Goal: Transaction & Acquisition: Purchase product/service

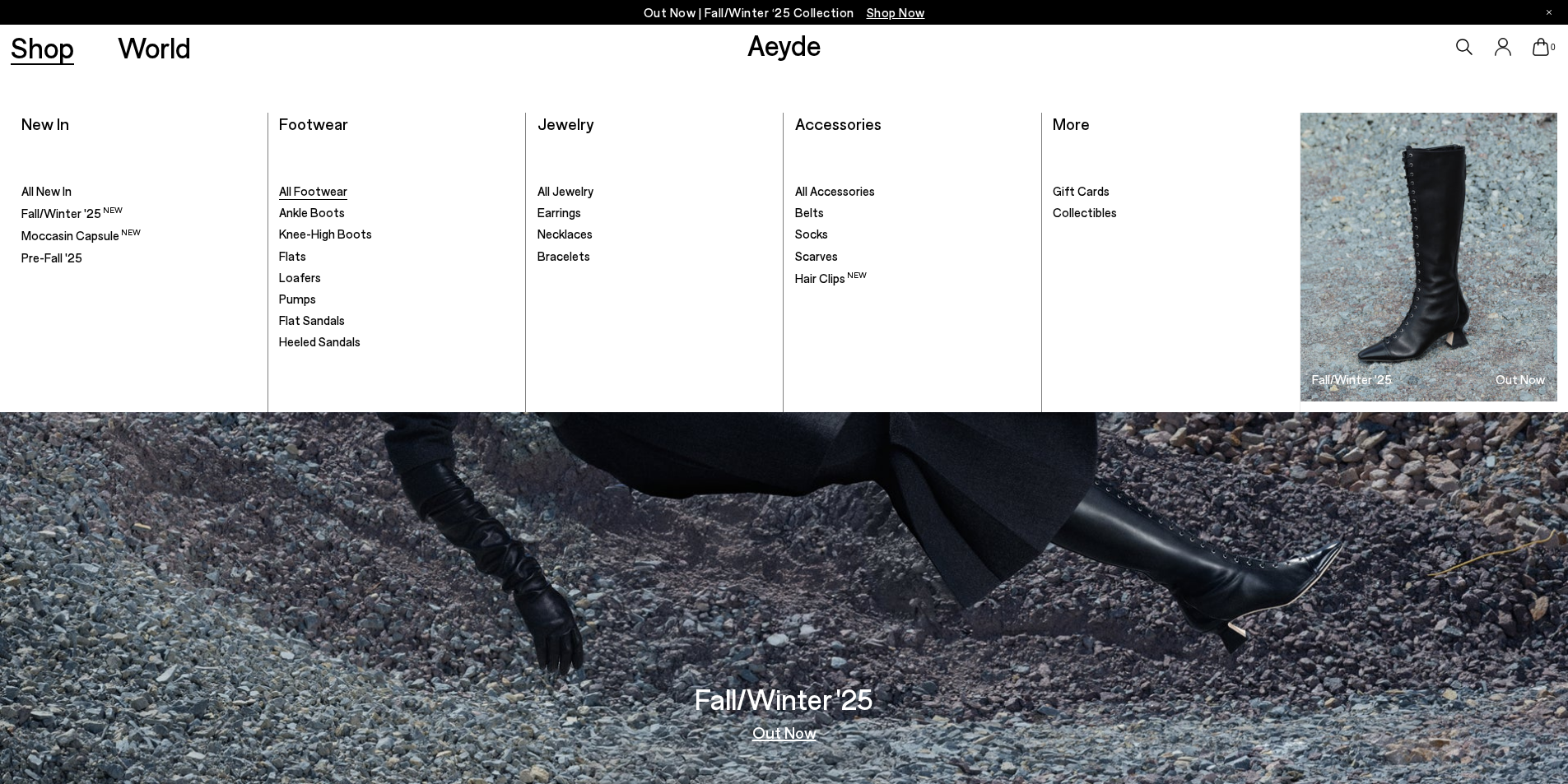
click at [315, 193] on span "All Footwear" at bounding box center [313, 191] width 68 height 15
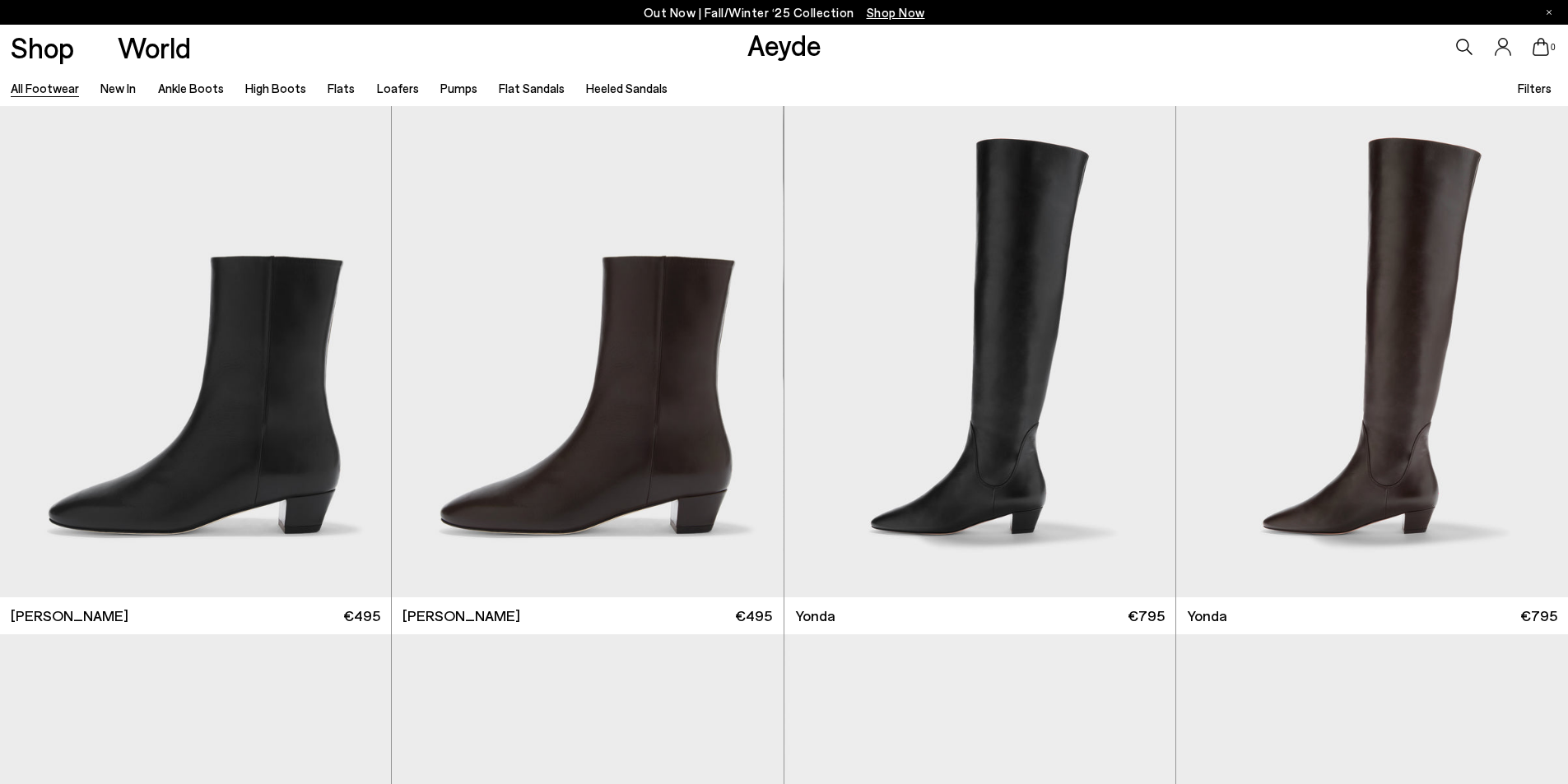
click at [1535, 92] on span "Filters" at bounding box center [1534, 88] width 34 height 15
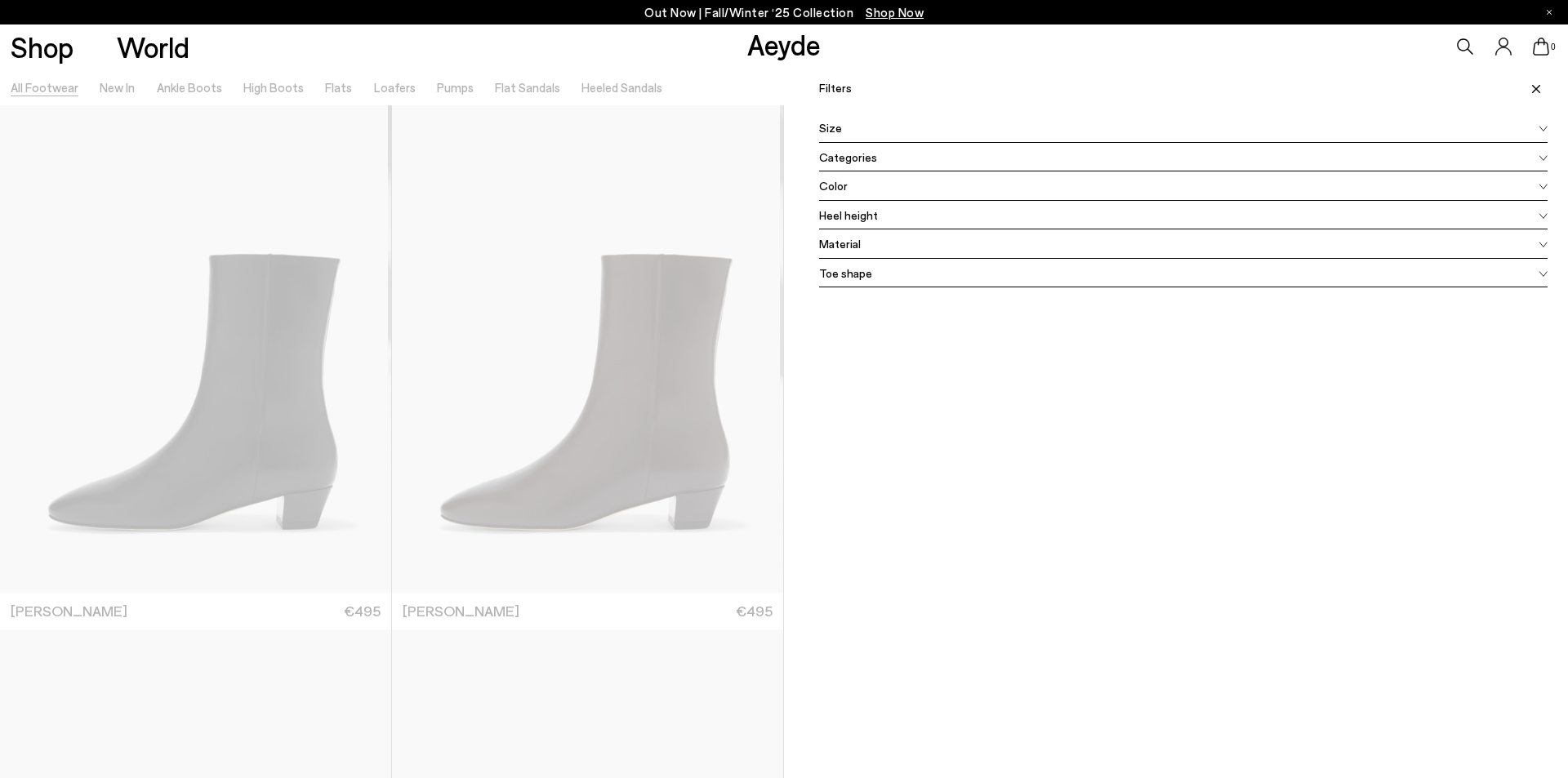
click at [822, 185] on span "Color" at bounding box center [833, 185] width 29 height 17
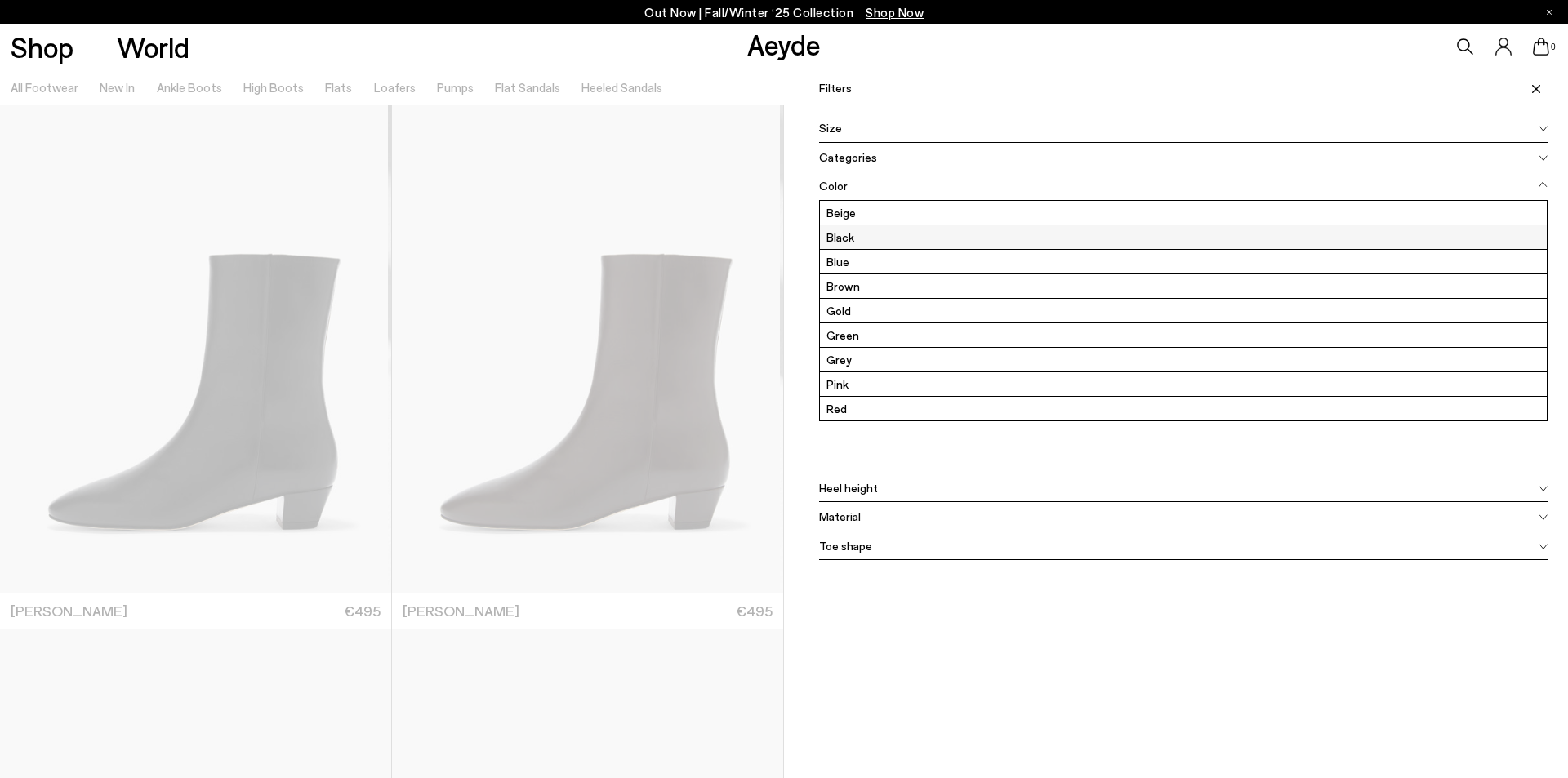
click at [845, 237] on label "Black" at bounding box center [1183, 237] width 727 height 23
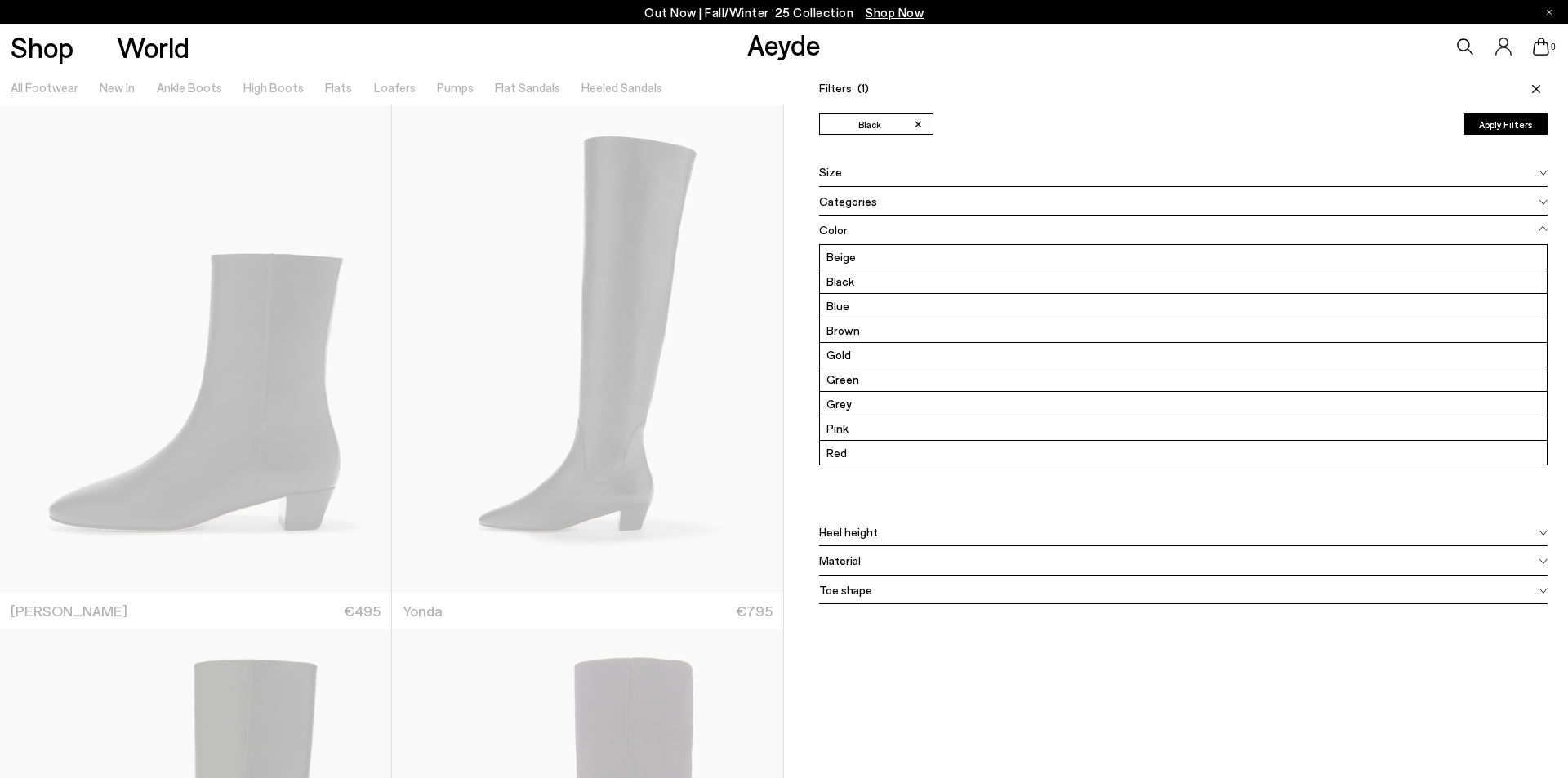
click at [1493, 119] on button "Apply Filters" at bounding box center [1506, 123] width 83 height 21
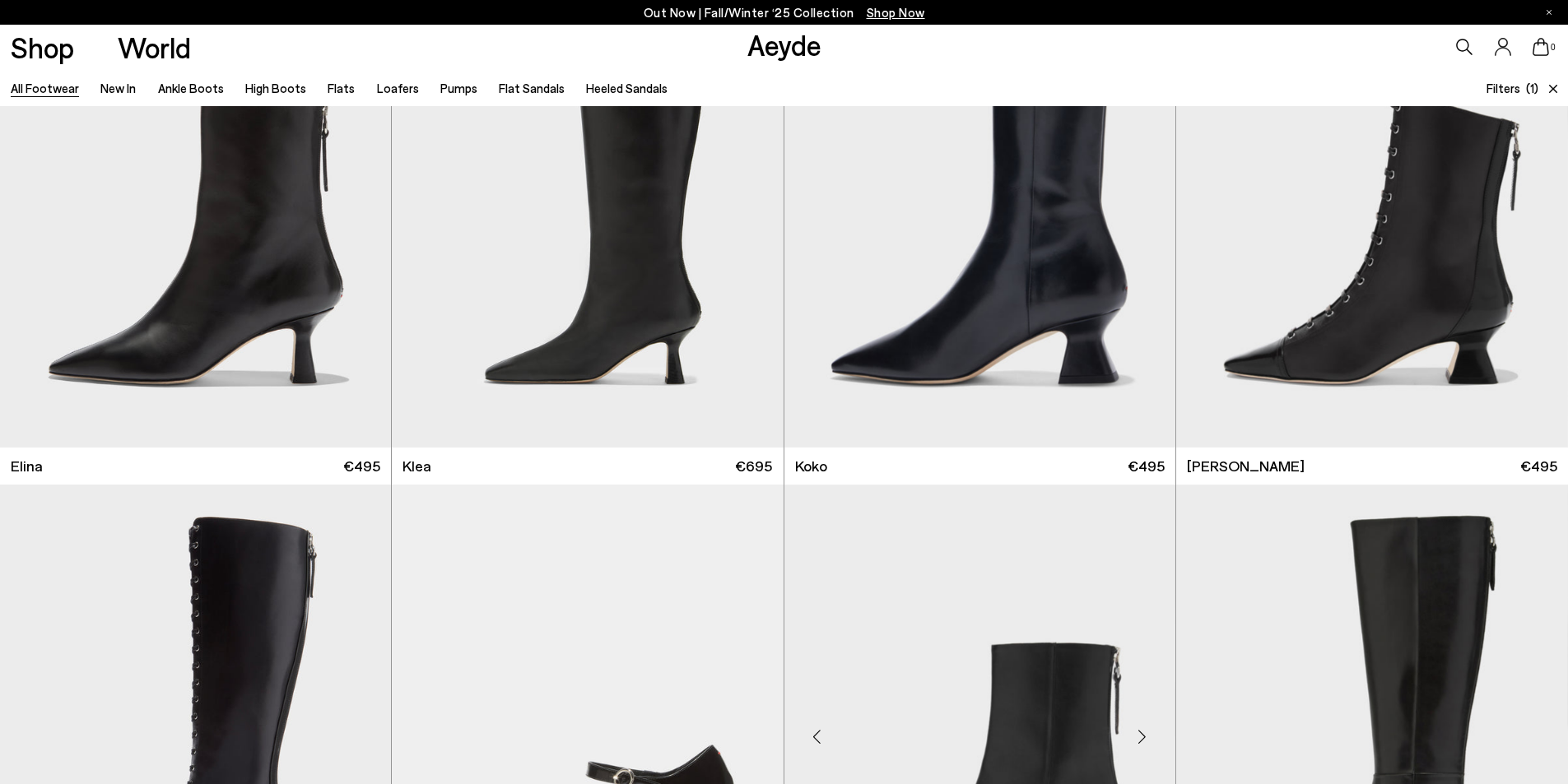
scroll to position [1070, 0]
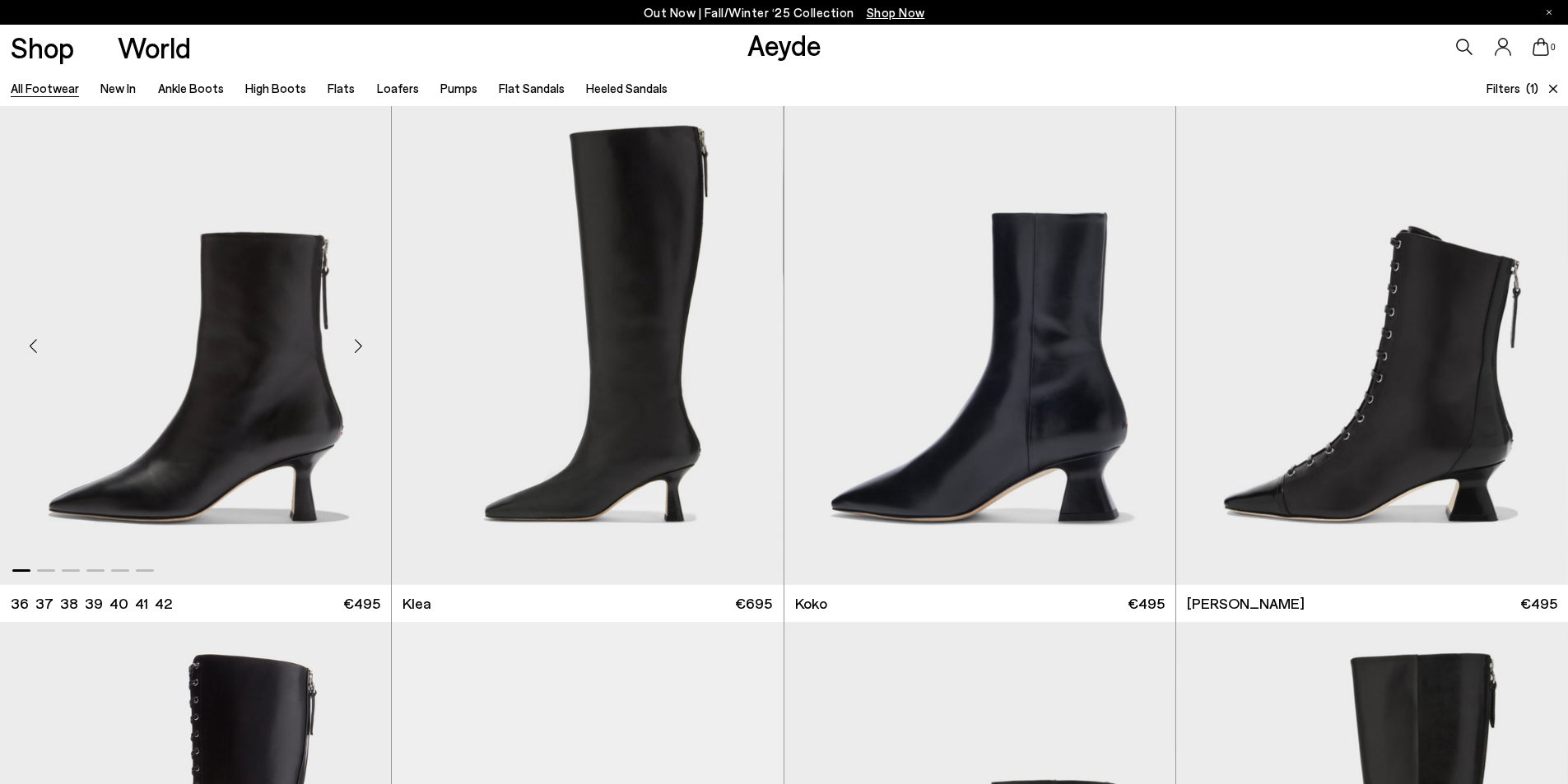
click at [356, 346] on div "Next slide" at bounding box center [358, 346] width 49 height 49
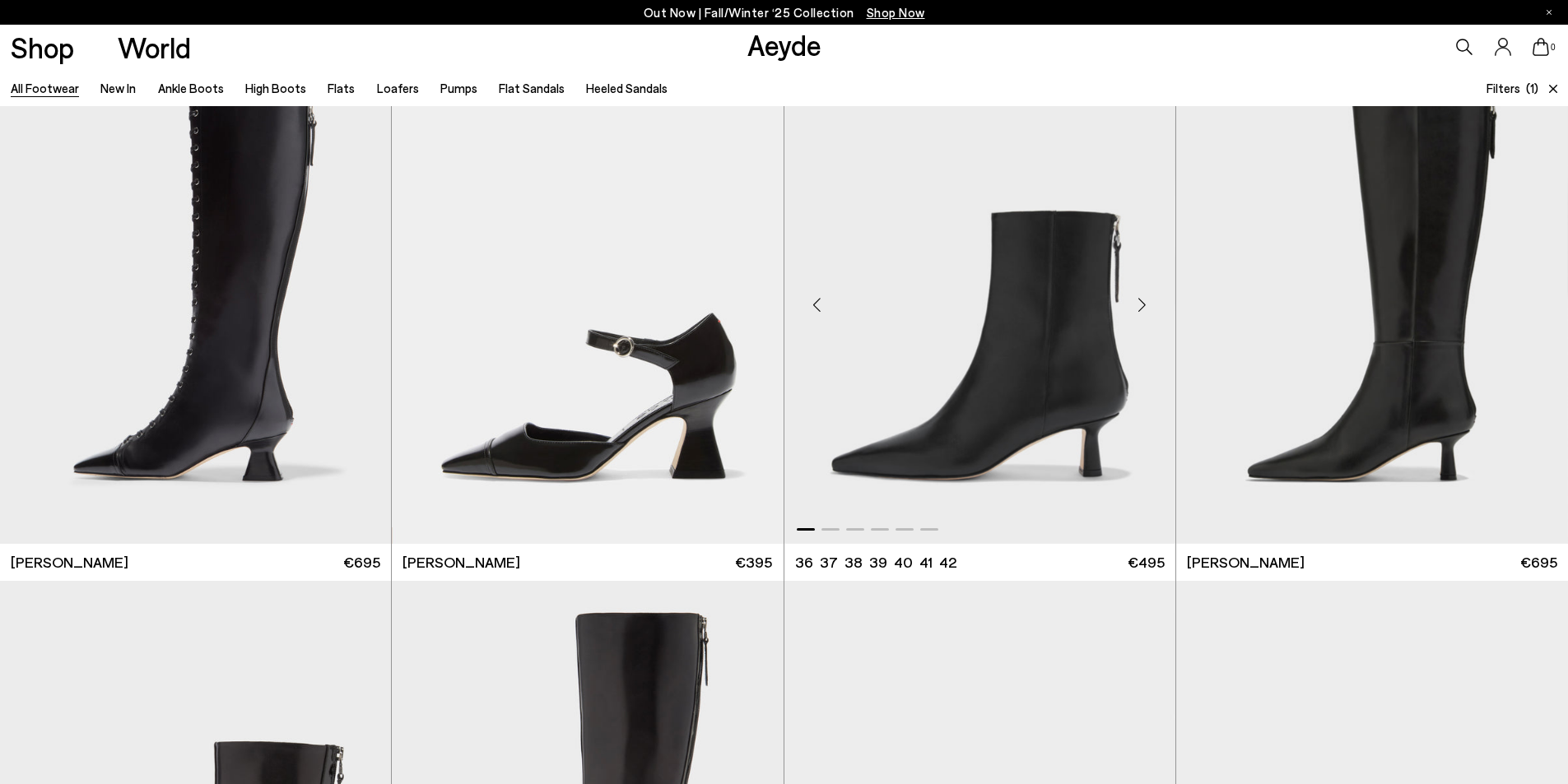
scroll to position [1646, 0]
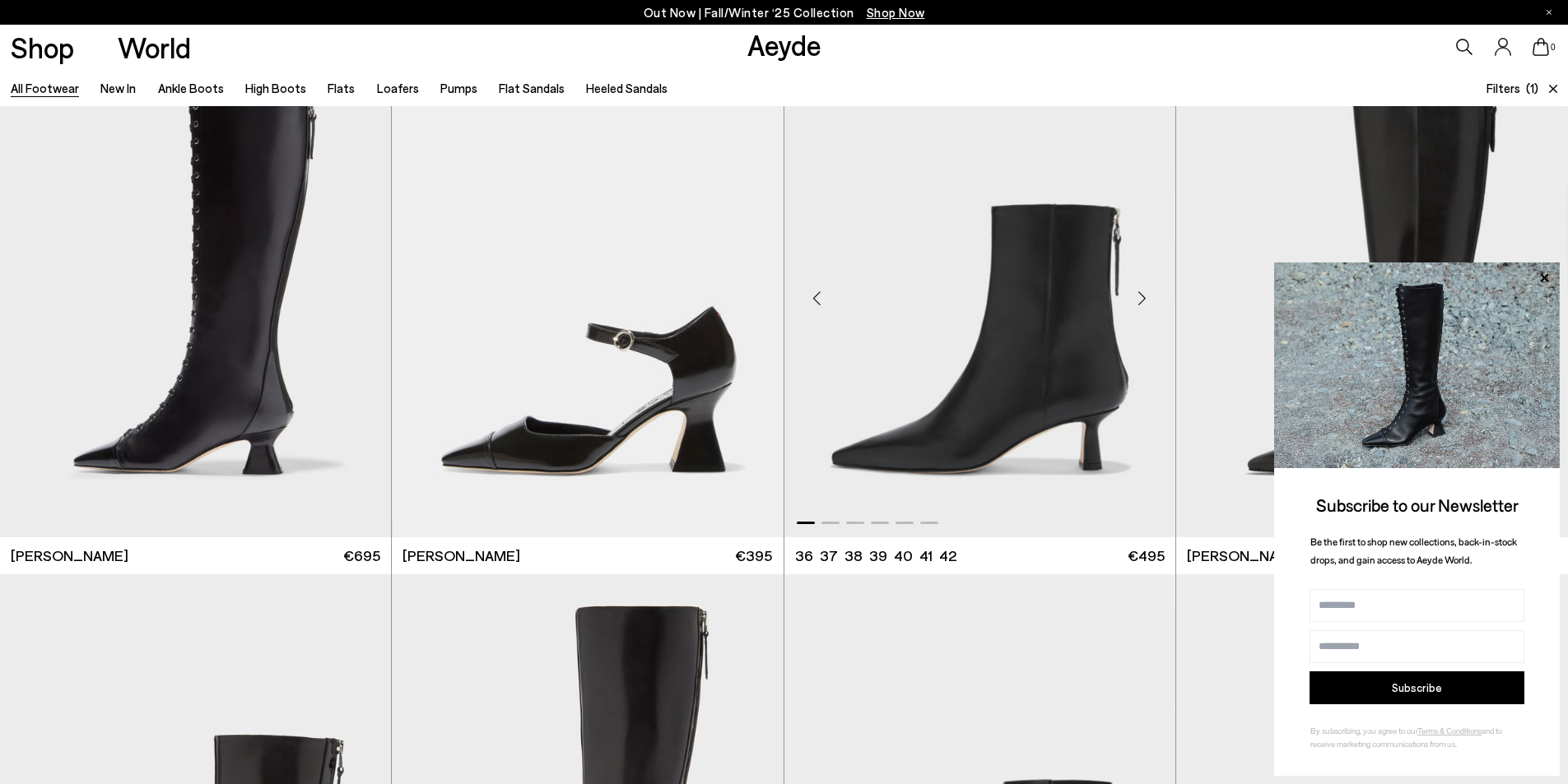
click at [1144, 296] on div "Next slide" at bounding box center [1142, 297] width 49 height 49
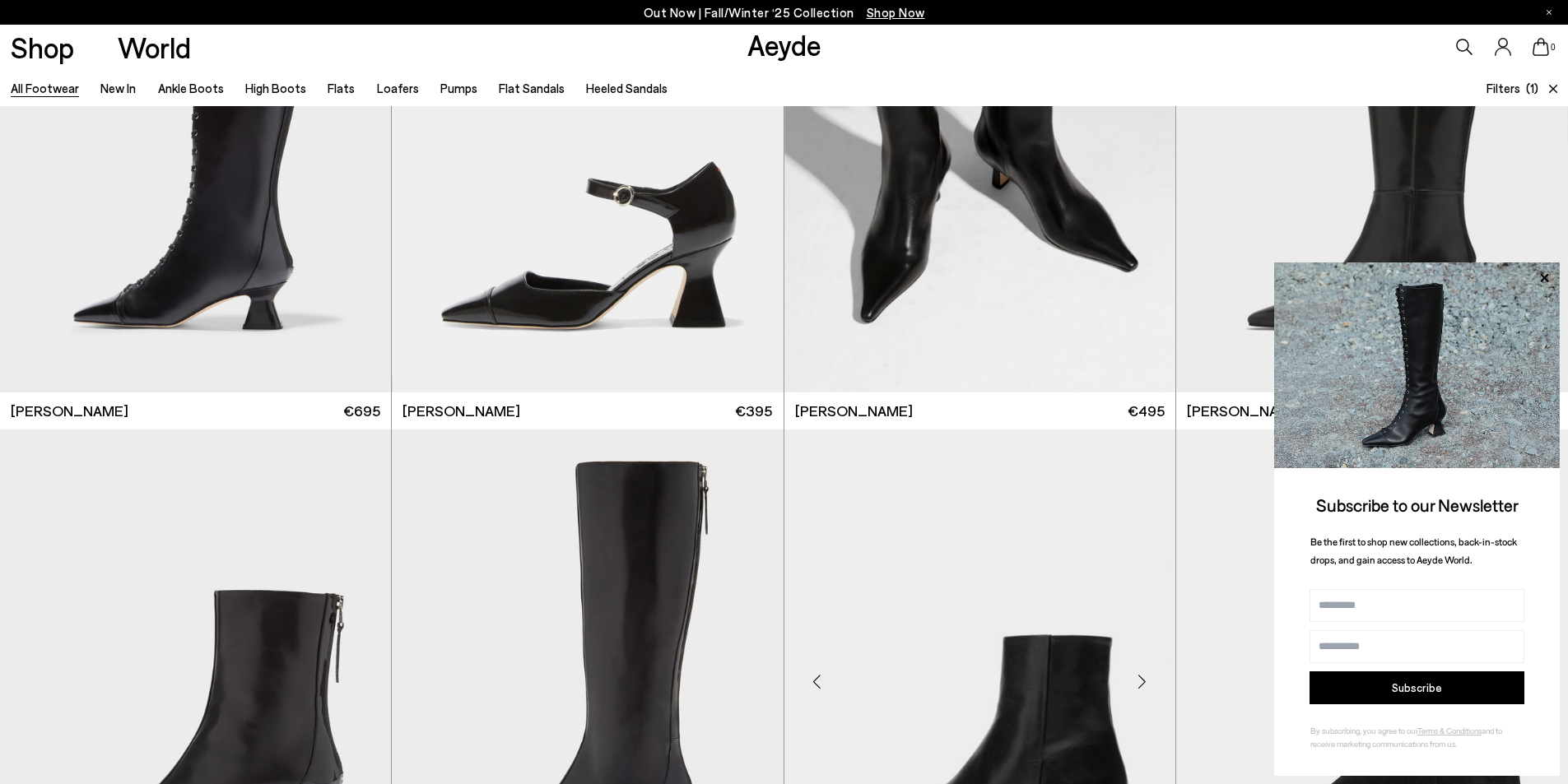
scroll to position [2057, 0]
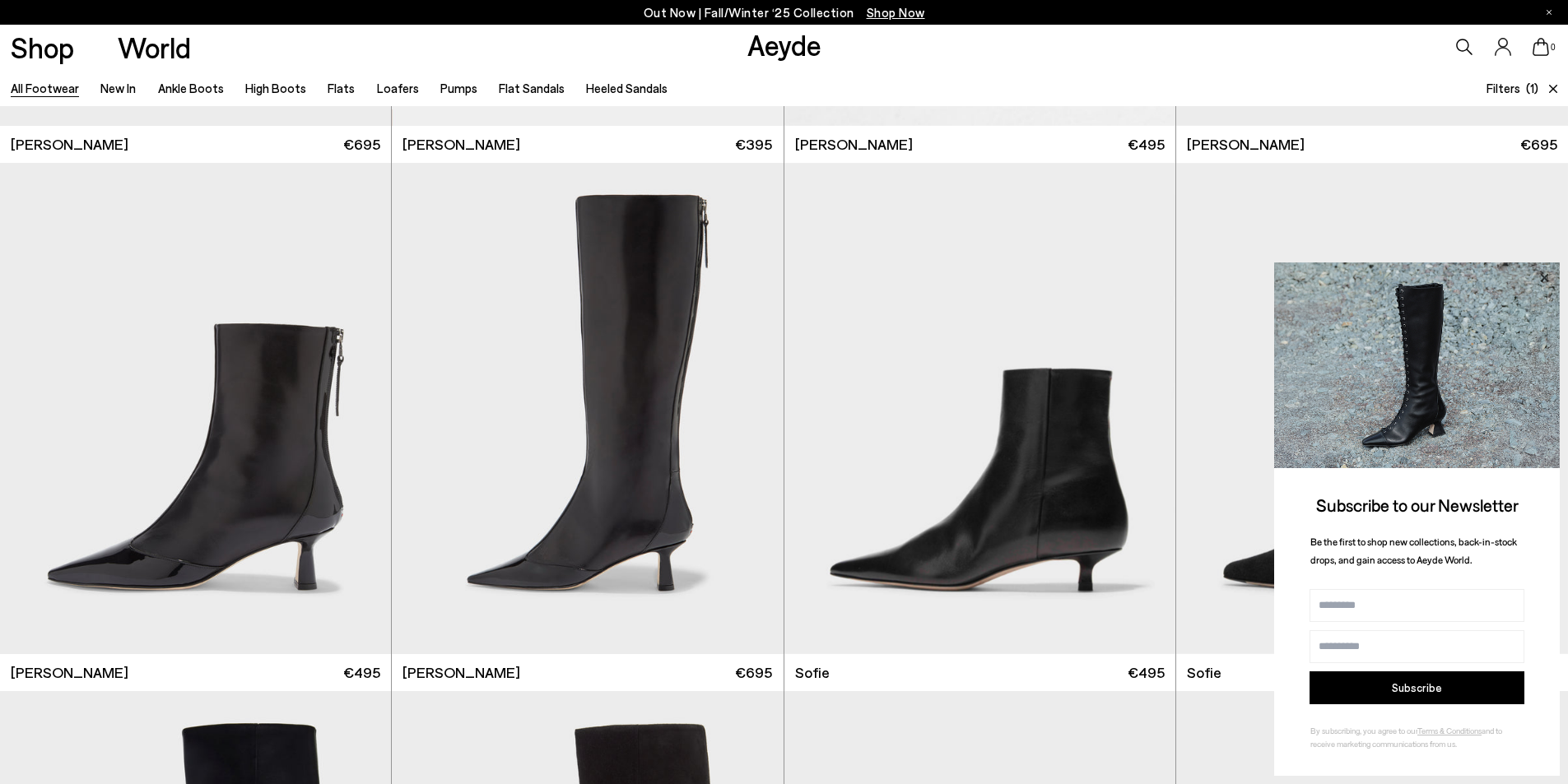
click at [1543, 275] on icon at bounding box center [1544, 277] width 8 height 8
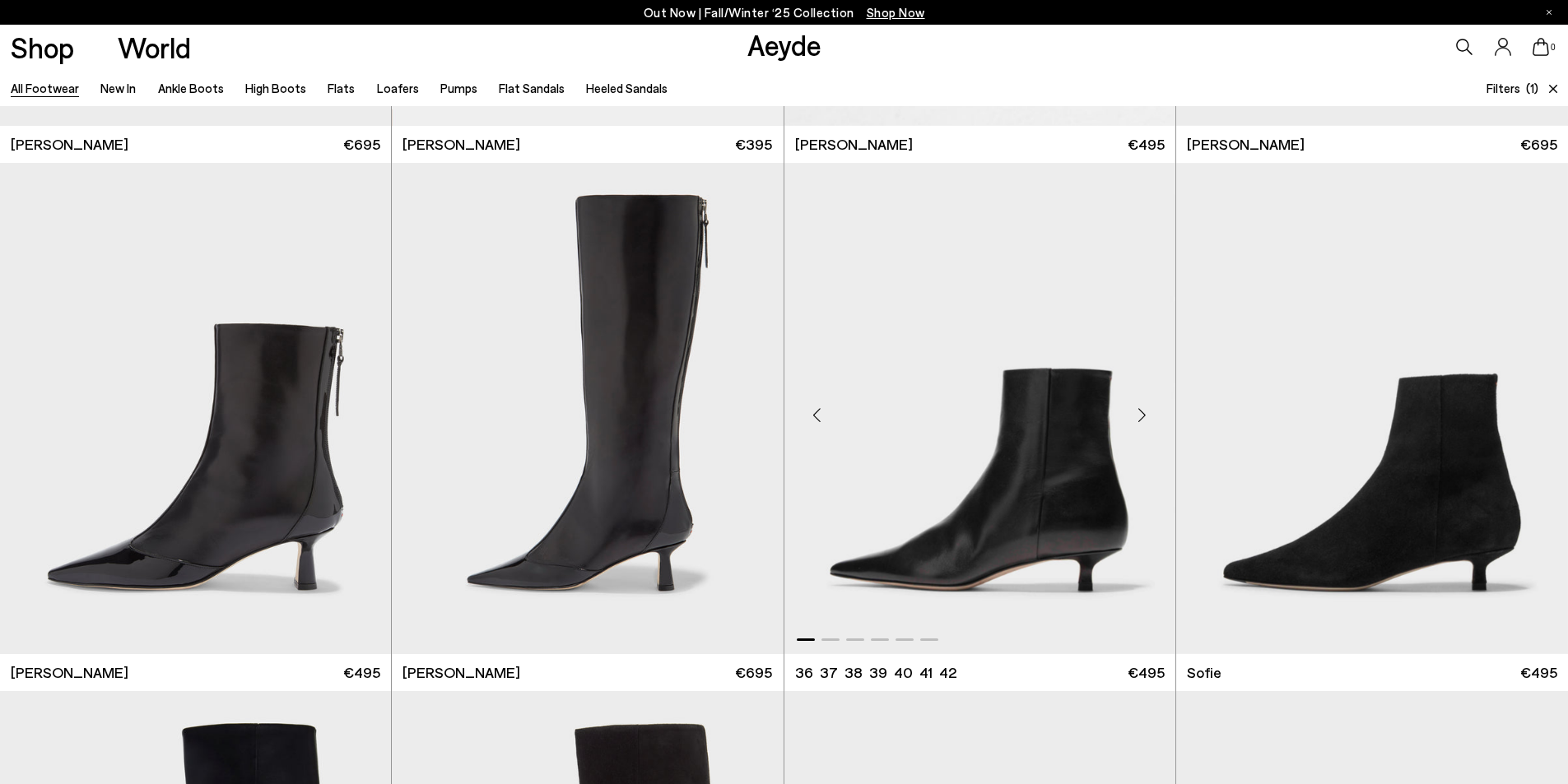
click at [1140, 414] on div "Next slide" at bounding box center [1142, 416] width 49 height 49
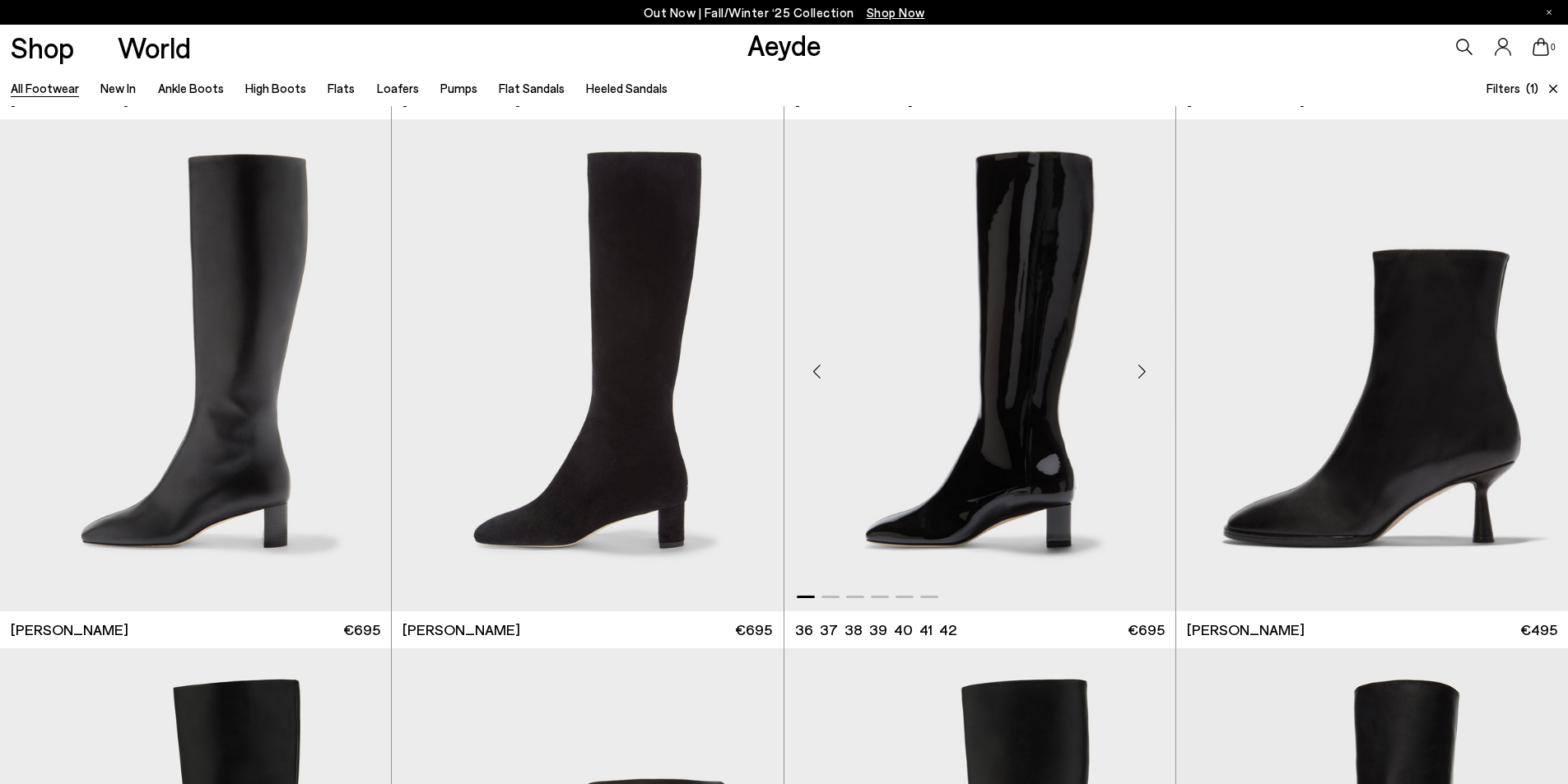
scroll to position [3704, 0]
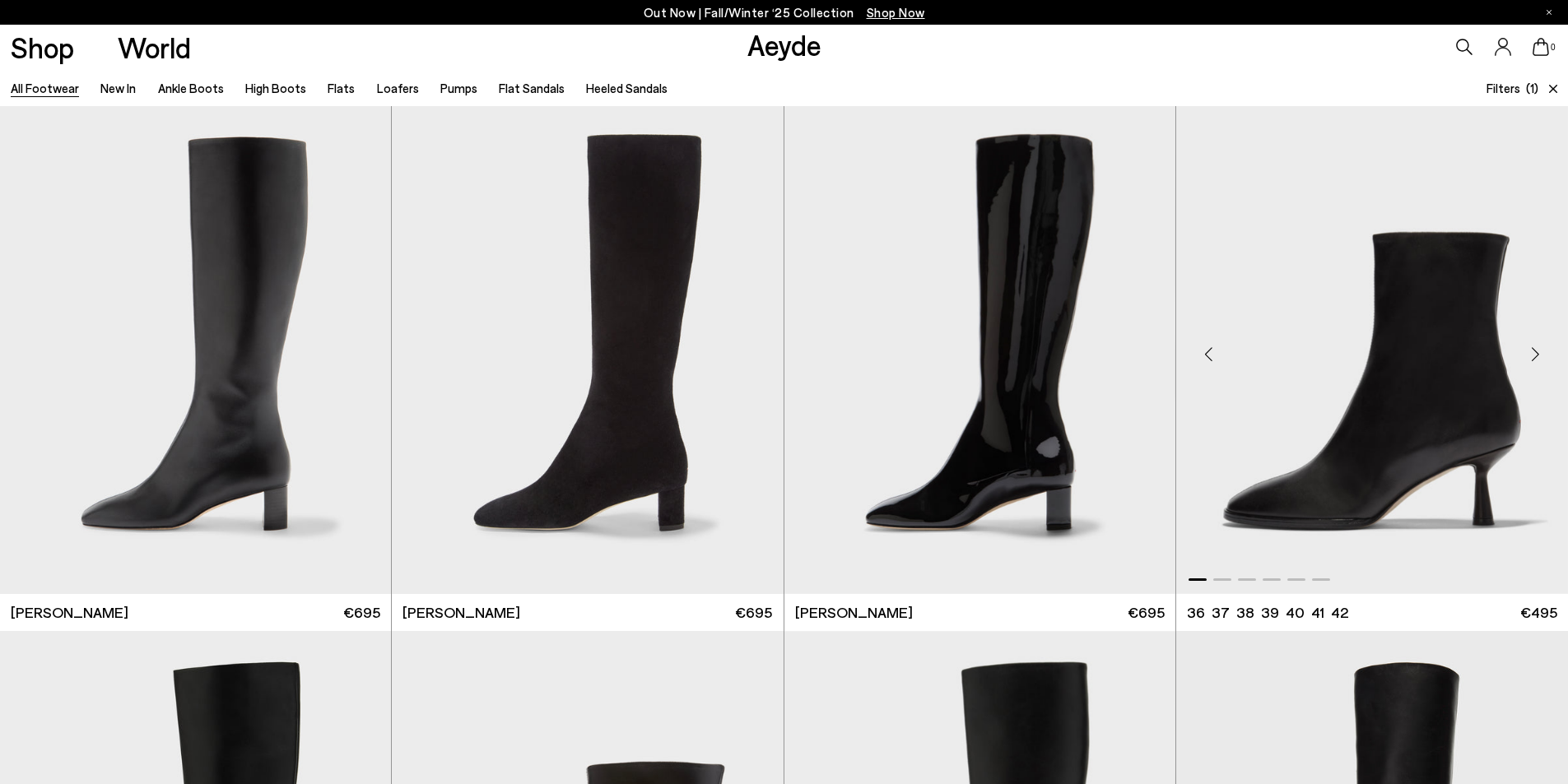
click at [1535, 357] on div "Next slide" at bounding box center [1535, 355] width 49 height 49
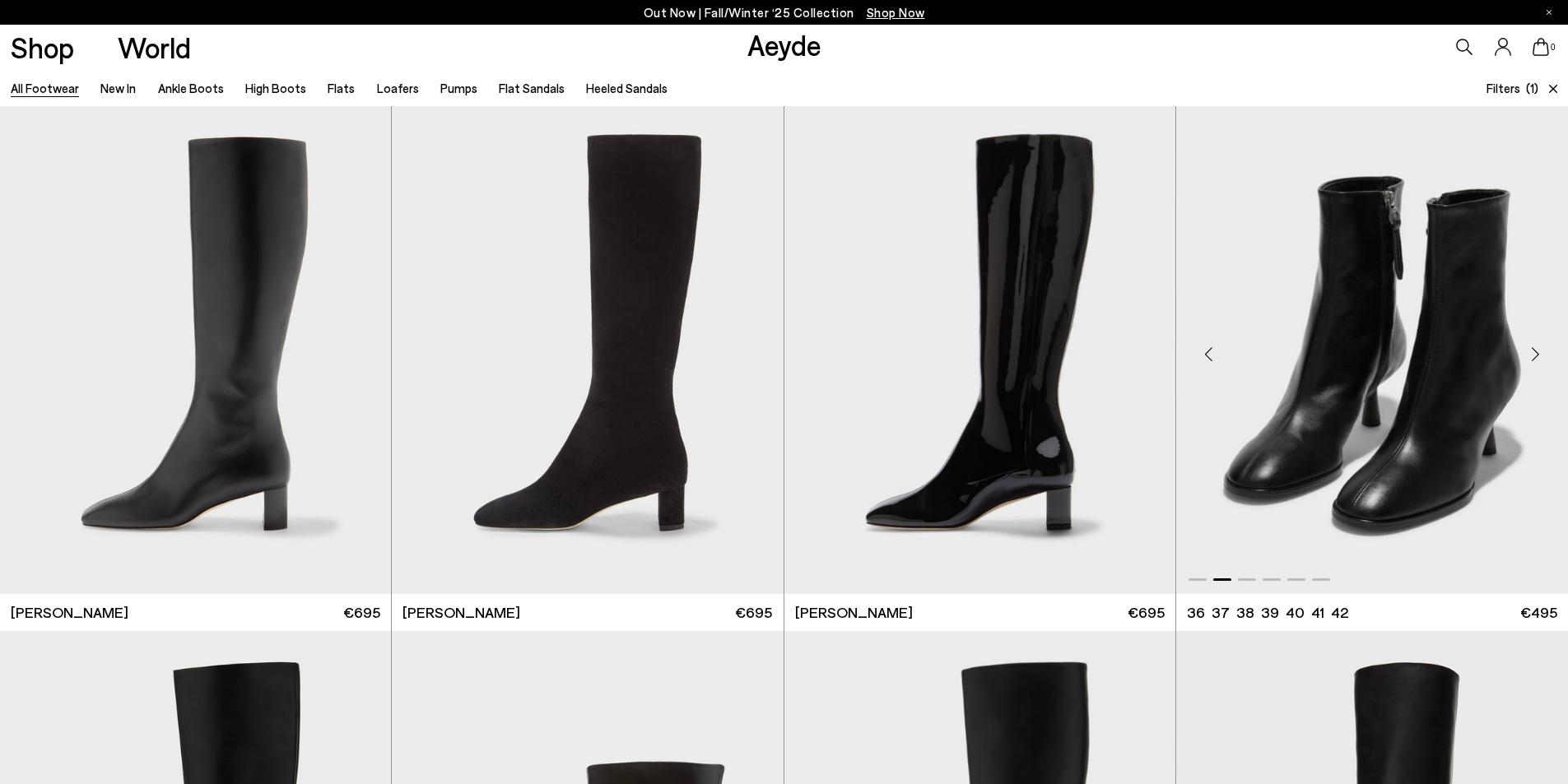
click at [1534, 352] on div "Next slide" at bounding box center [1535, 355] width 49 height 49
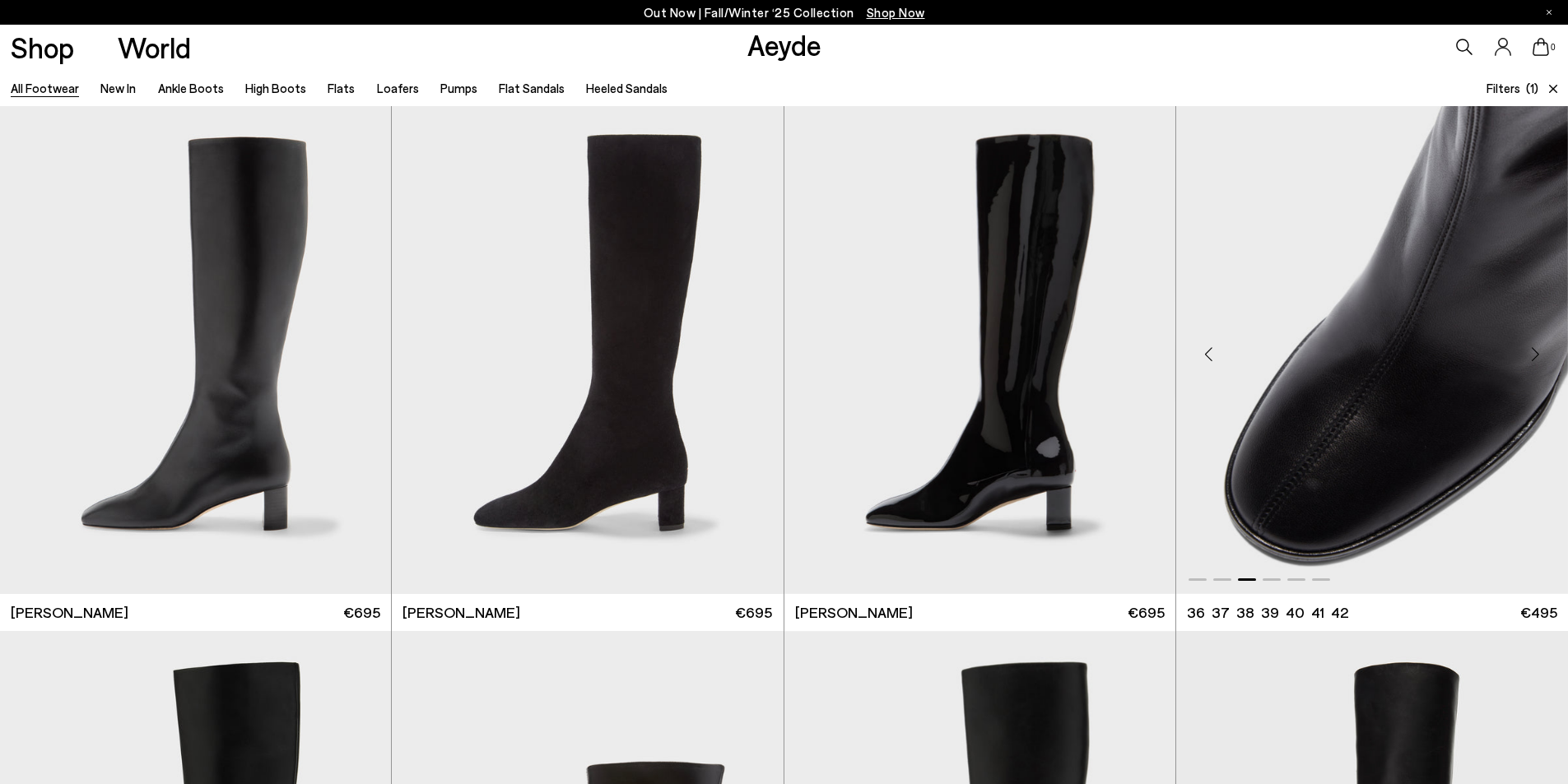
click at [1533, 354] on div "Next slide" at bounding box center [1535, 355] width 49 height 49
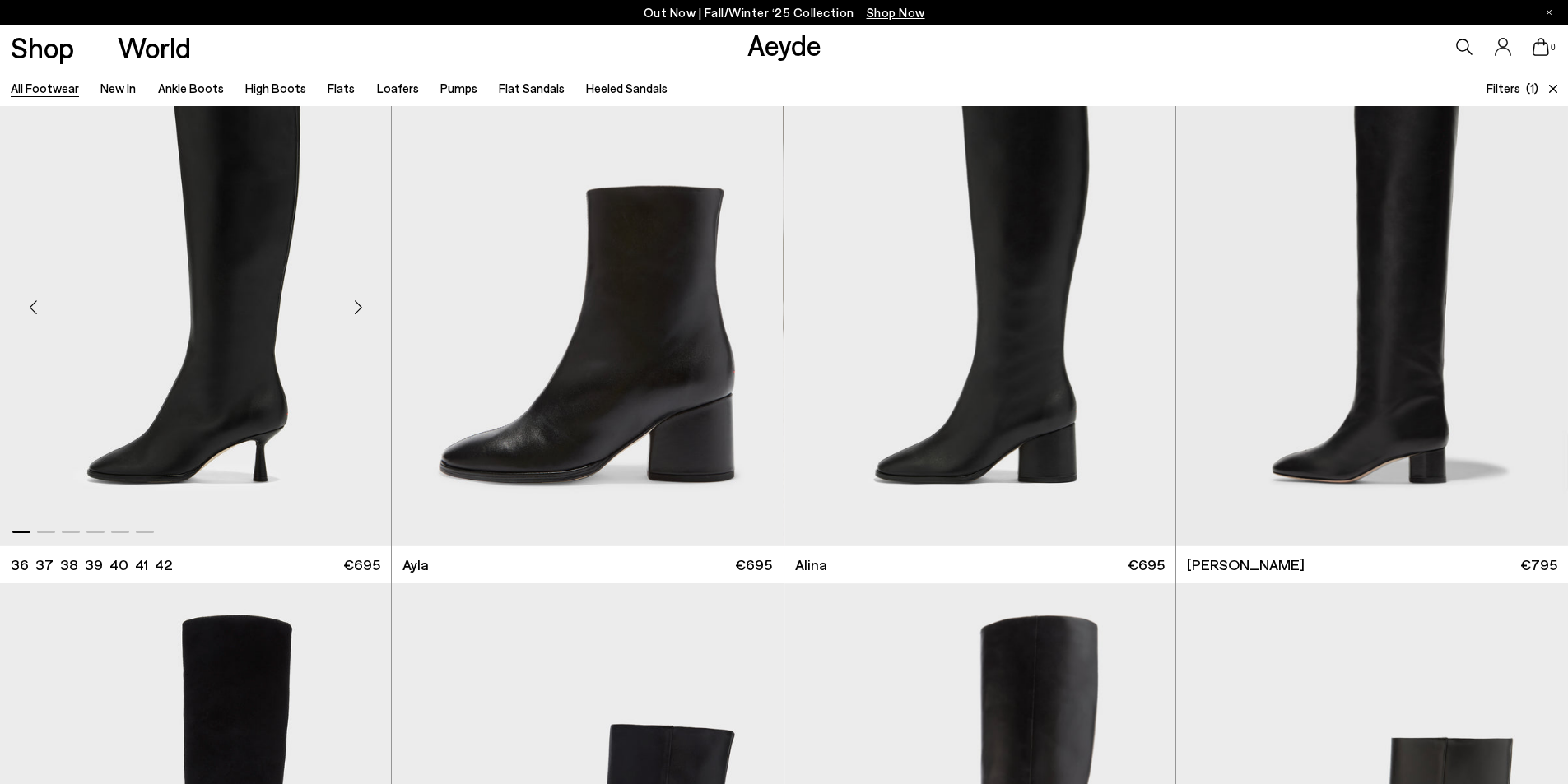
scroll to position [4115, 0]
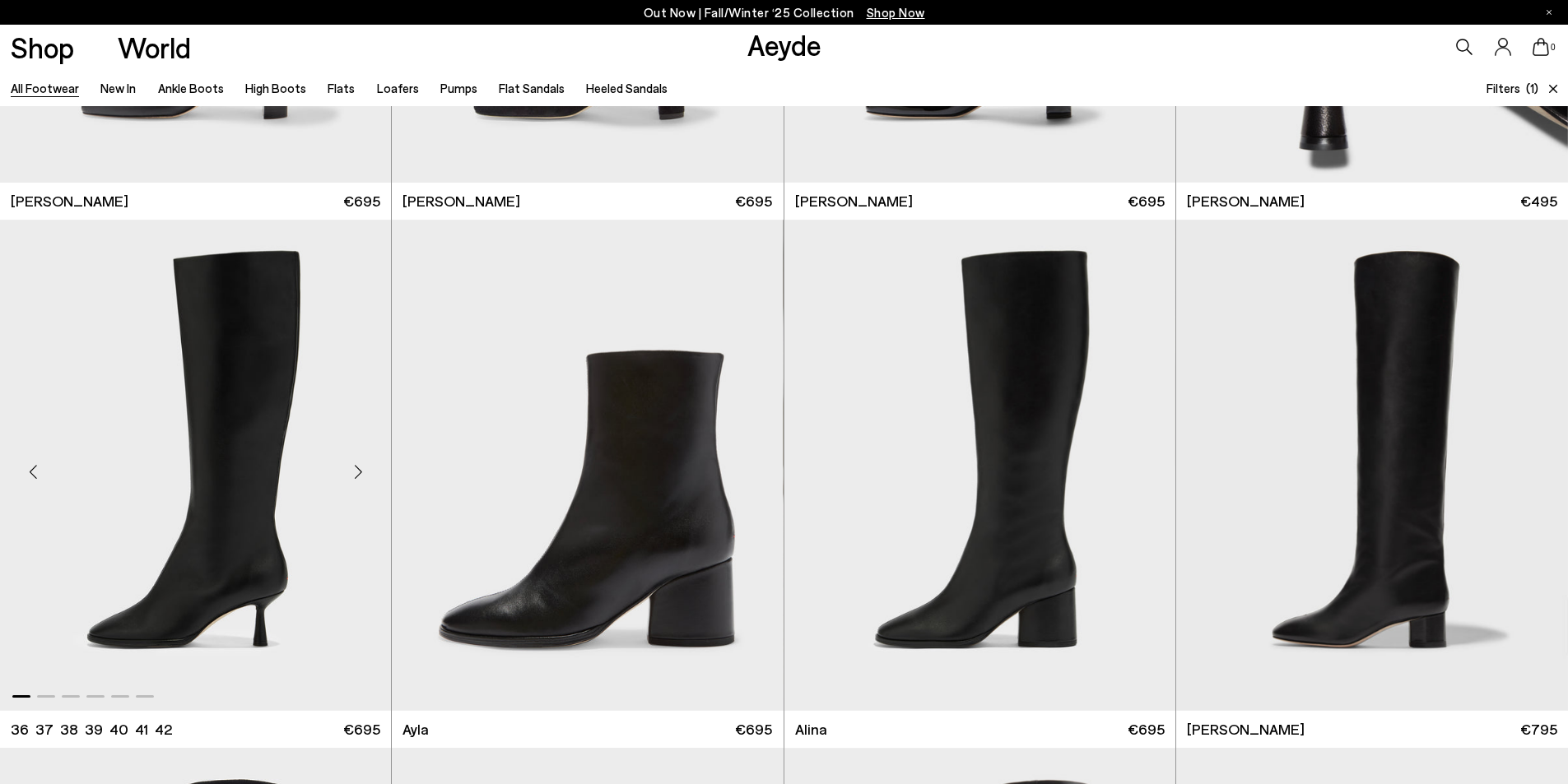
click at [355, 473] on div "Next slide" at bounding box center [358, 471] width 49 height 49
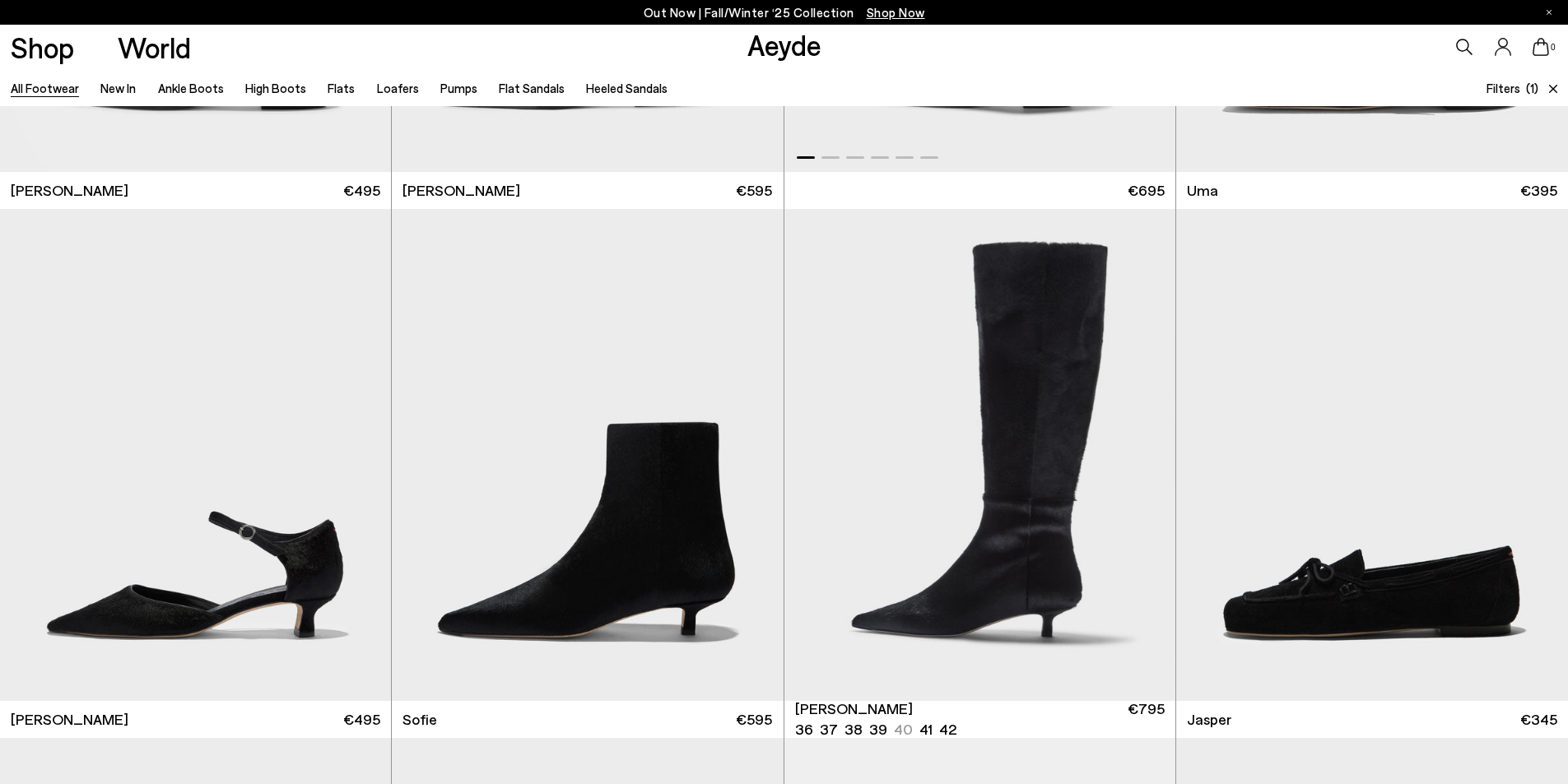
scroll to position [7325, 0]
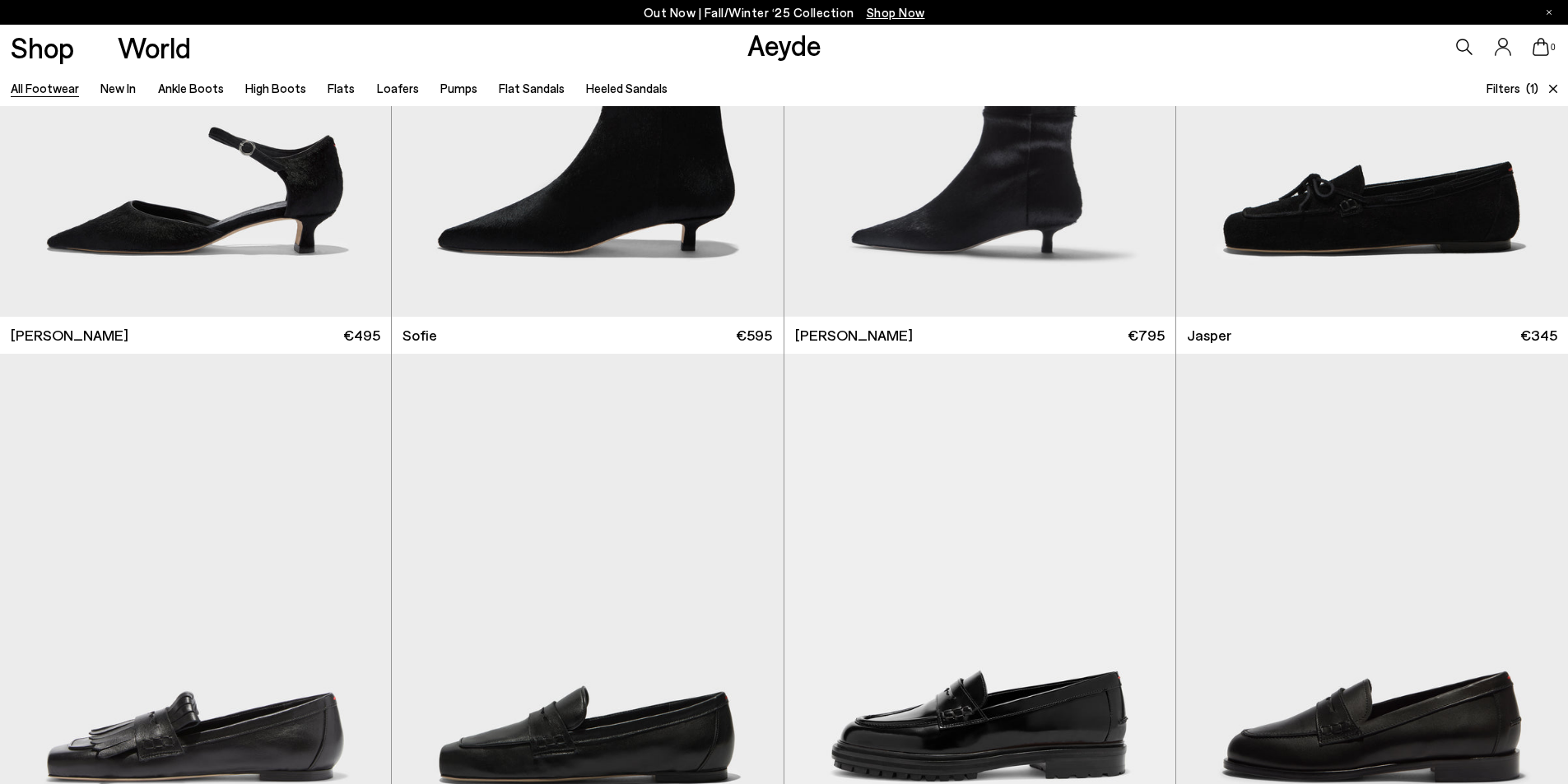
scroll to position [7984, 0]
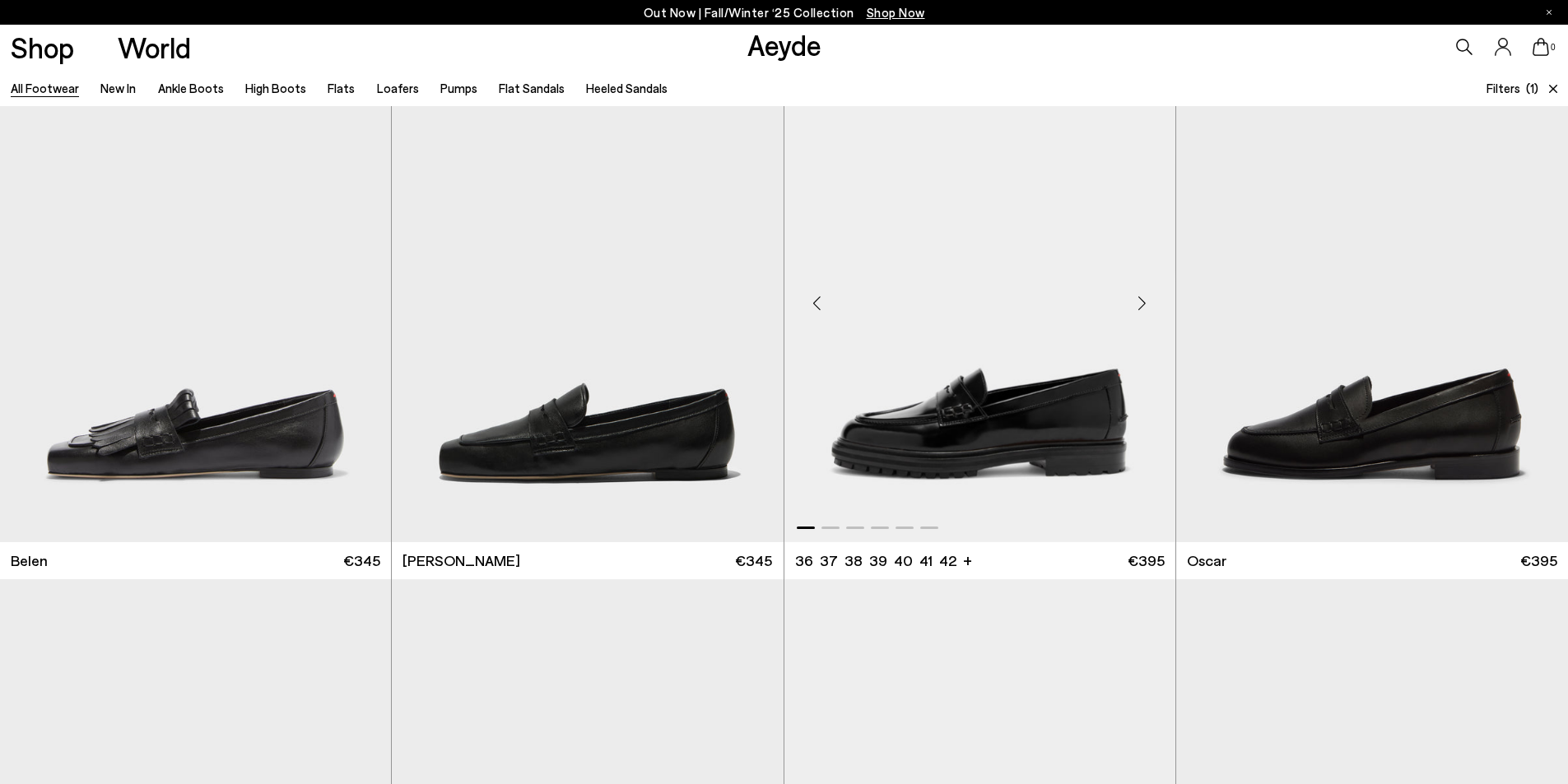
click at [1146, 305] on div "Next slide" at bounding box center [1142, 302] width 49 height 49
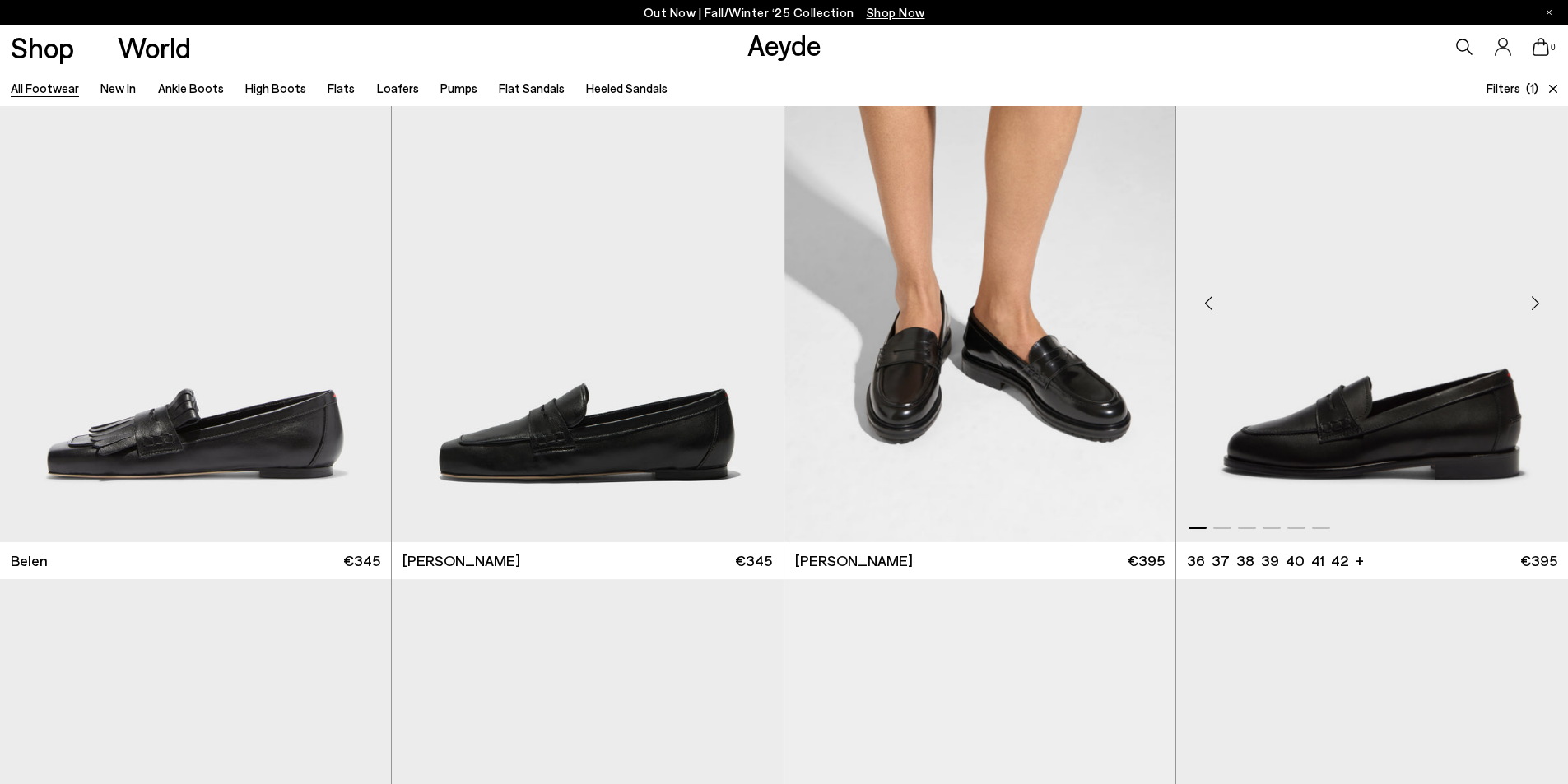
click at [1536, 301] on div "Next slide" at bounding box center [1535, 302] width 49 height 49
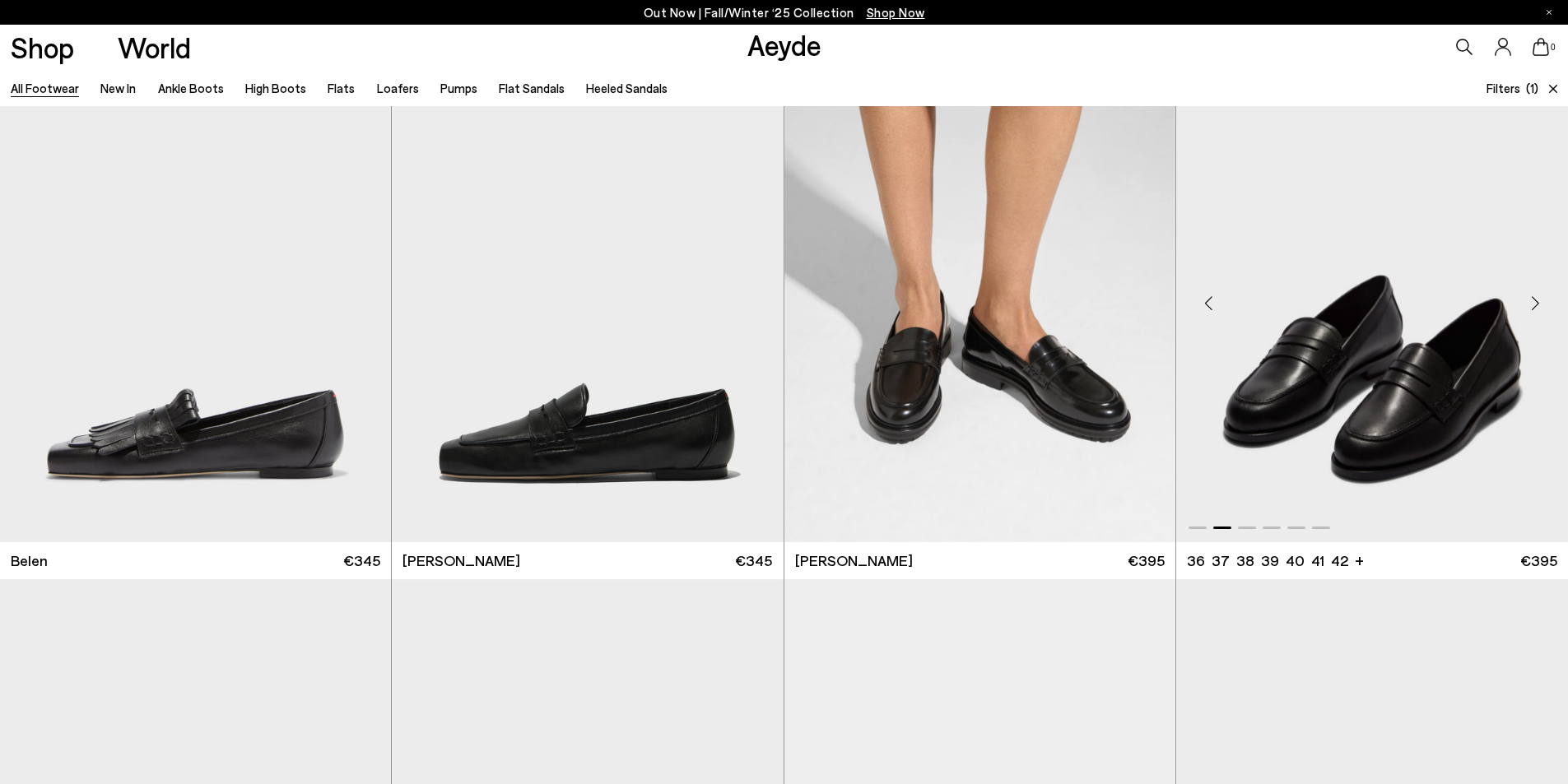
click at [1536, 301] on div "Next slide" at bounding box center [1535, 302] width 49 height 49
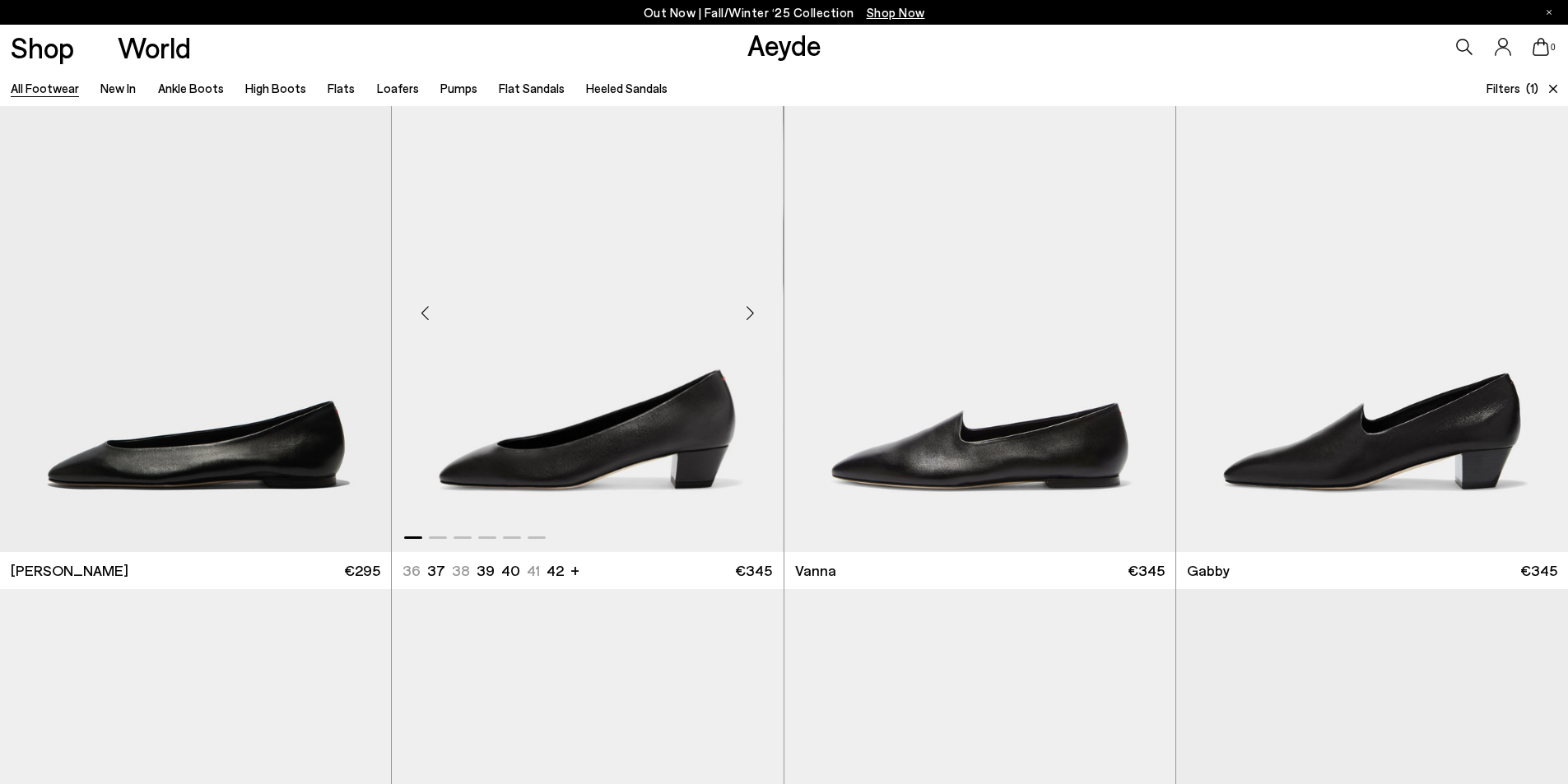
scroll to position [9053, 0]
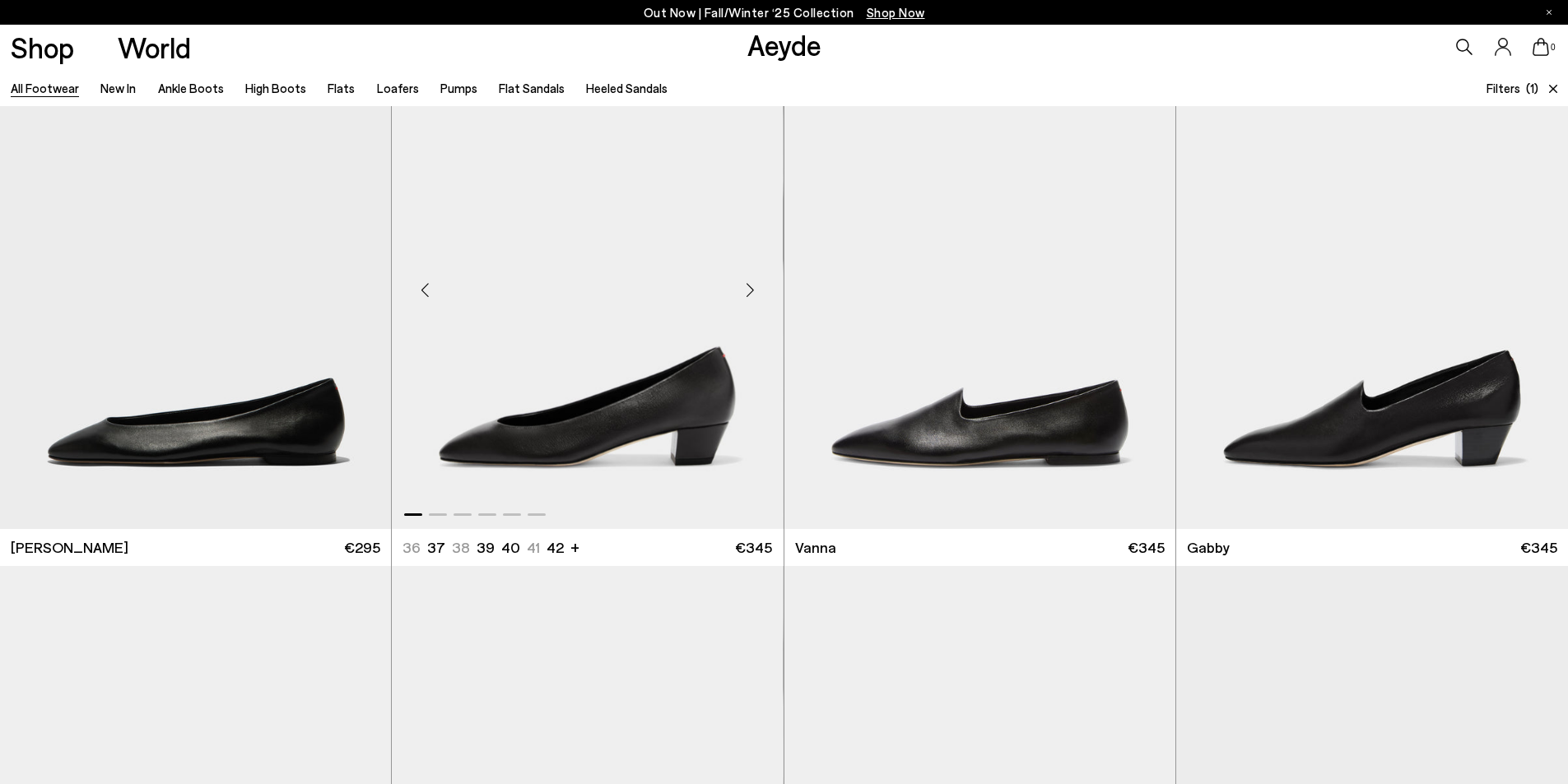
click at [742, 290] on div "Next slide" at bounding box center [750, 291] width 49 height 49
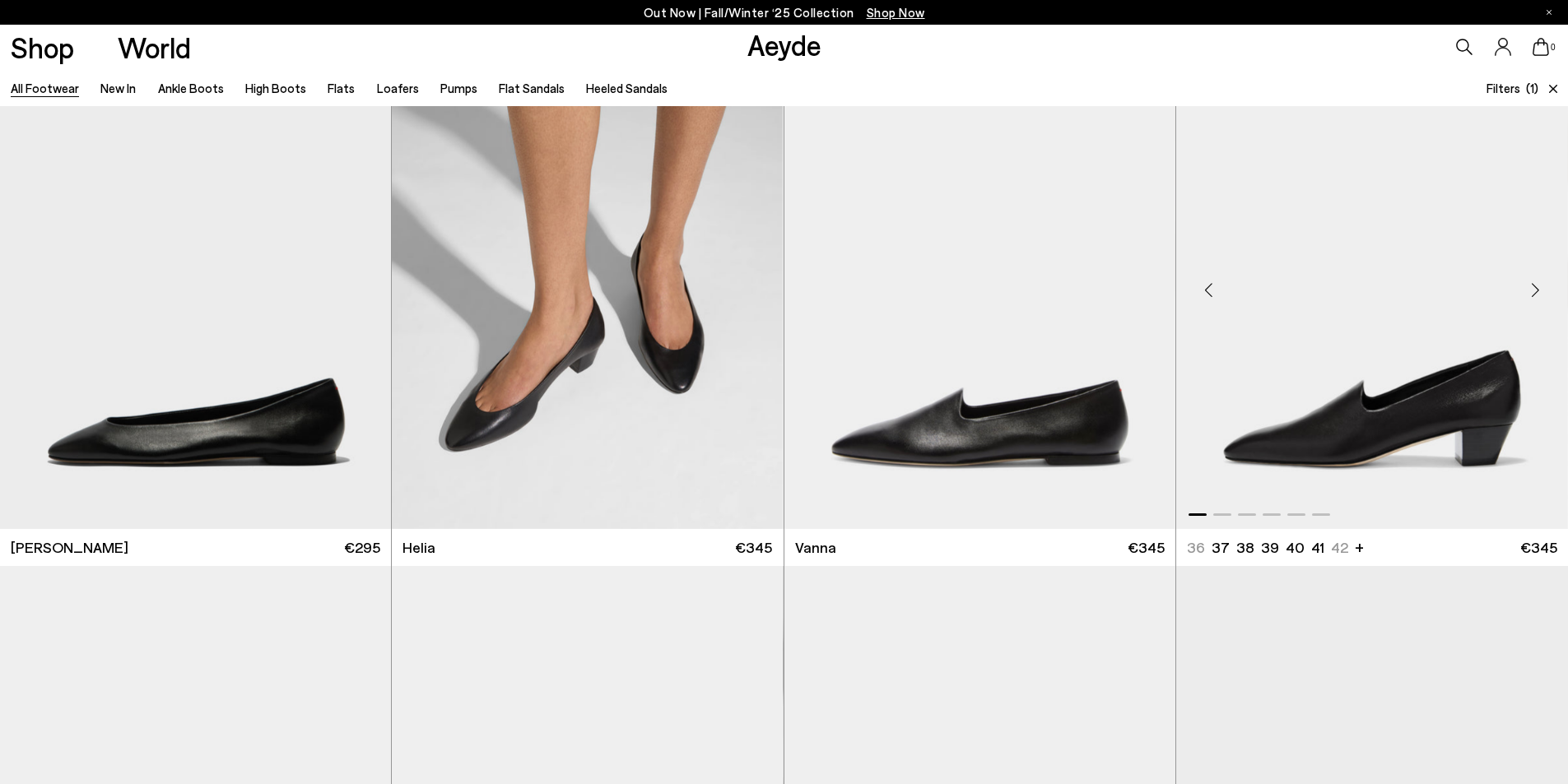
click at [1537, 291] on div "Next slide" at bounding box center [1535, 291] width 49 height 49
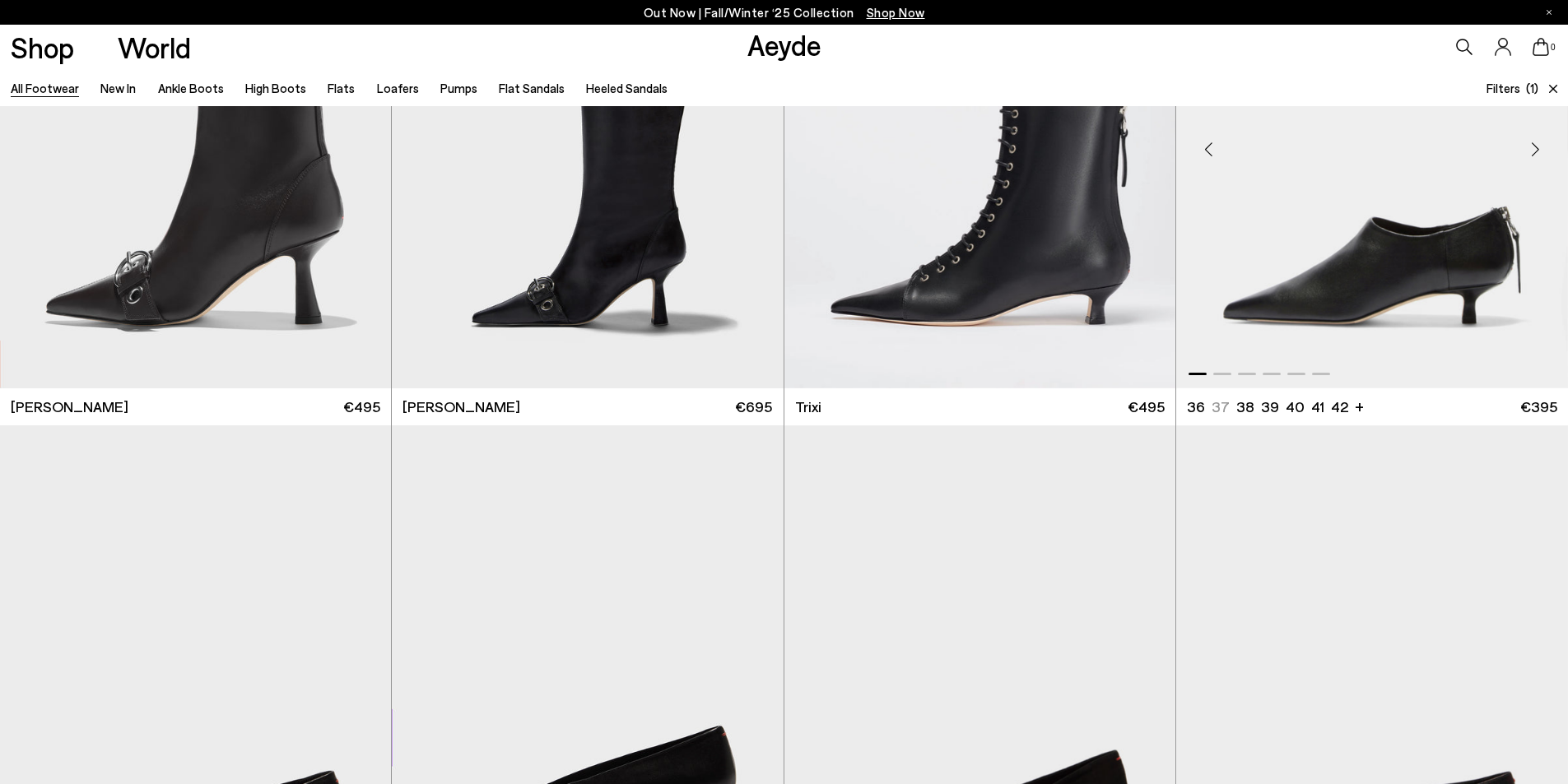
scroll to position [10617, 0]
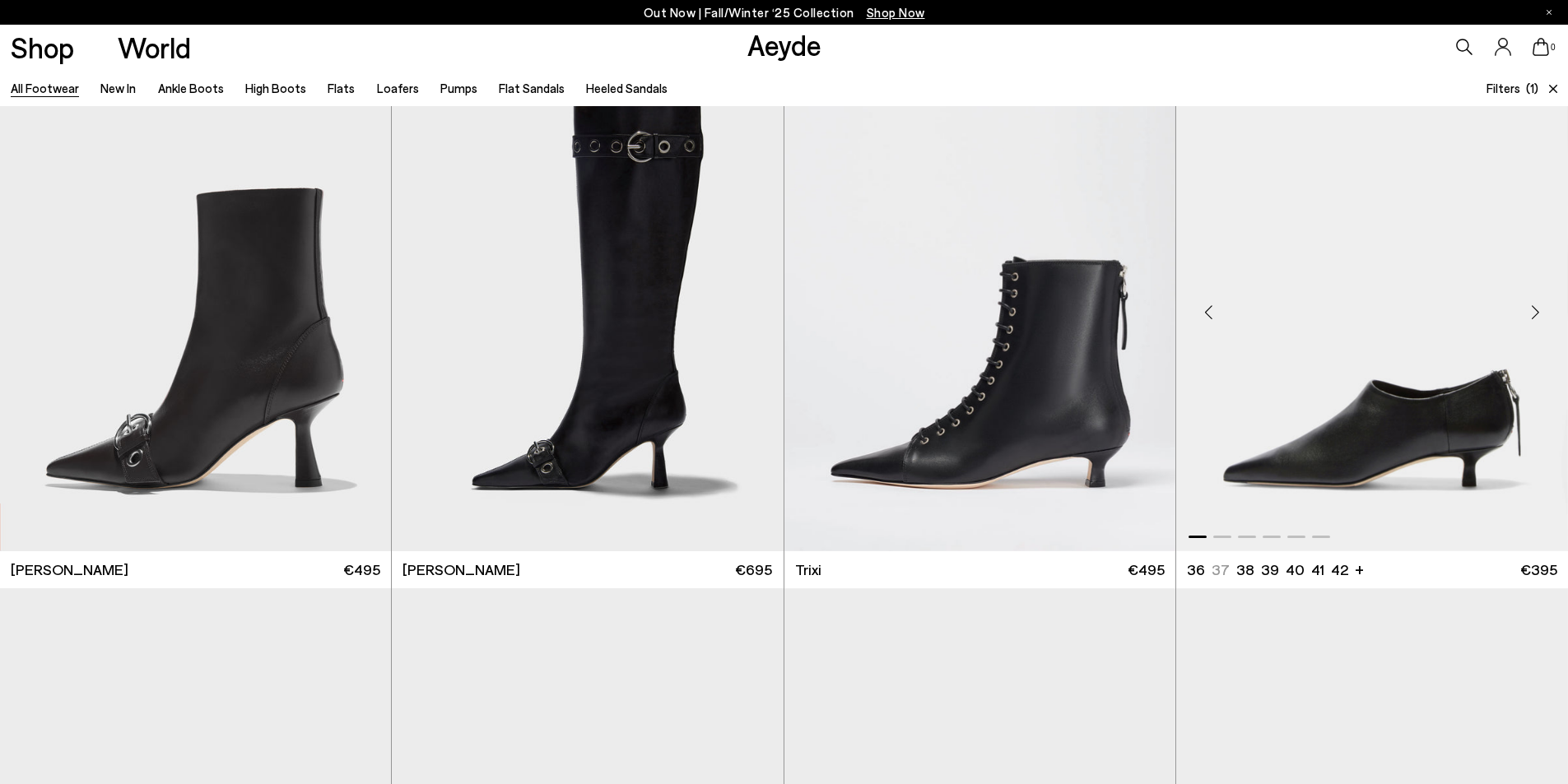
click at [1538, 315] on div "Next slide" at bounding box center [1535, 312] width 49 height 49
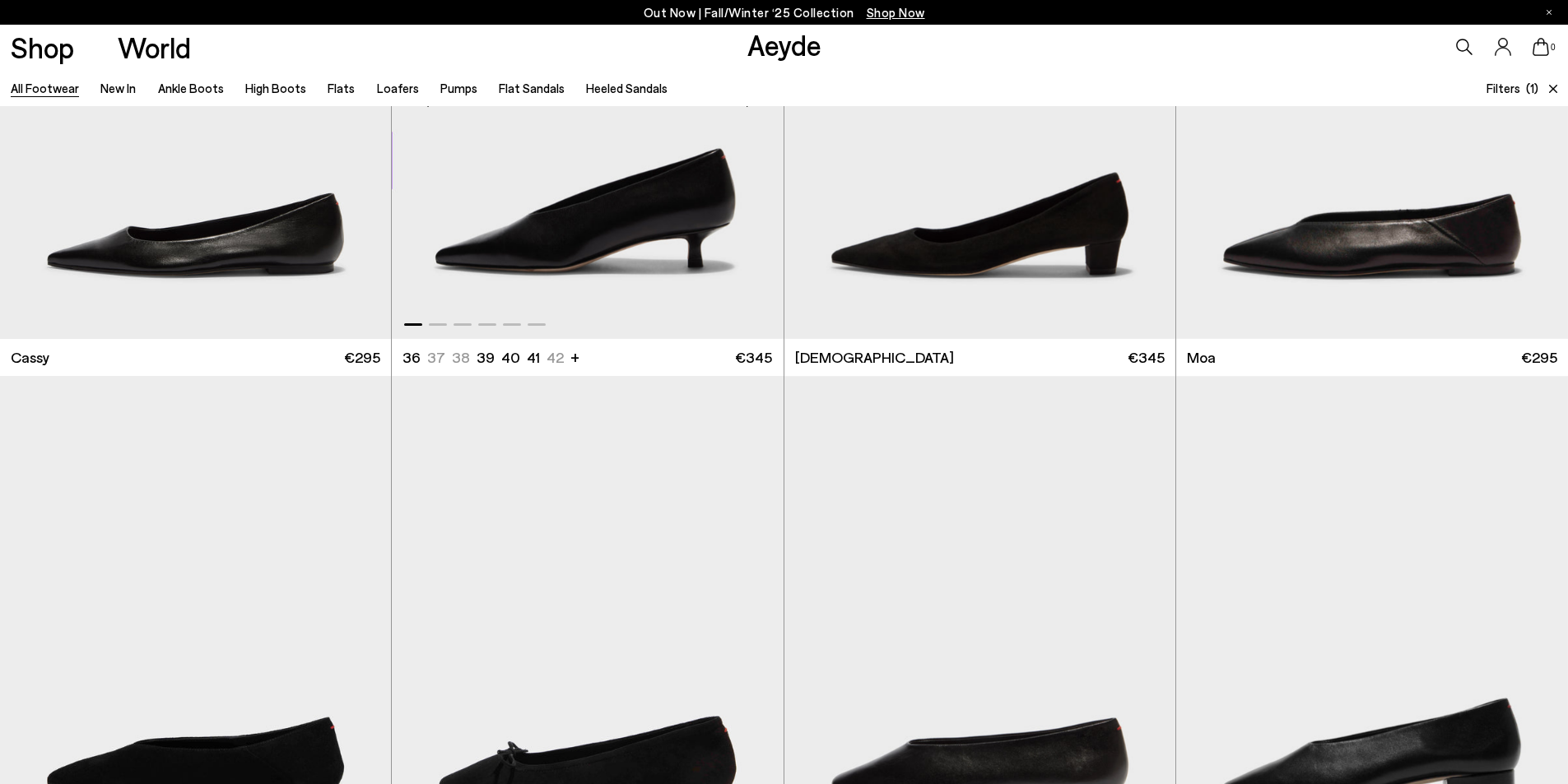
scroll to position [11111, 0]
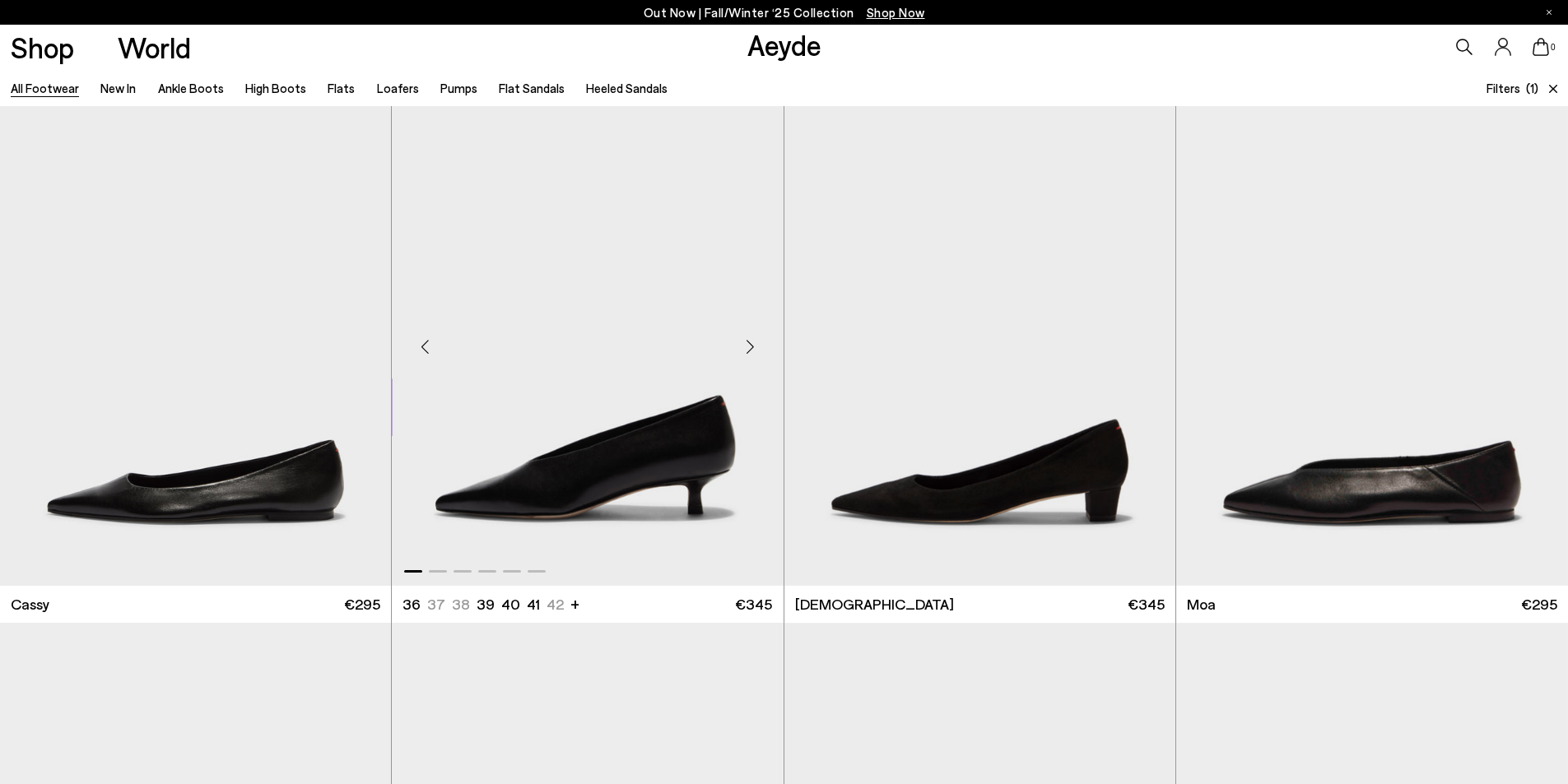
click at [746, 346] on div "Next slide" at bounding box center [750, 346] width 49 height 49
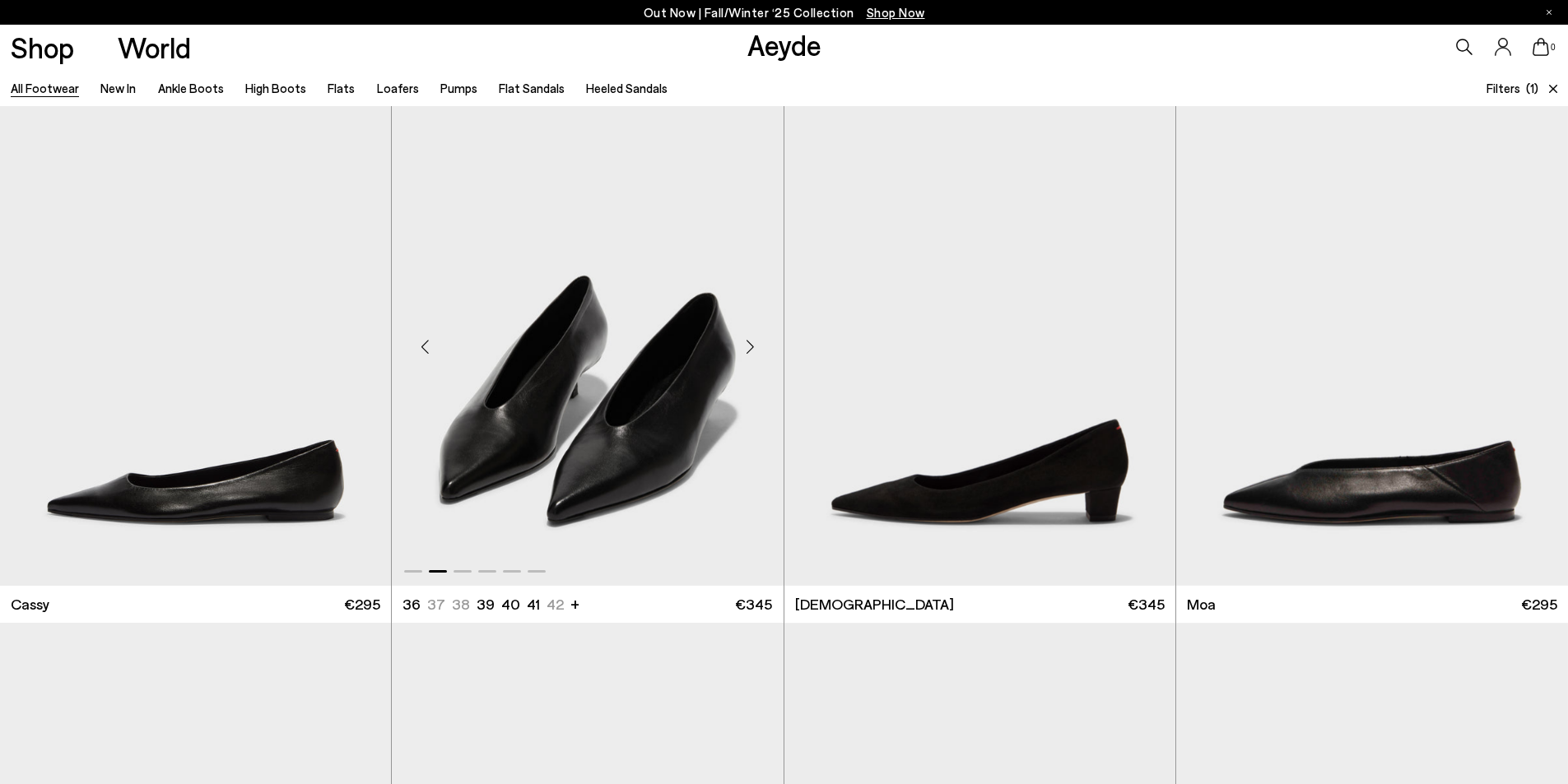
click at [746, 346] on div "Next slide" at bounding box center [750, 346] width 49 height 49
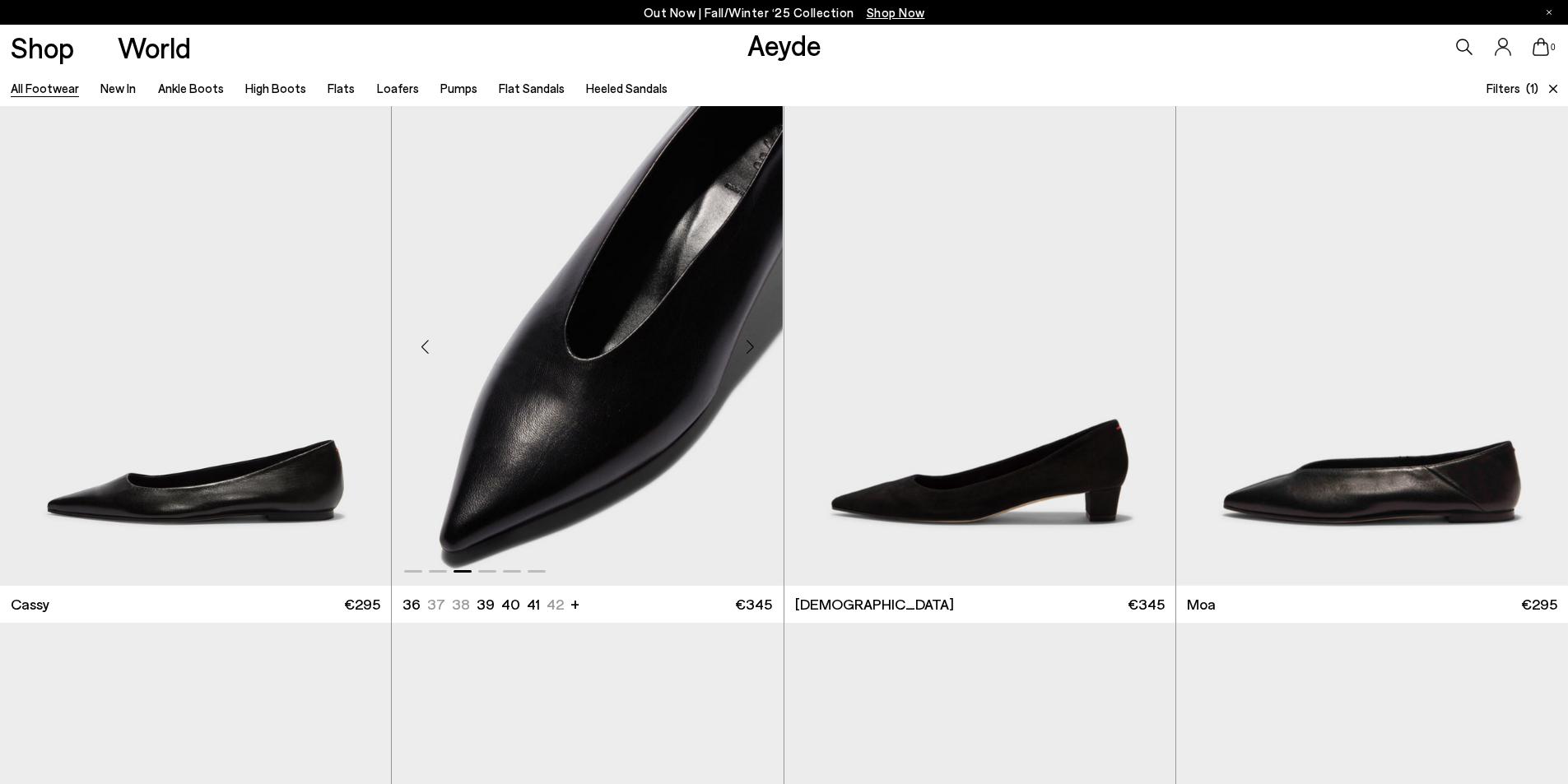
click at [753, 348] on div "Next slide" at bounding box center [750, 346] width 49 height 49
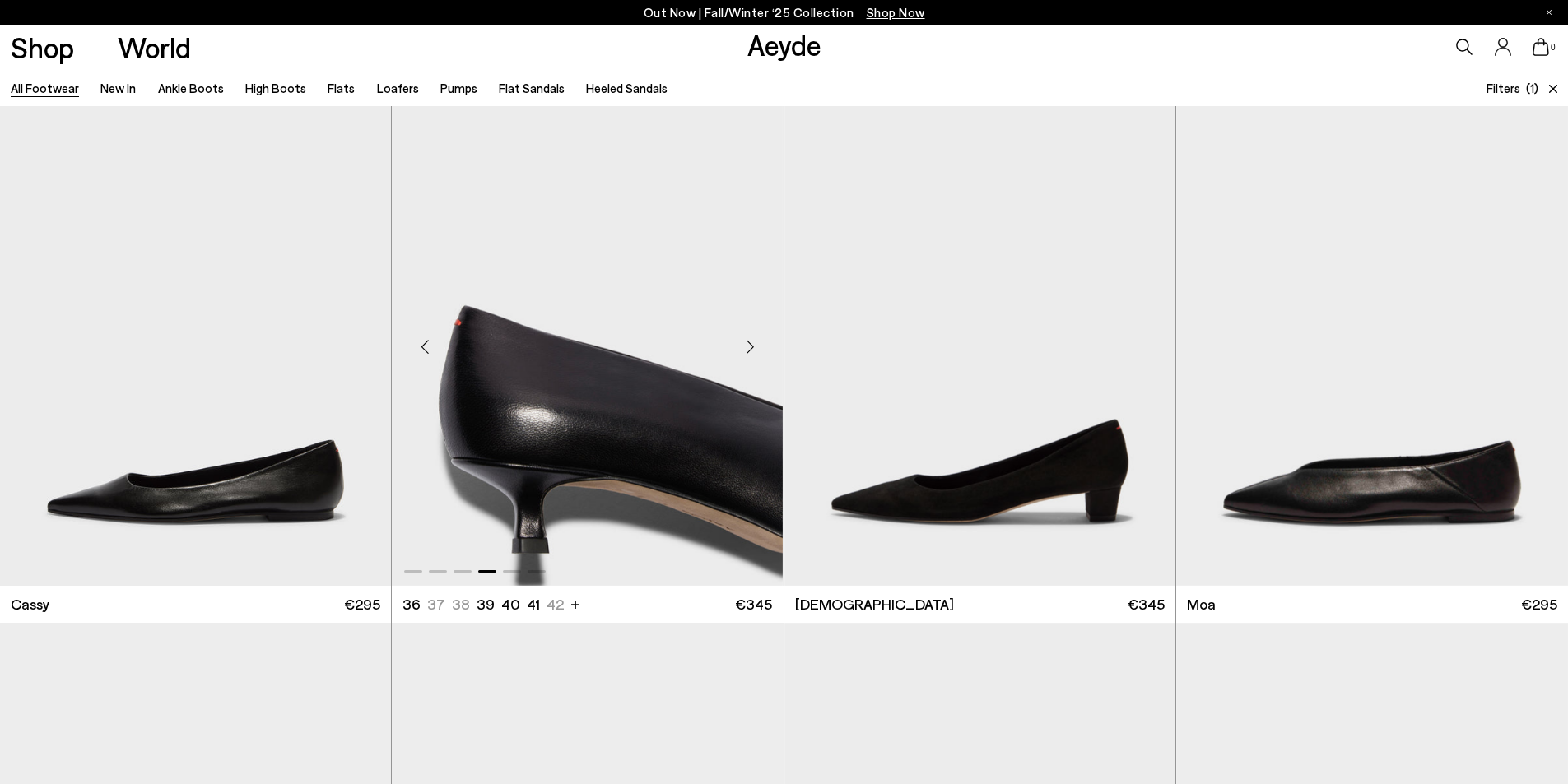
click at [749, 347] on div "Next slide" at bounding box center [750, 346] width 49 height 49
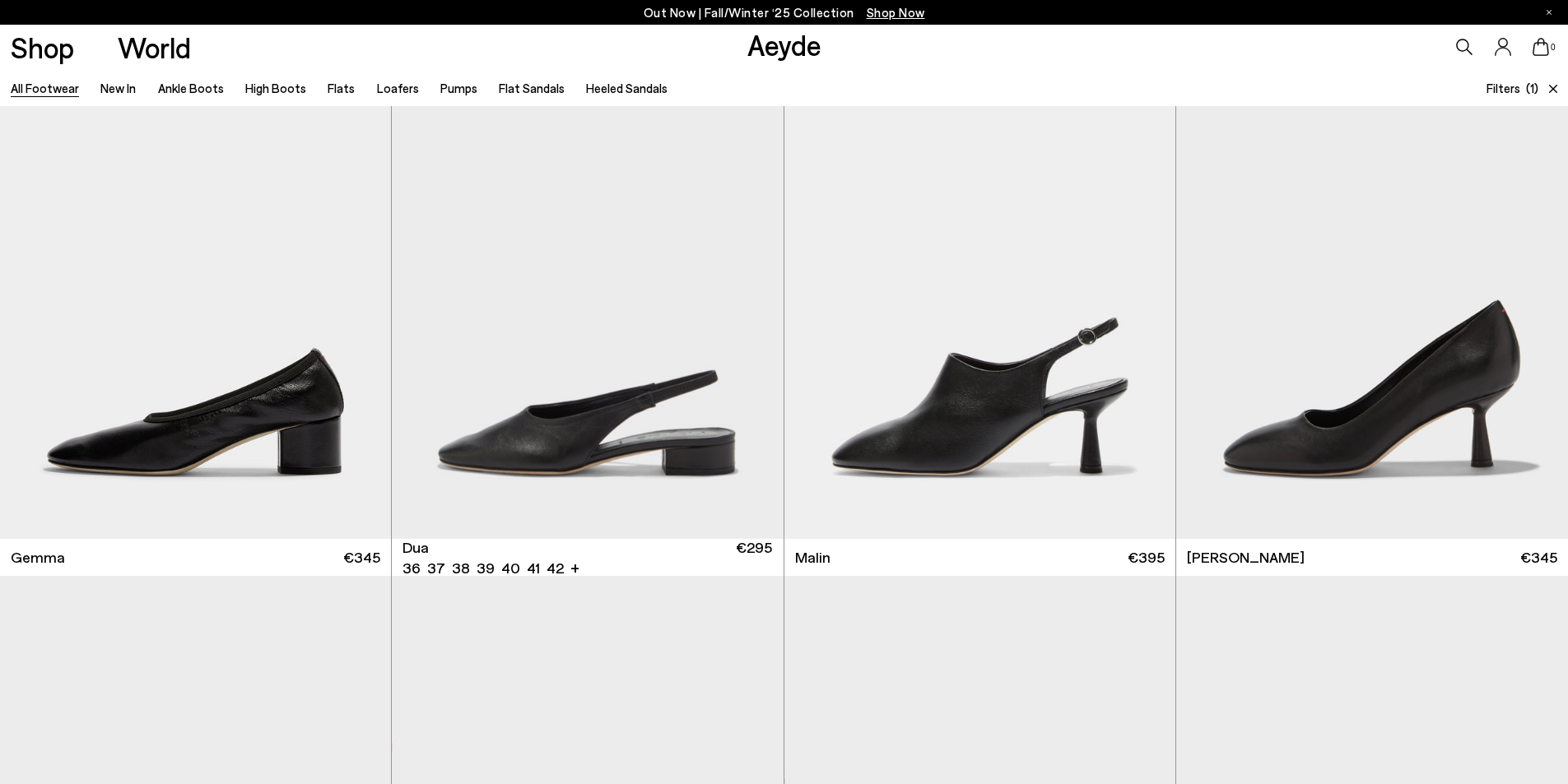
scroll to position [12263, 0]
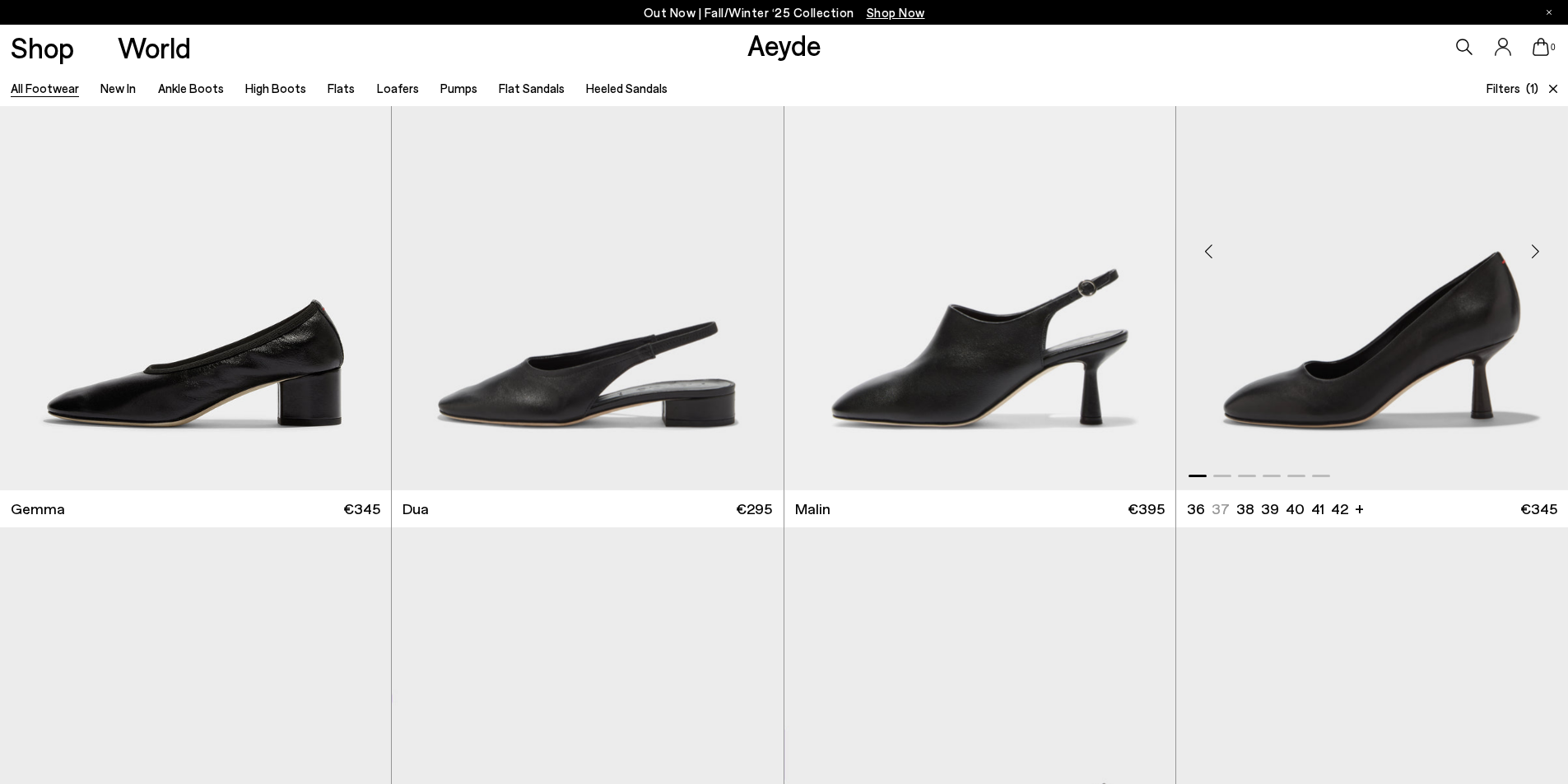
click at [1530, 259] on div "Next slide" at bounding box center [1535, 251] width 49 height 49
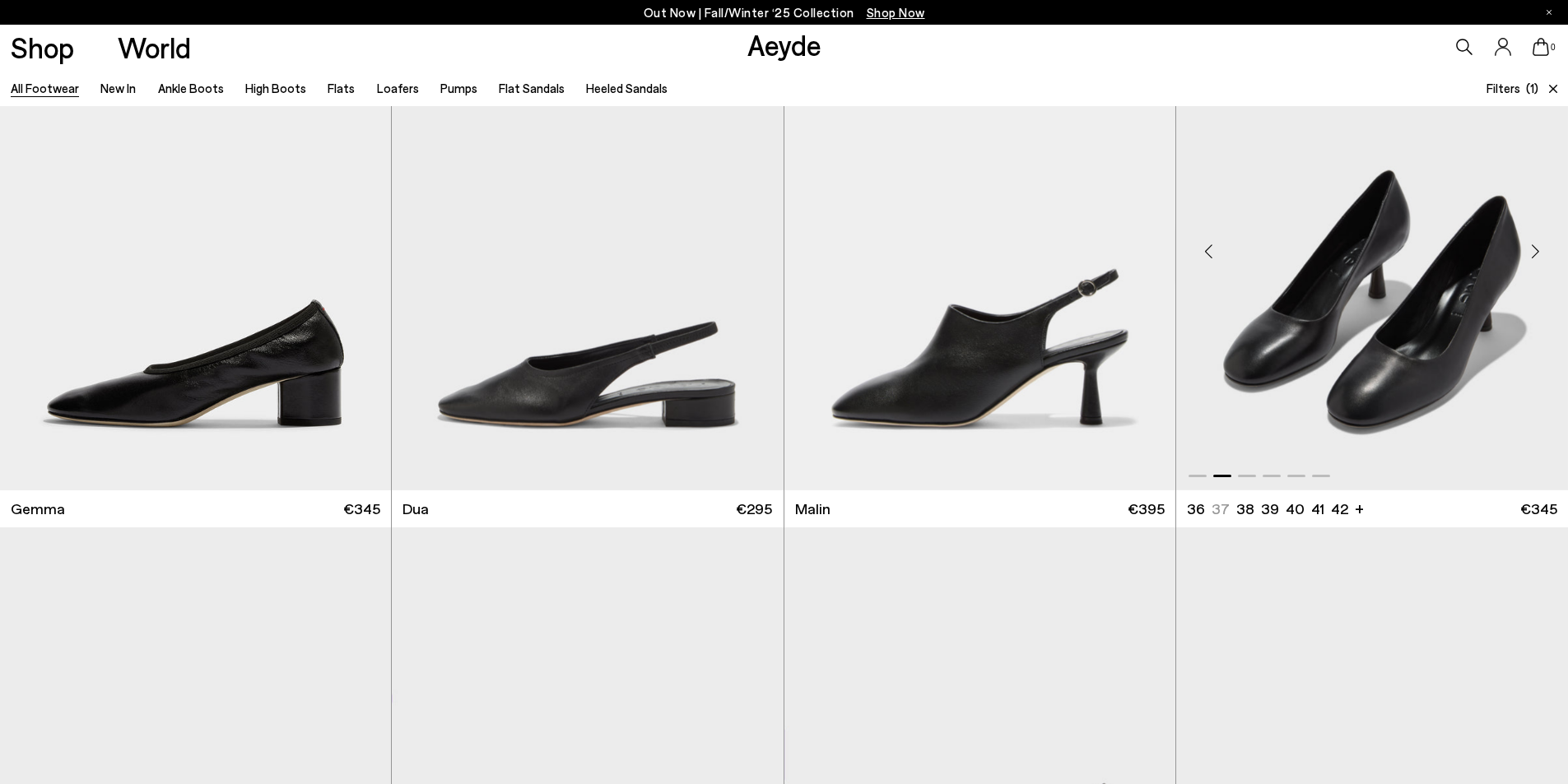
click at [1531, 256] on div "Next slide" at bounding box center [1535, 251] width 49 height 49
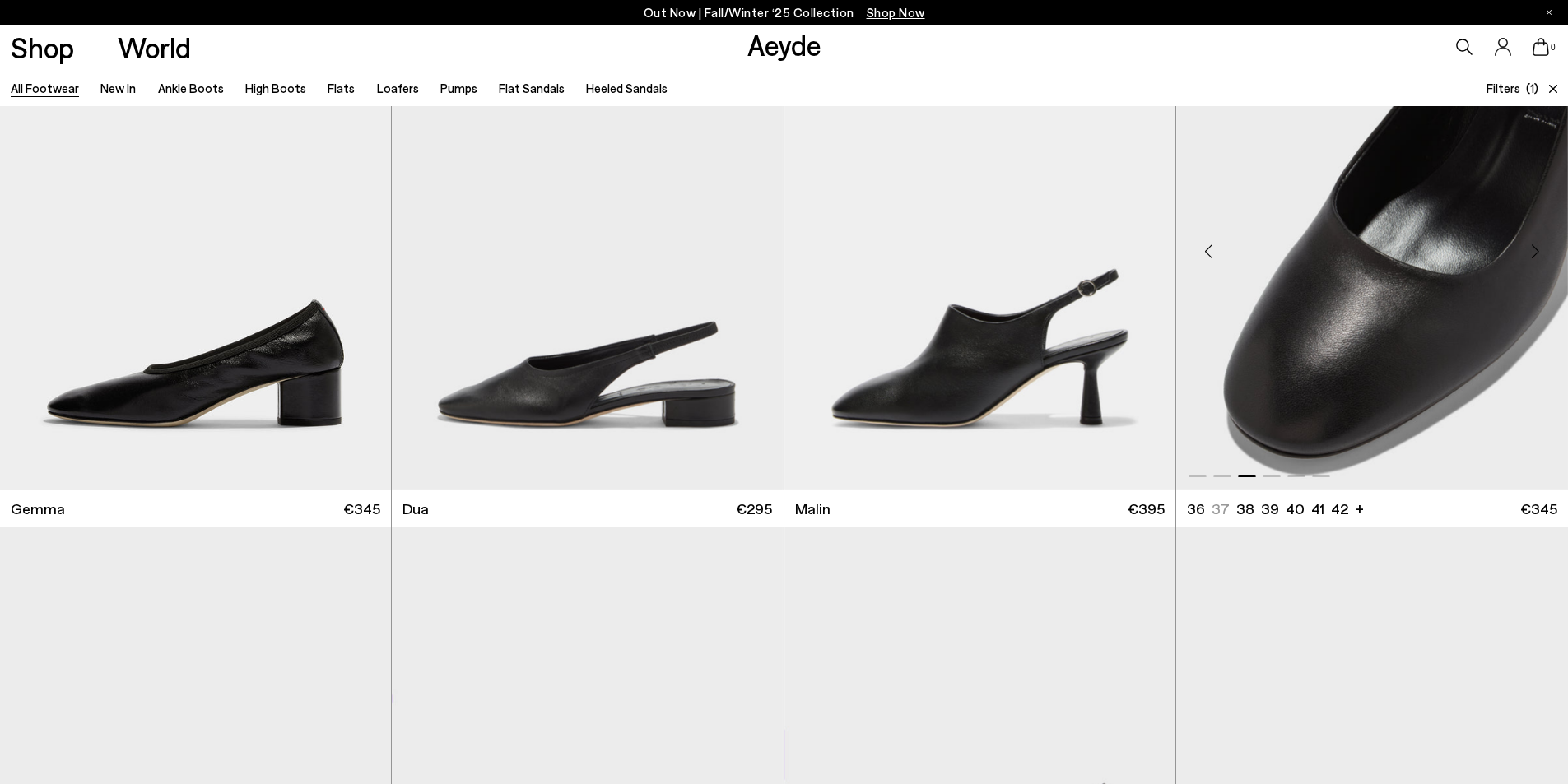
click at [1432, 340] on img "3 / 6" at bounding box center [1372, 245] width 392 height 492
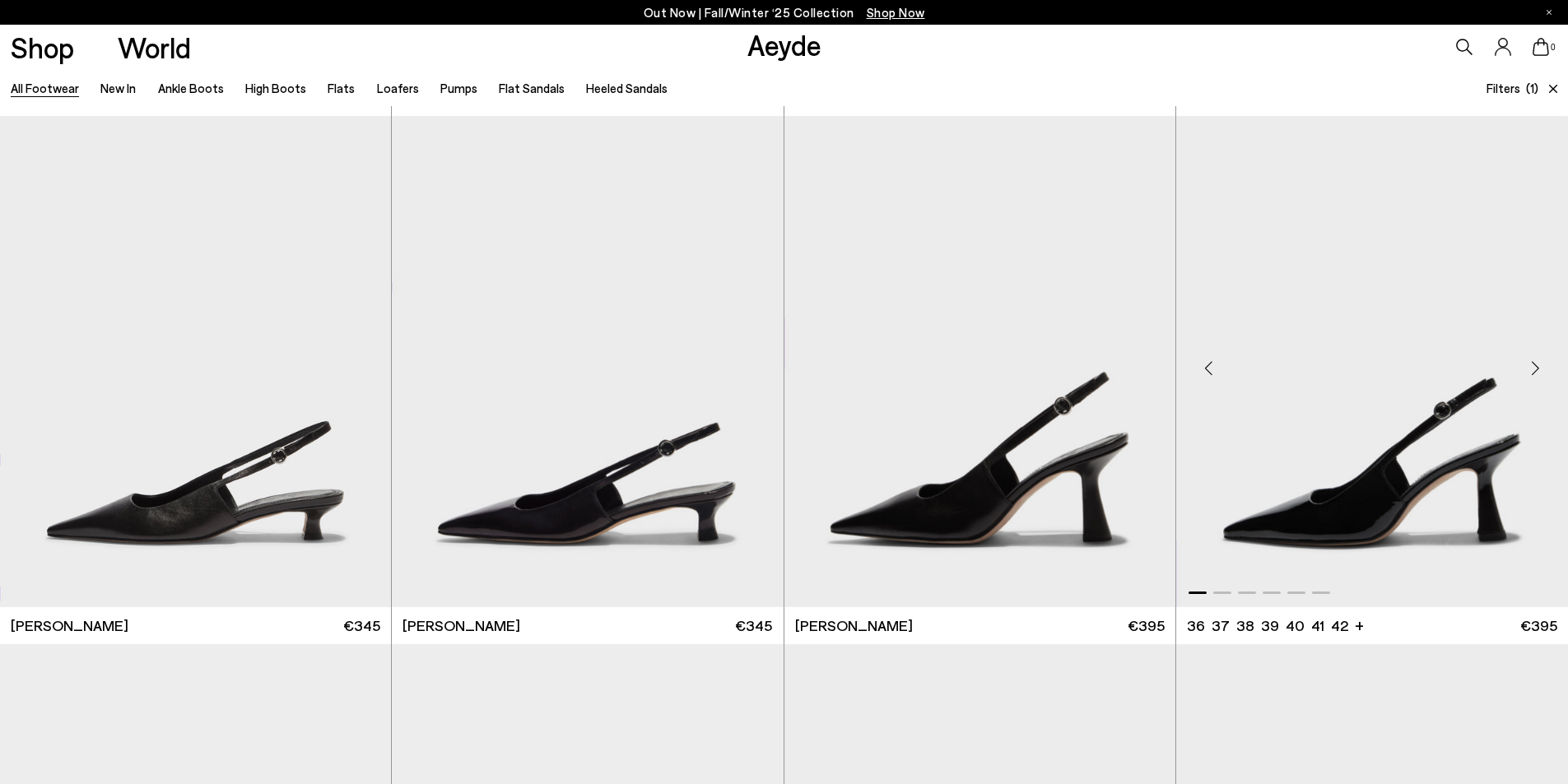
scroll to position [12345, 0]
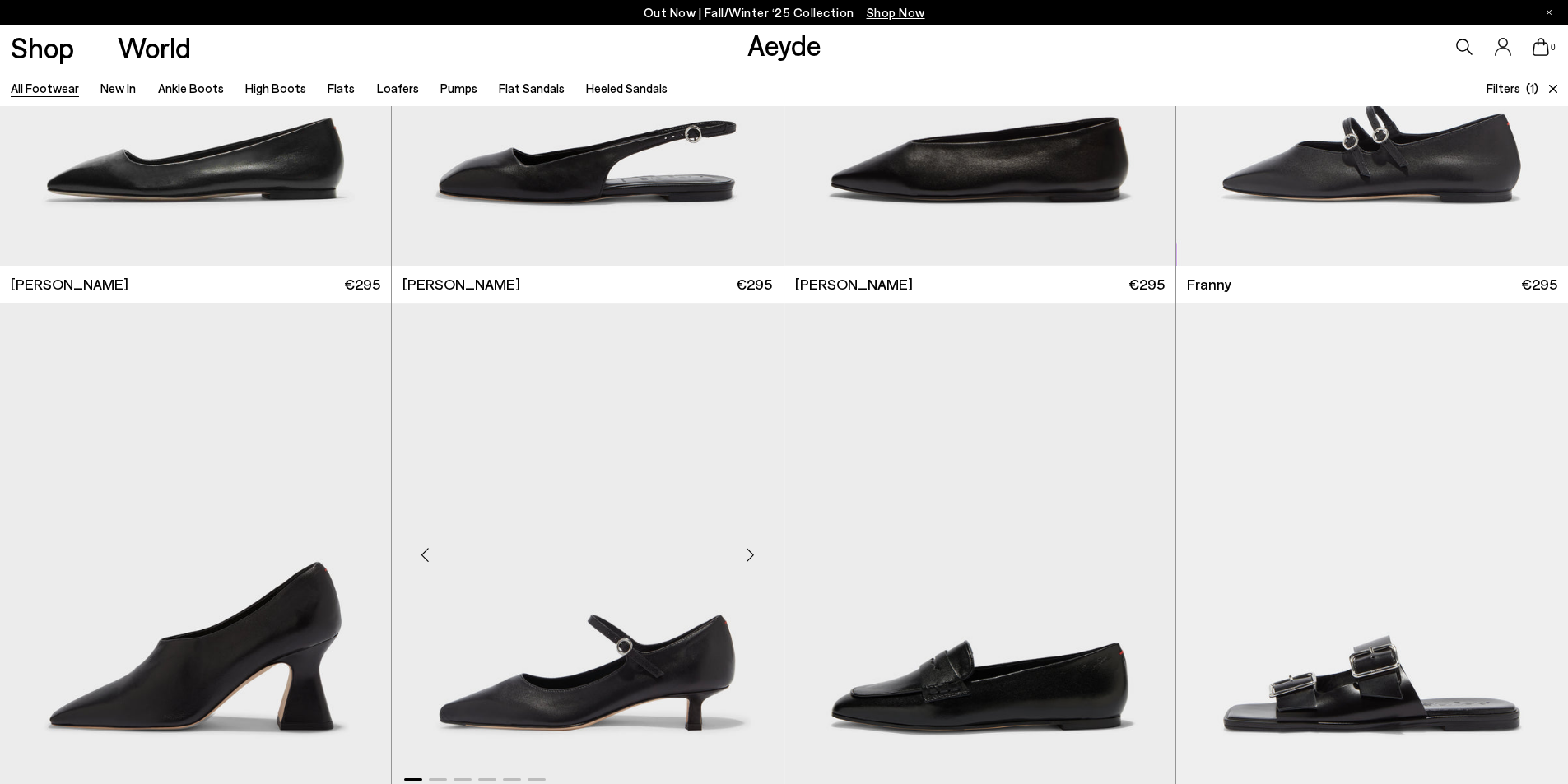
scroll to position [14239, 0]
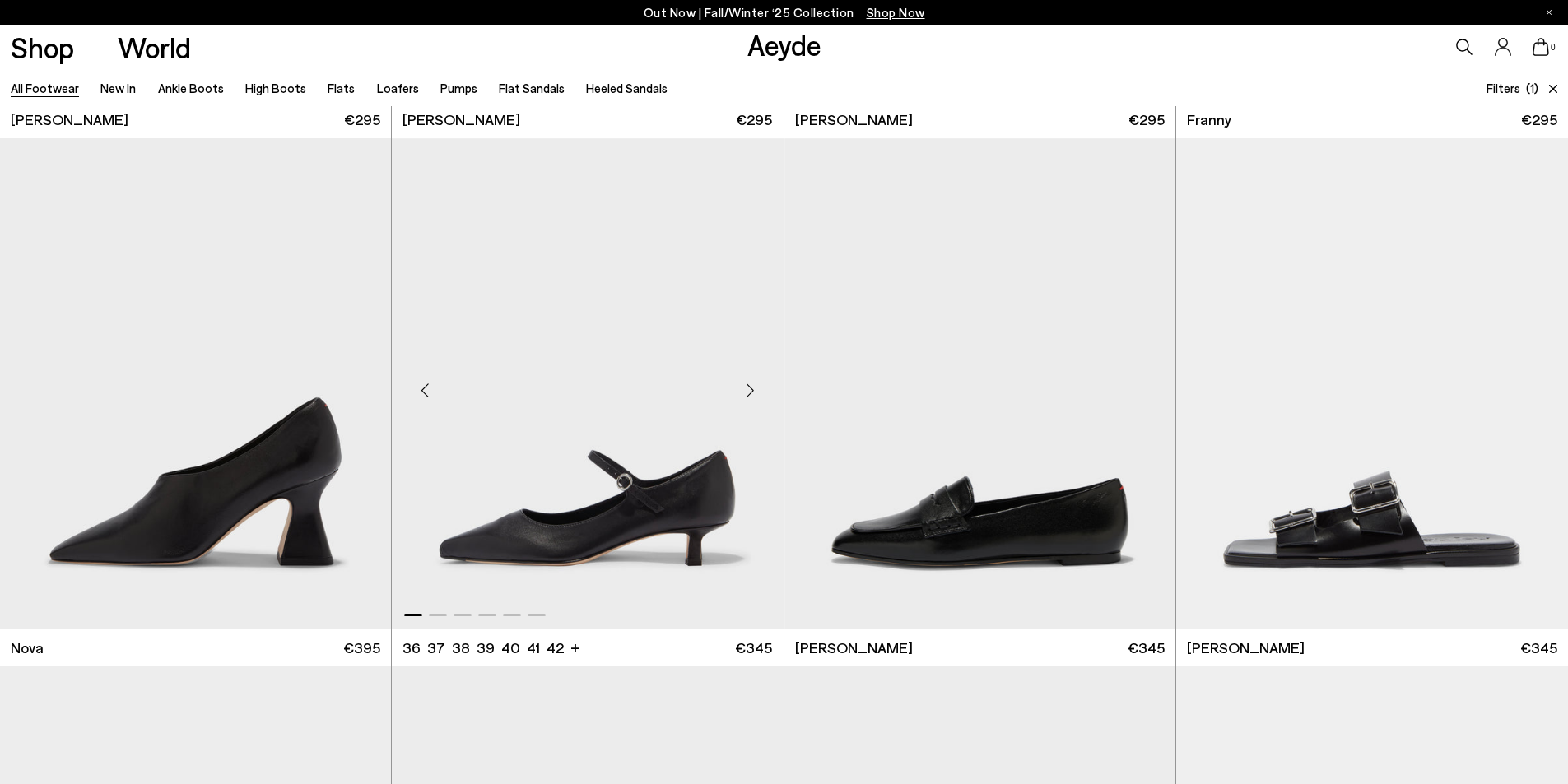
click at [750, 387] on div "Next slide" at bounding box center [750, 390] width 49 height 49
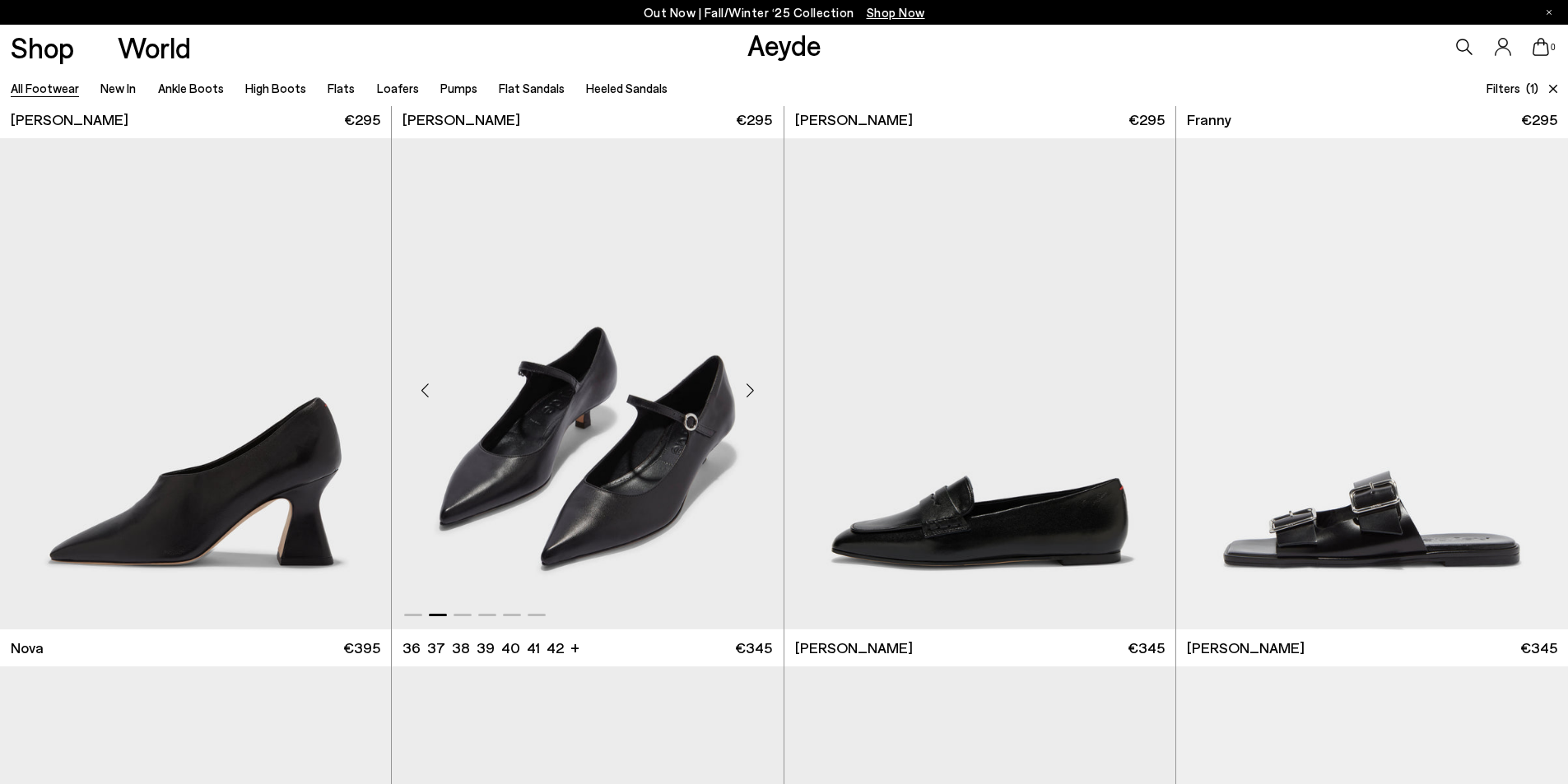
click at [749, 388] on div "Next slide" at bounding box center [750, 390] width 49 height 49
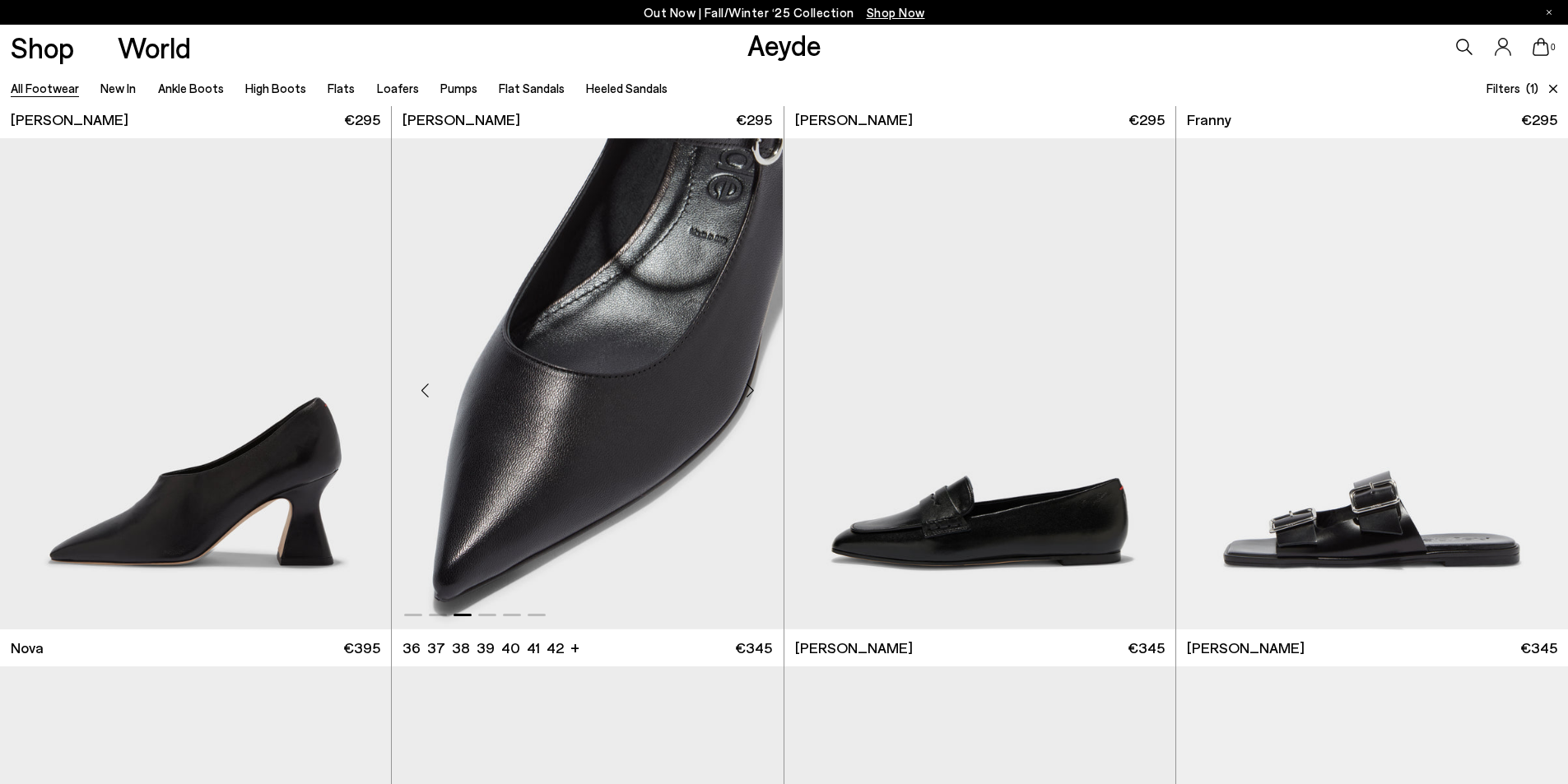
click at [750, 392] on div "Next slide" at bounding box center [750, 390] width 49 height 49
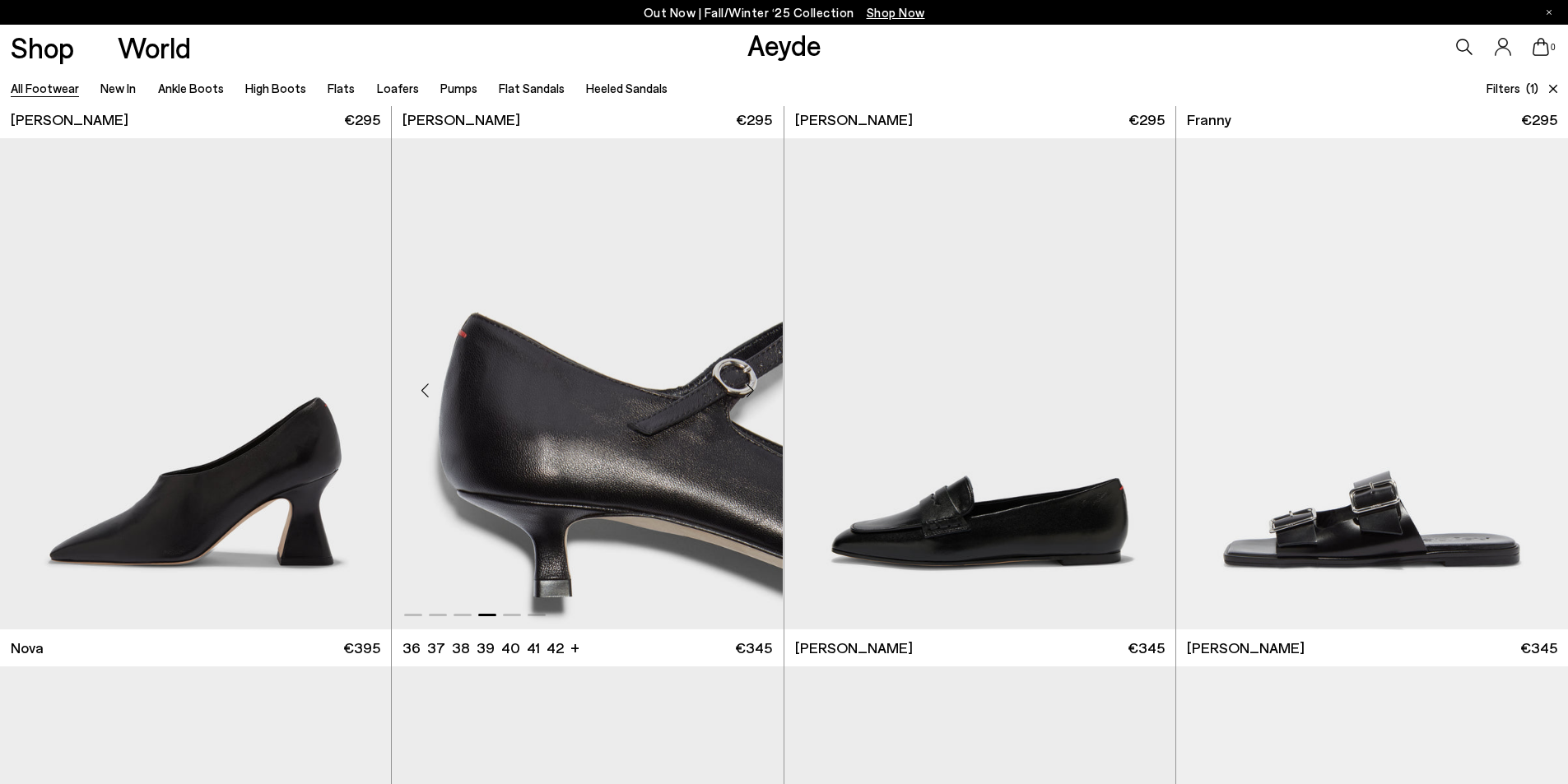
click at [750, 392] on div "Next slide" at bounding box center [750, 390] width 49 height 49
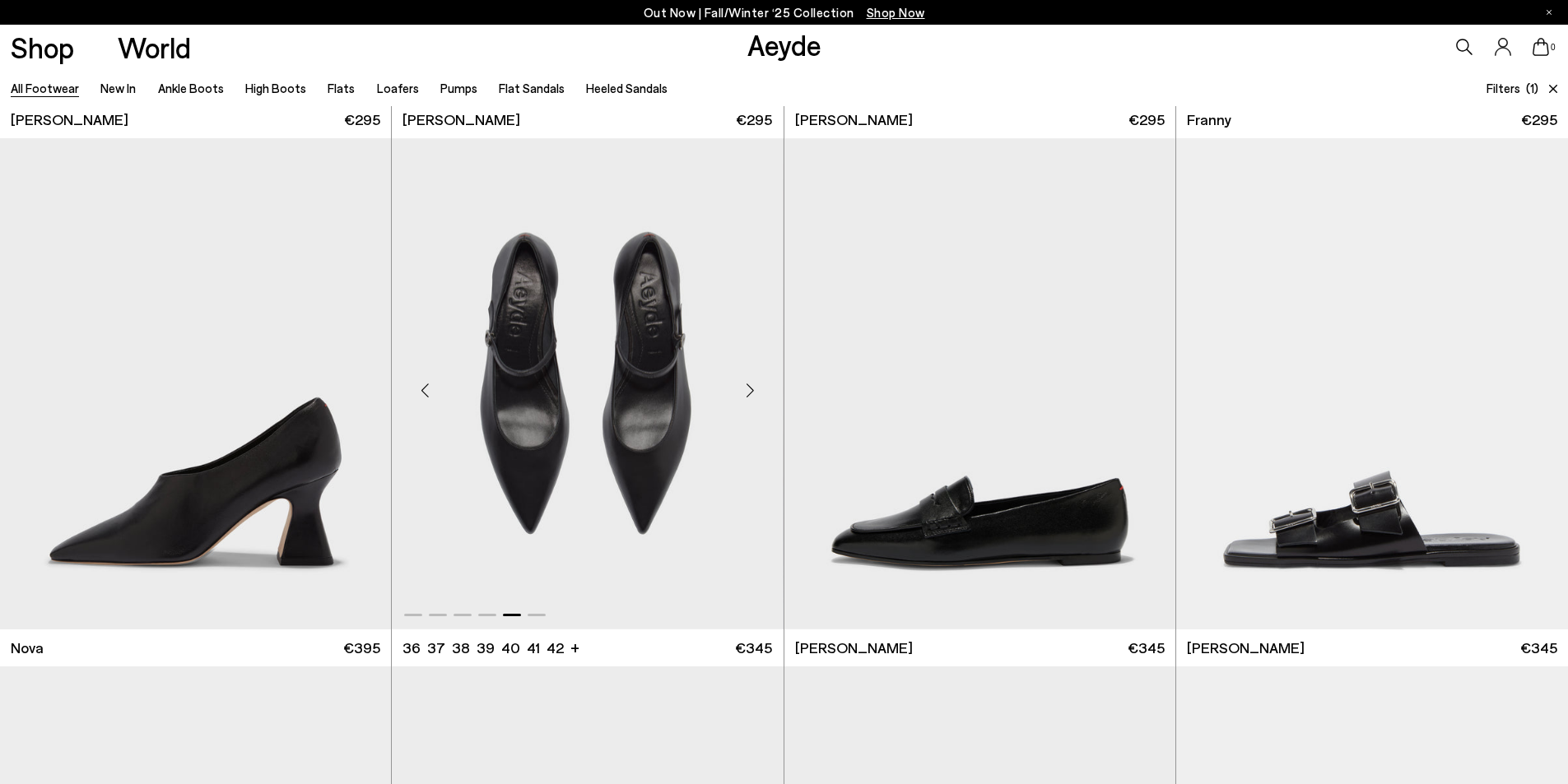
click at [750, 392] on div "Next slide" at bounding box center [750, 390] width 49 height 49
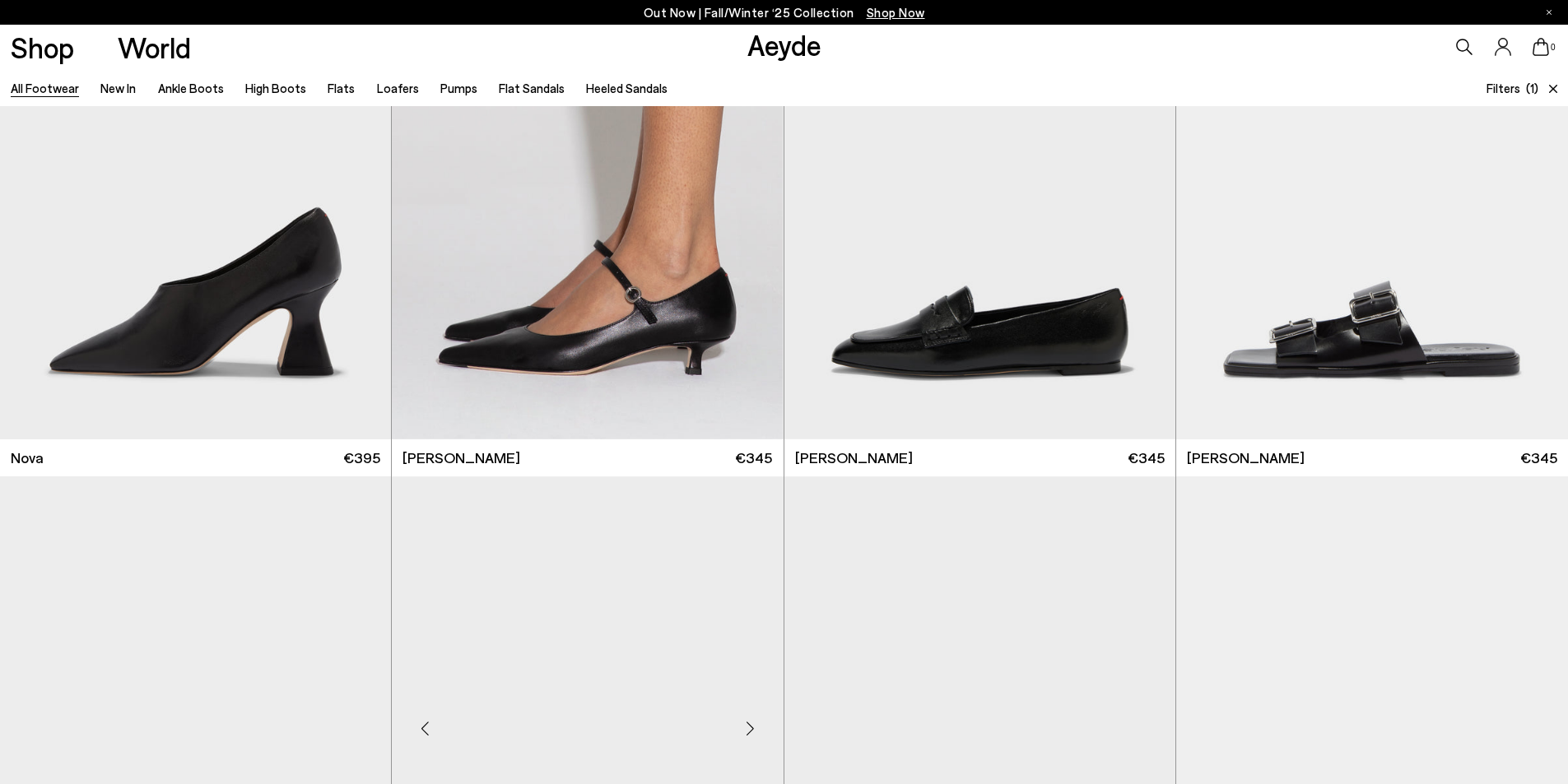
scroll to position [14814, 0]
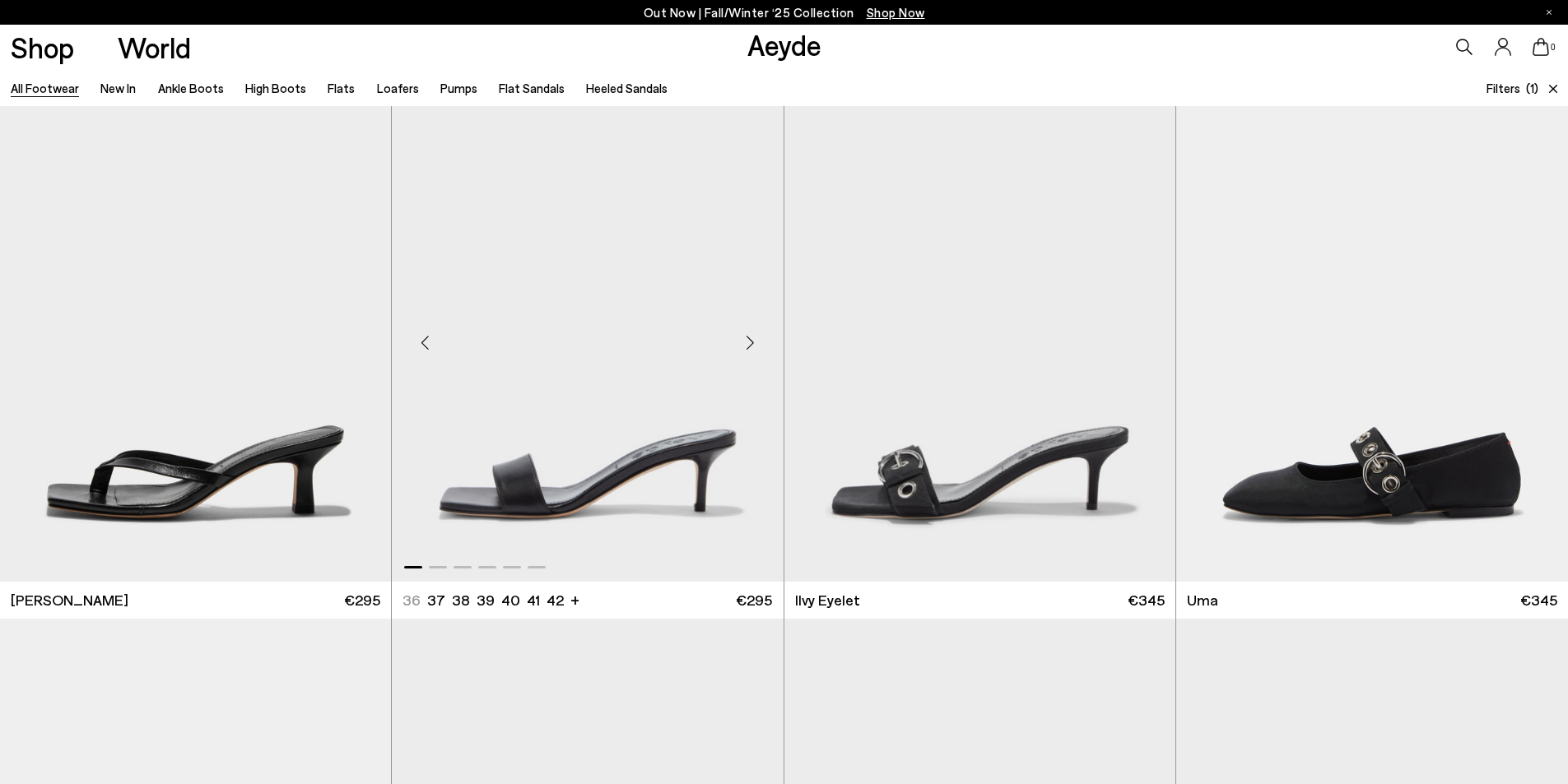
click at [751, 344] on div "Next slide" at bounding box center [750, 342] width 49 height 49
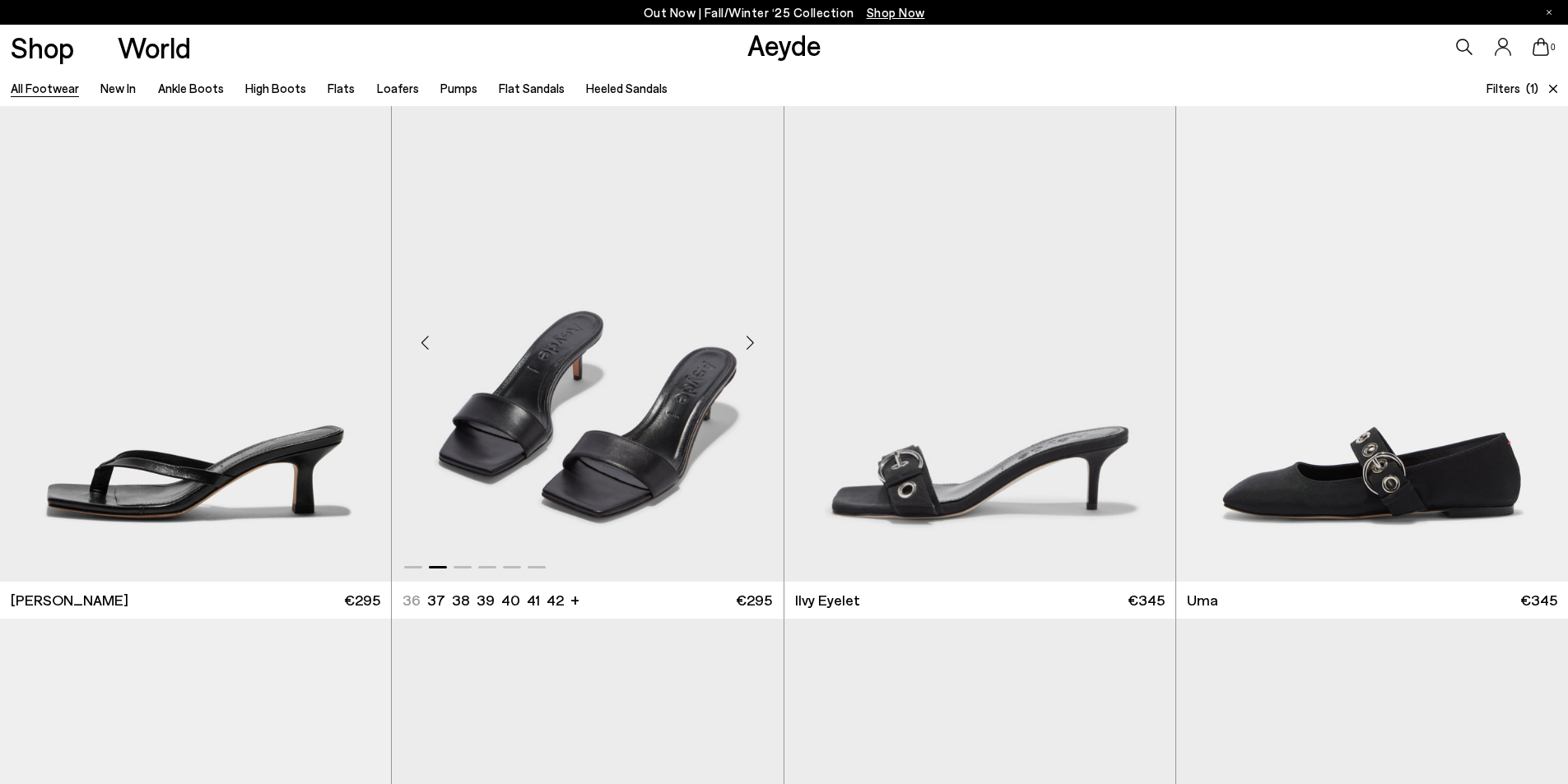
click at [751, 344] on div "Next slide" at bounding box center [750, 342] width 49 height 49
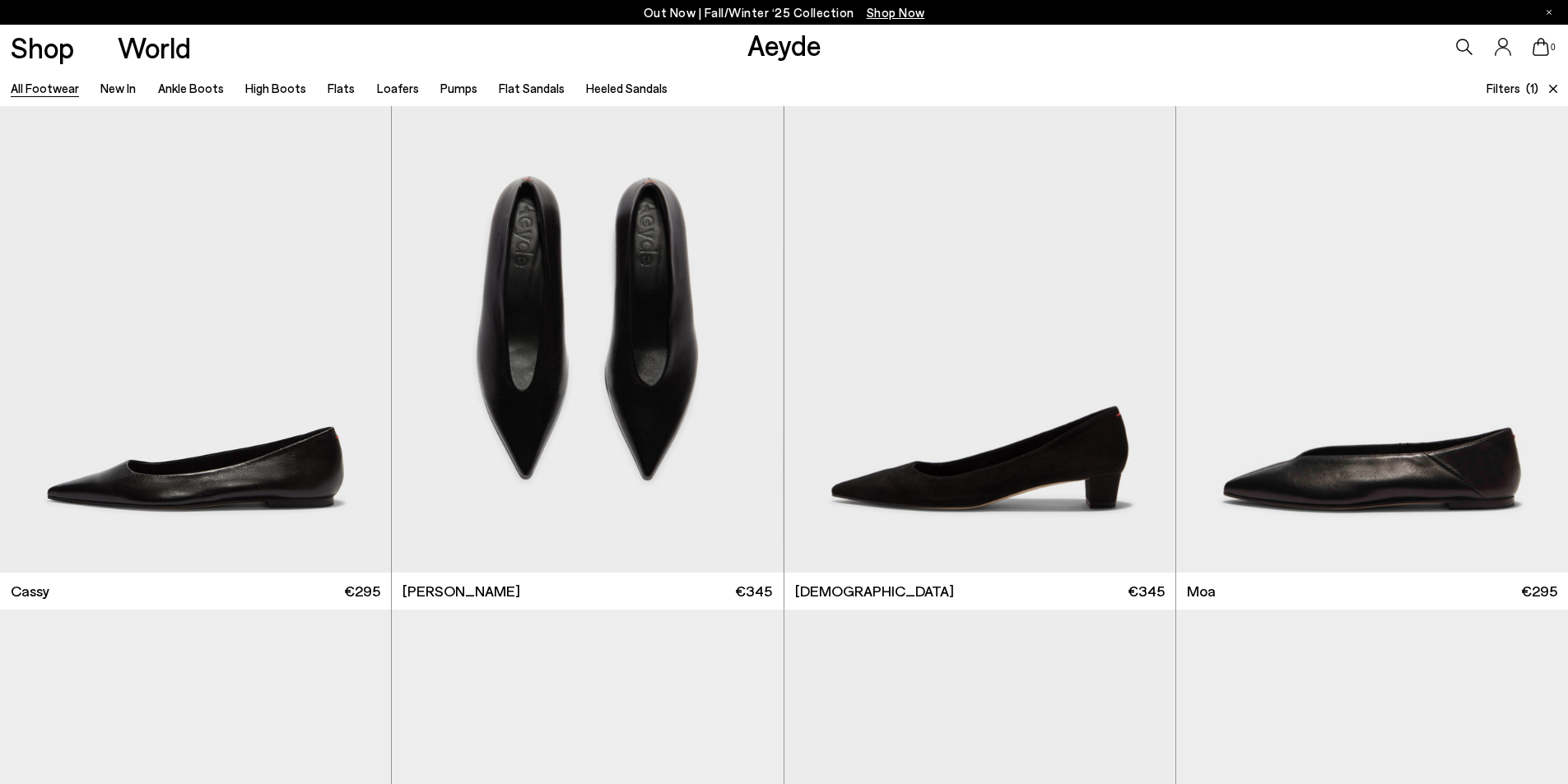
scroll to position [10864, 0]
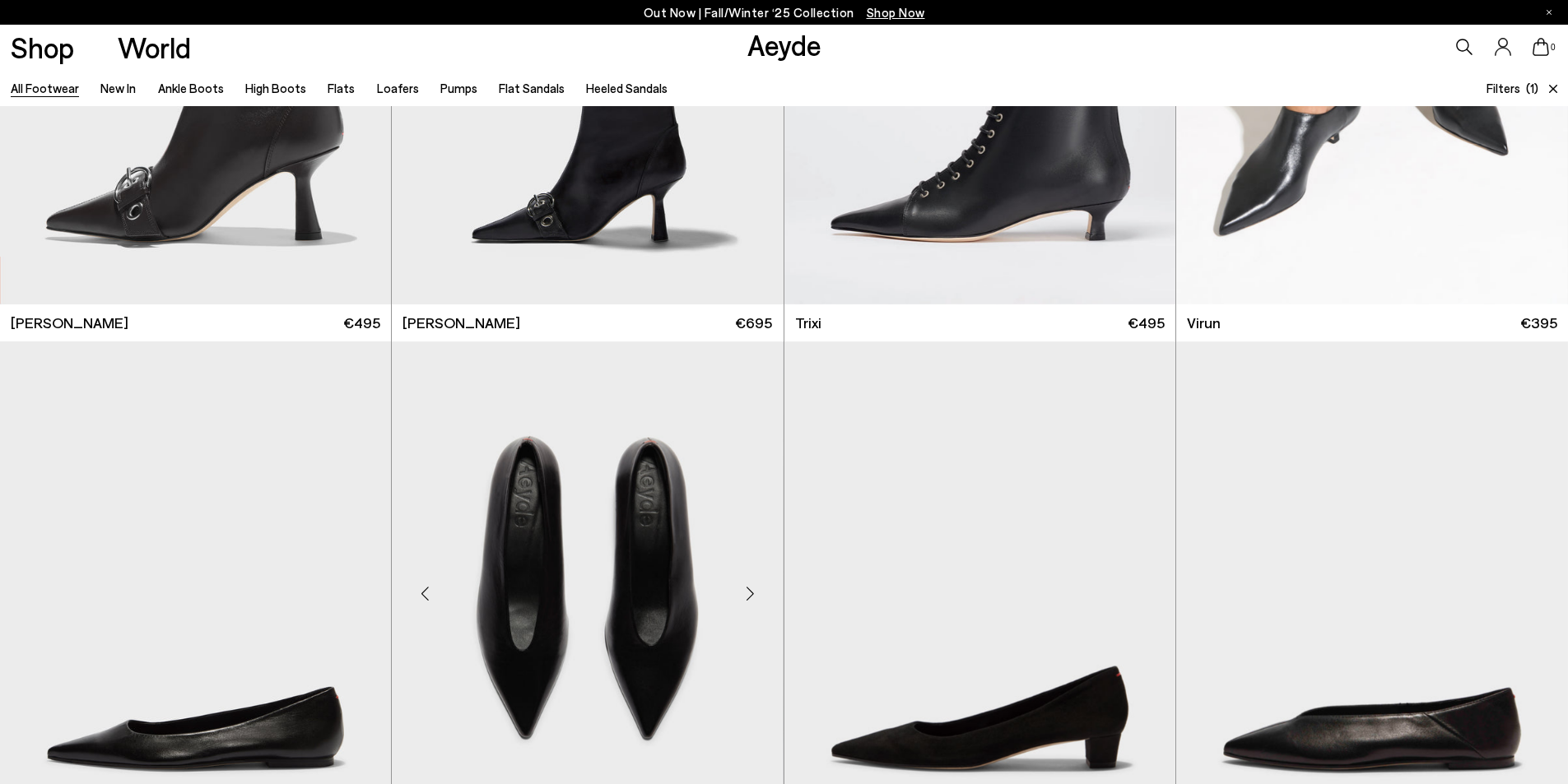
click at [585, 564] on img "5 / 6" at bounding box center [587, 587] width 391 height 492
click at [586, 524] on img "5 / 6" at bounding box center [587, 587] width 391 height 492
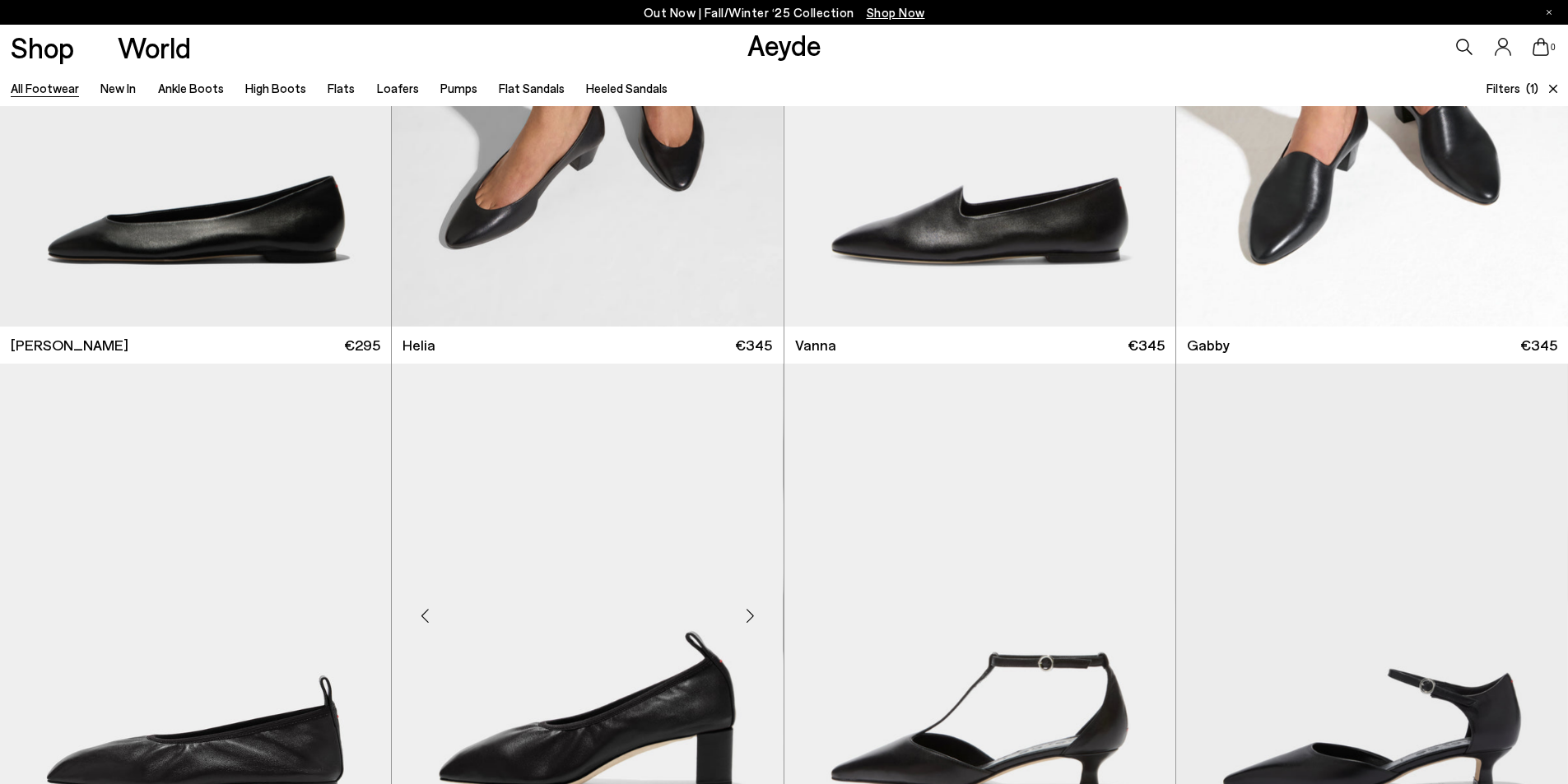
scroll to position [9465, 0]
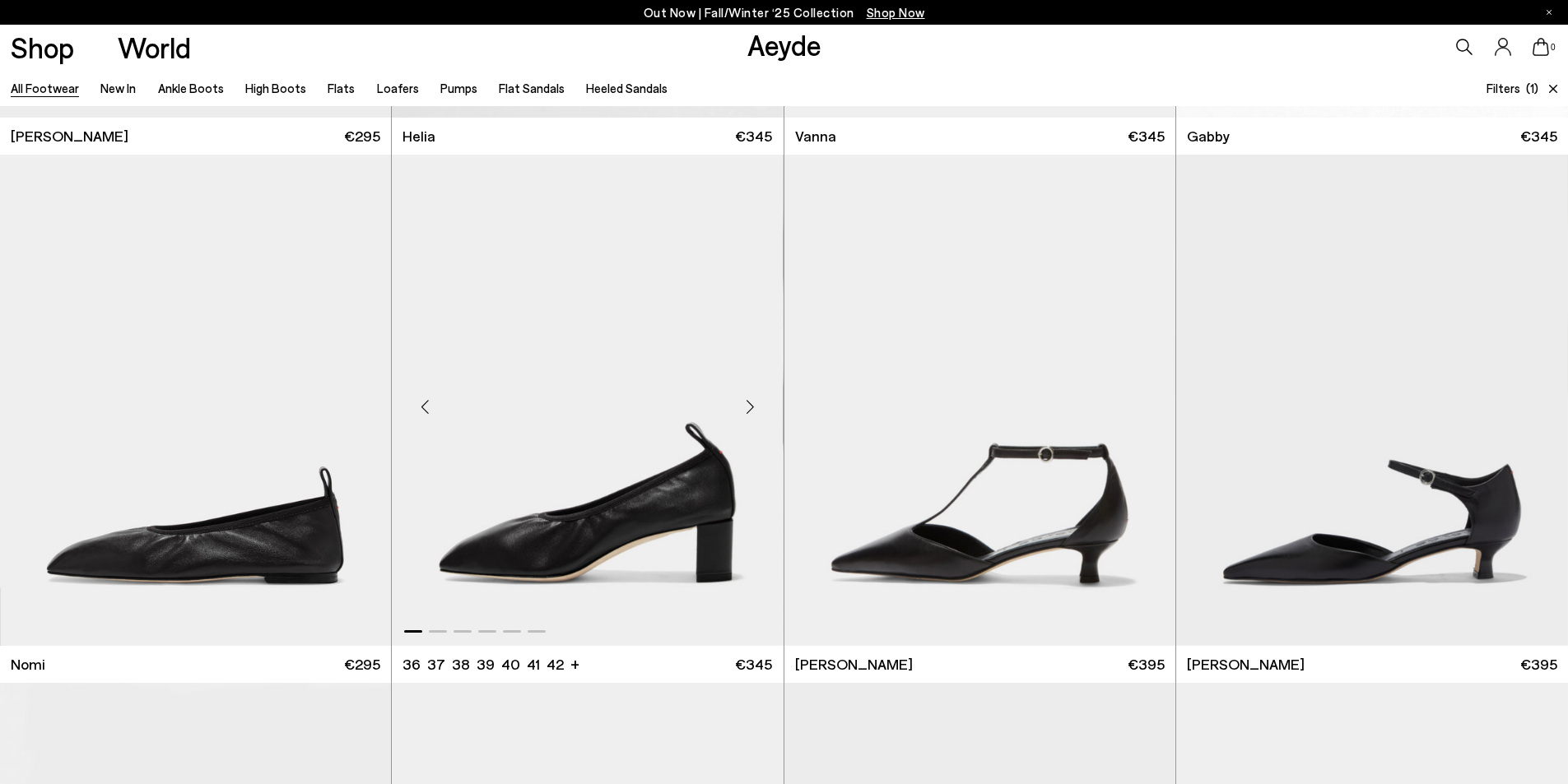
click at [749, 406] on div "Next slide" at bounding box center [750, 407] width 49 height 49
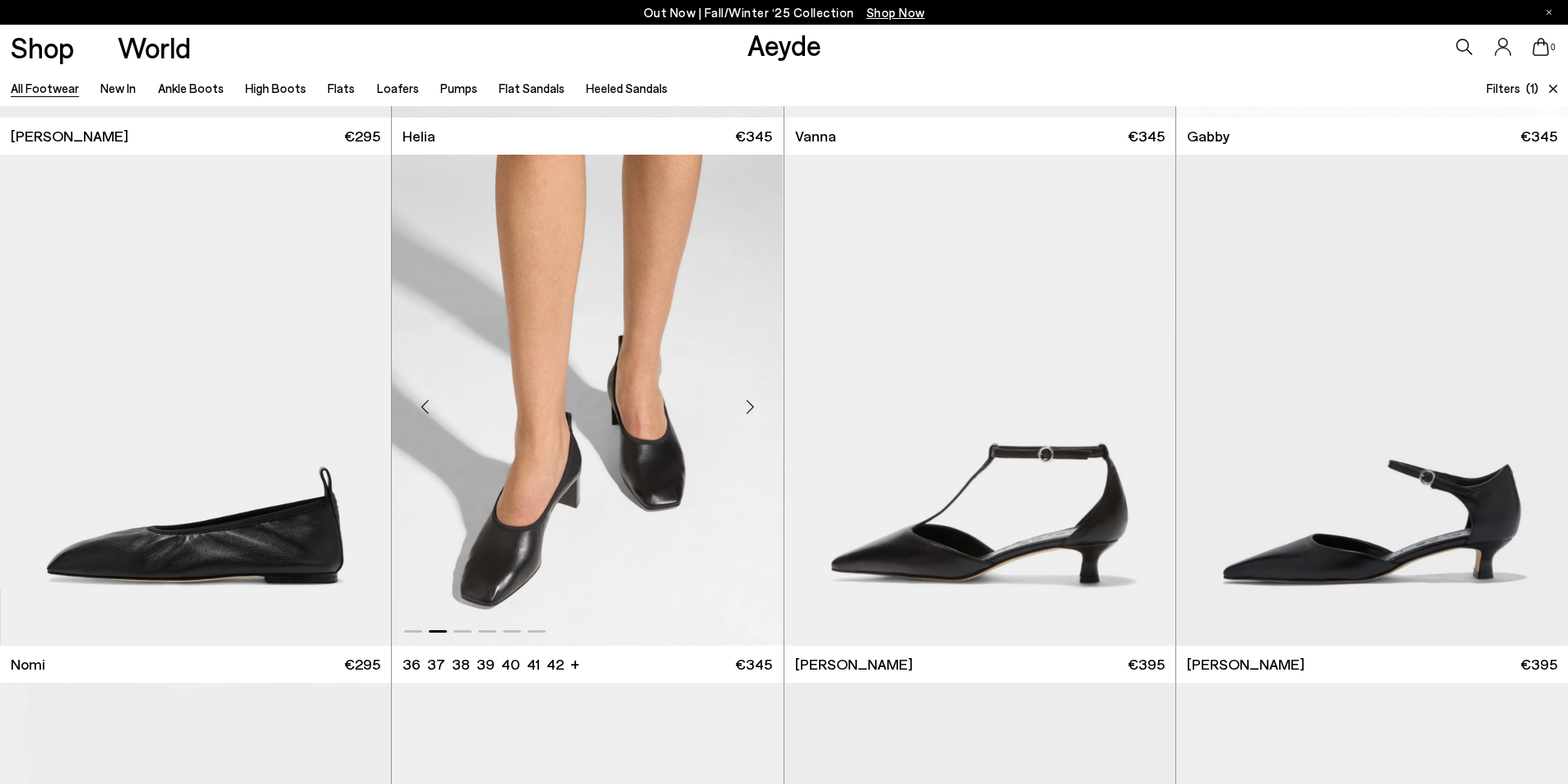
click at [749, 406] on div "Next slide" at bounding box center [750, 407] width 49 height 49
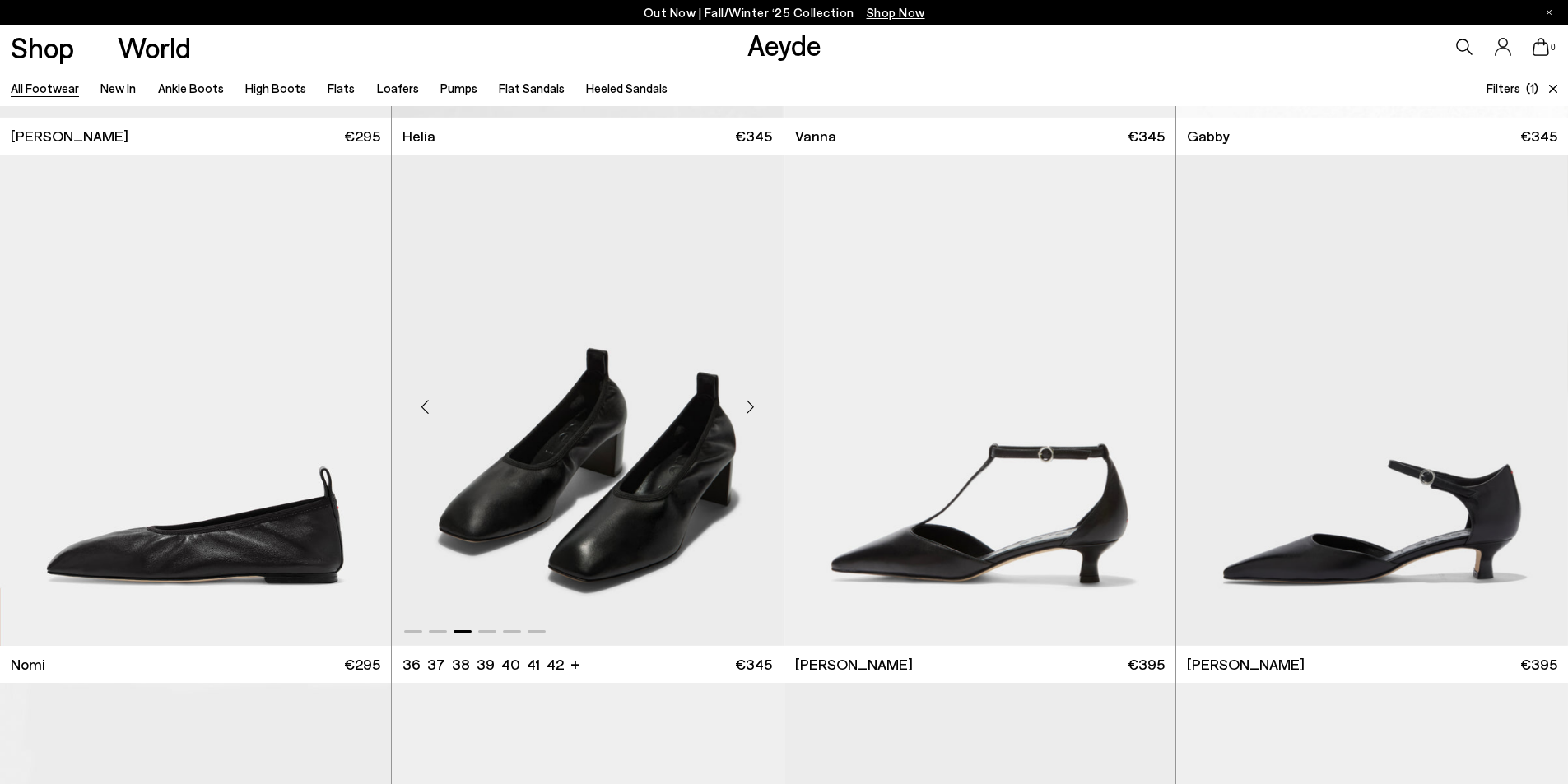
click at [749, 406] on div "Next slide" at bounding box center [750, 407] width 49 height 49
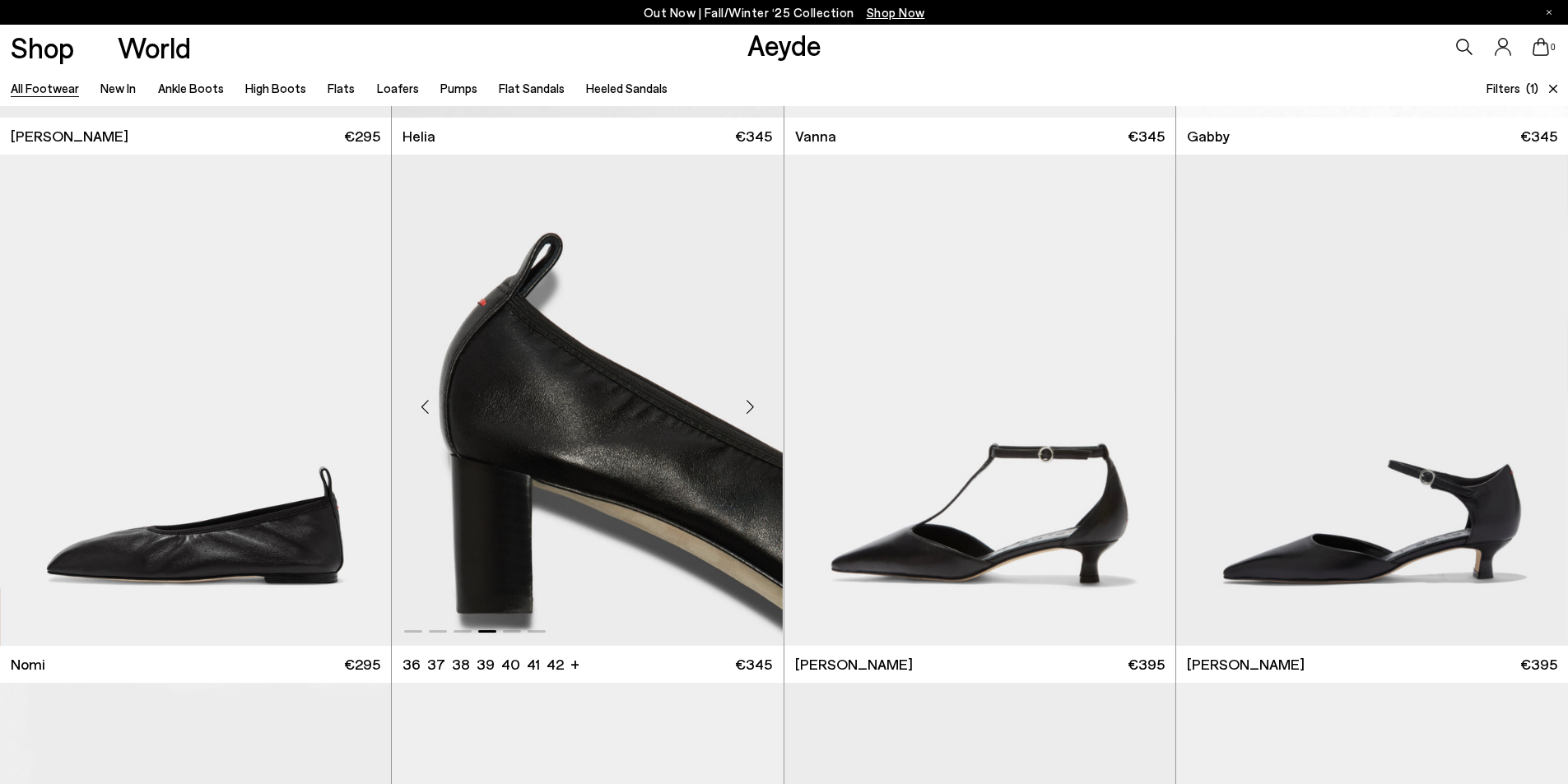
click at [749, 406] on div "Next slide" at bounding box center [750, 407] width 49 height 49
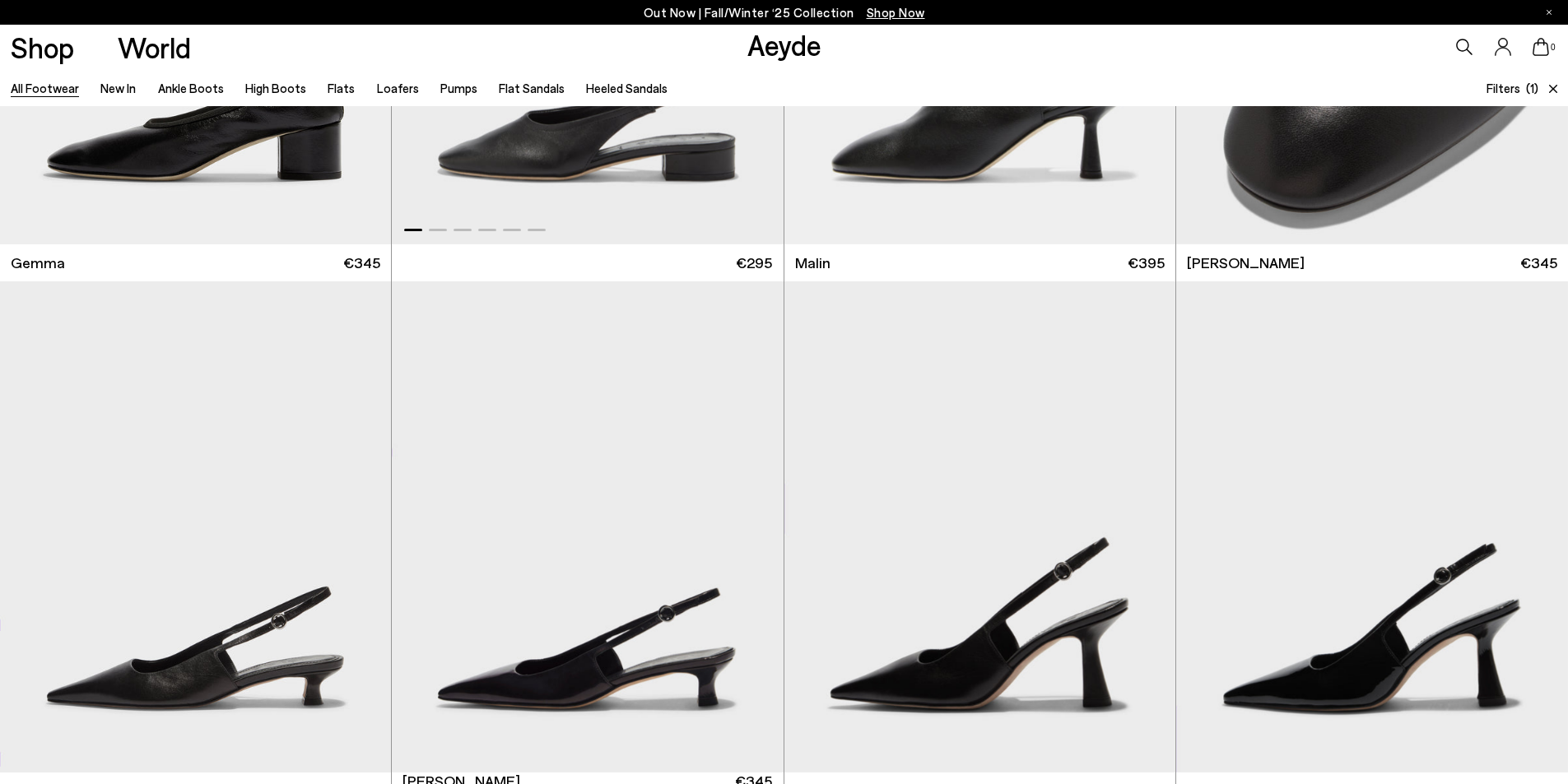
scroll to position [12181, 0]
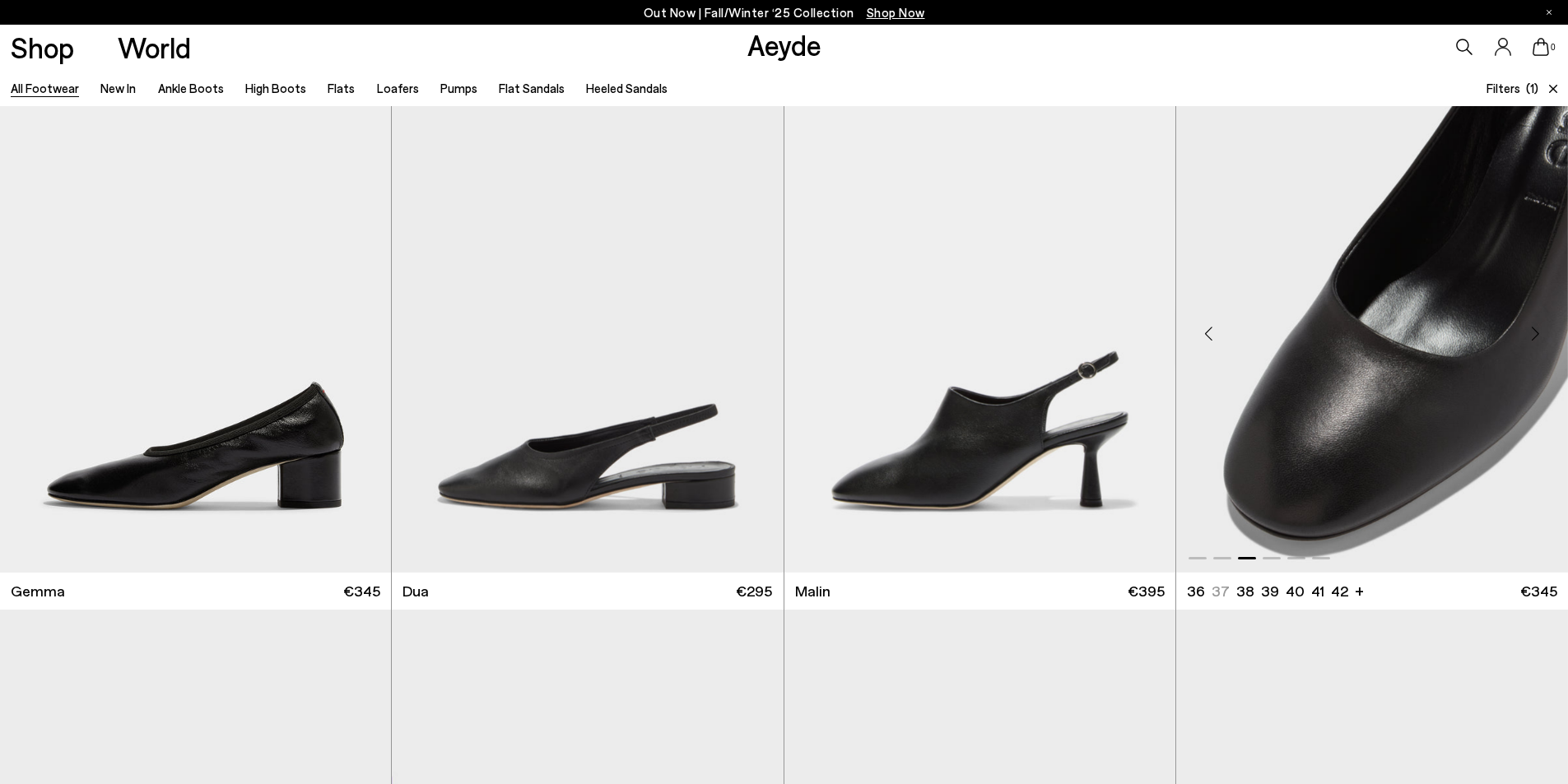
click at [1205, 335] on div "Previous slide" at bounding box center [1209, 333] width 49 height 49
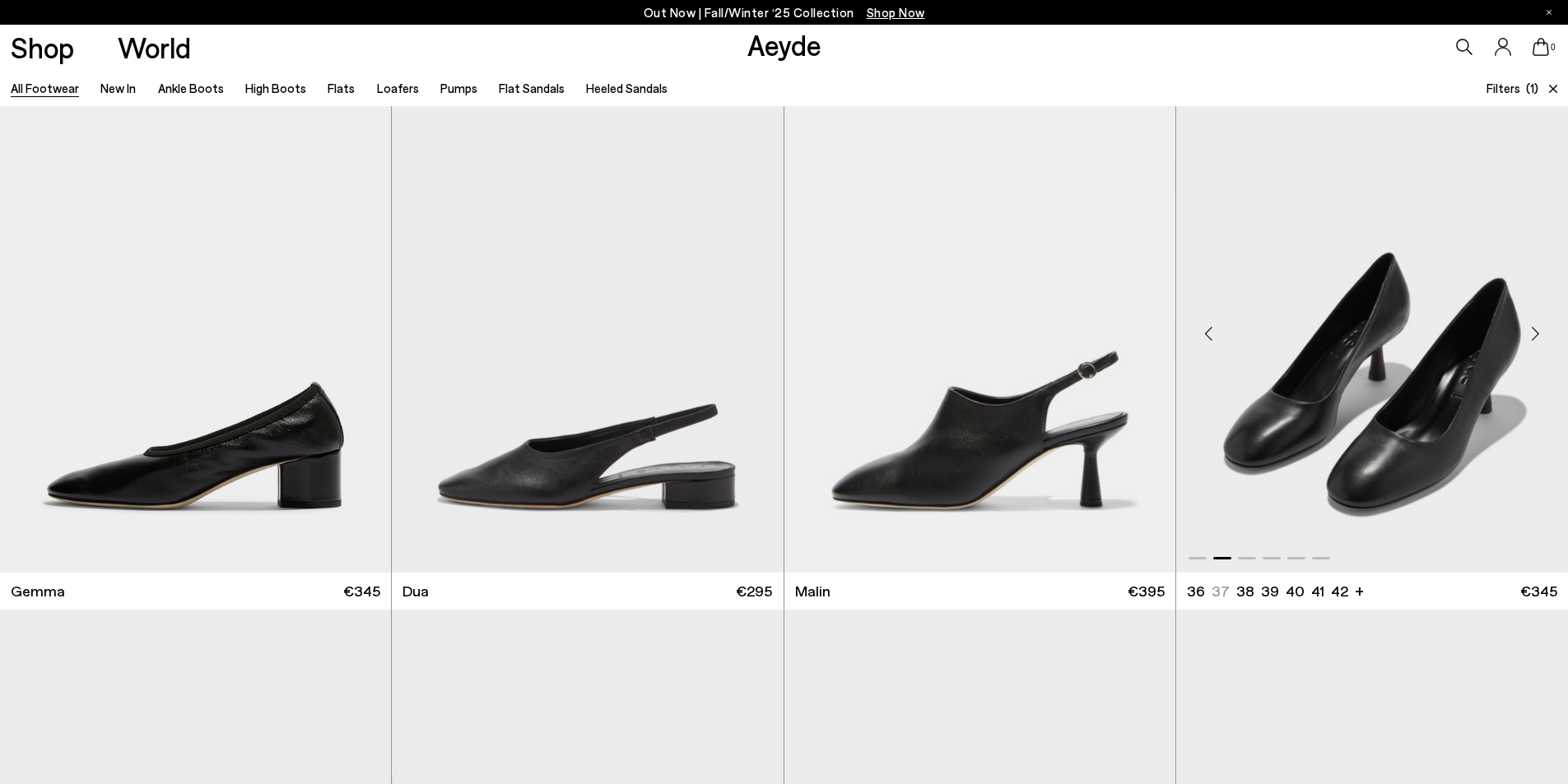
click at [1205, 335] on div "Previous slide" at bounding box center [1209, 333] width 49 height 49
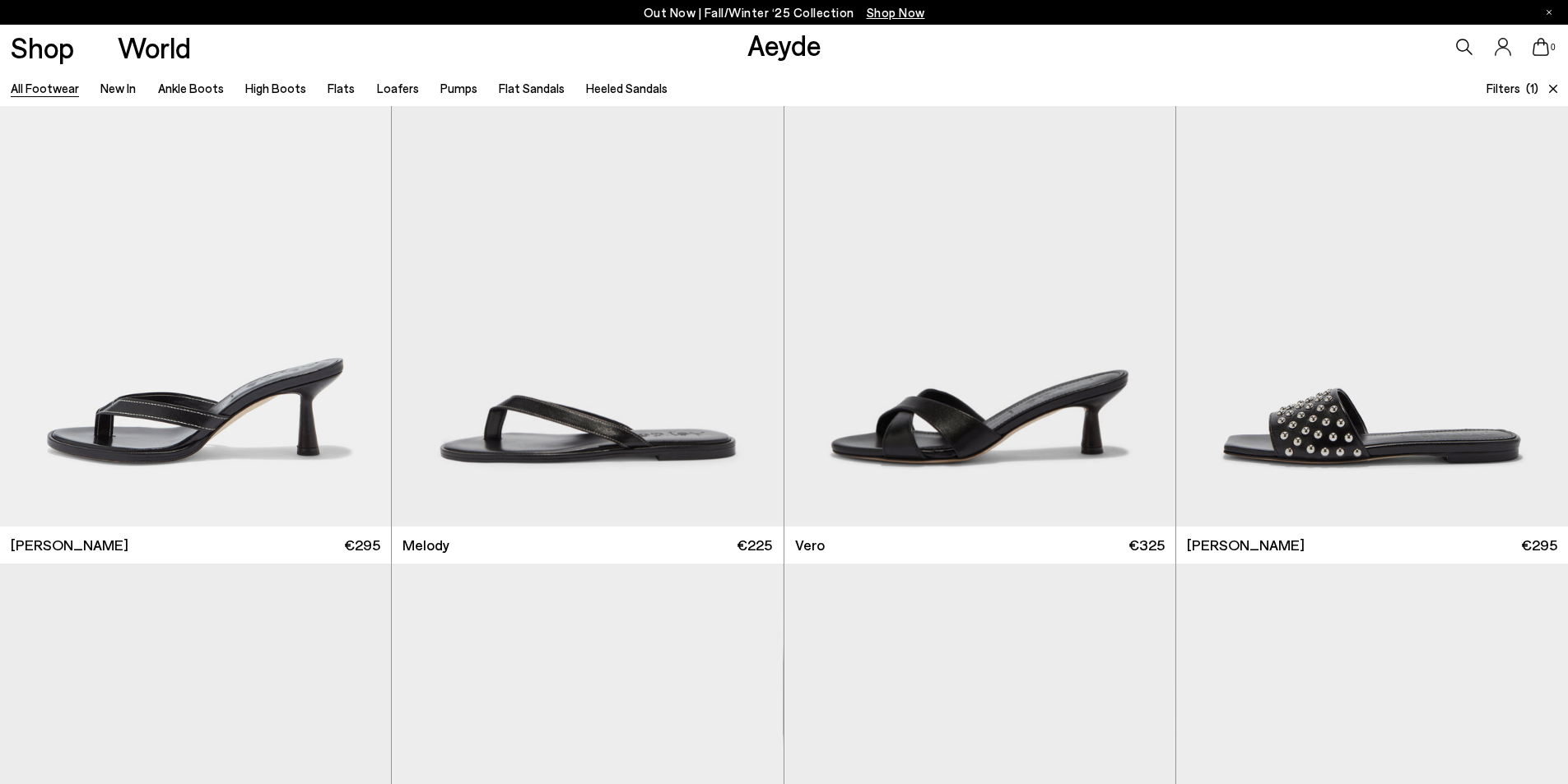
scroll to position [15390, 0]
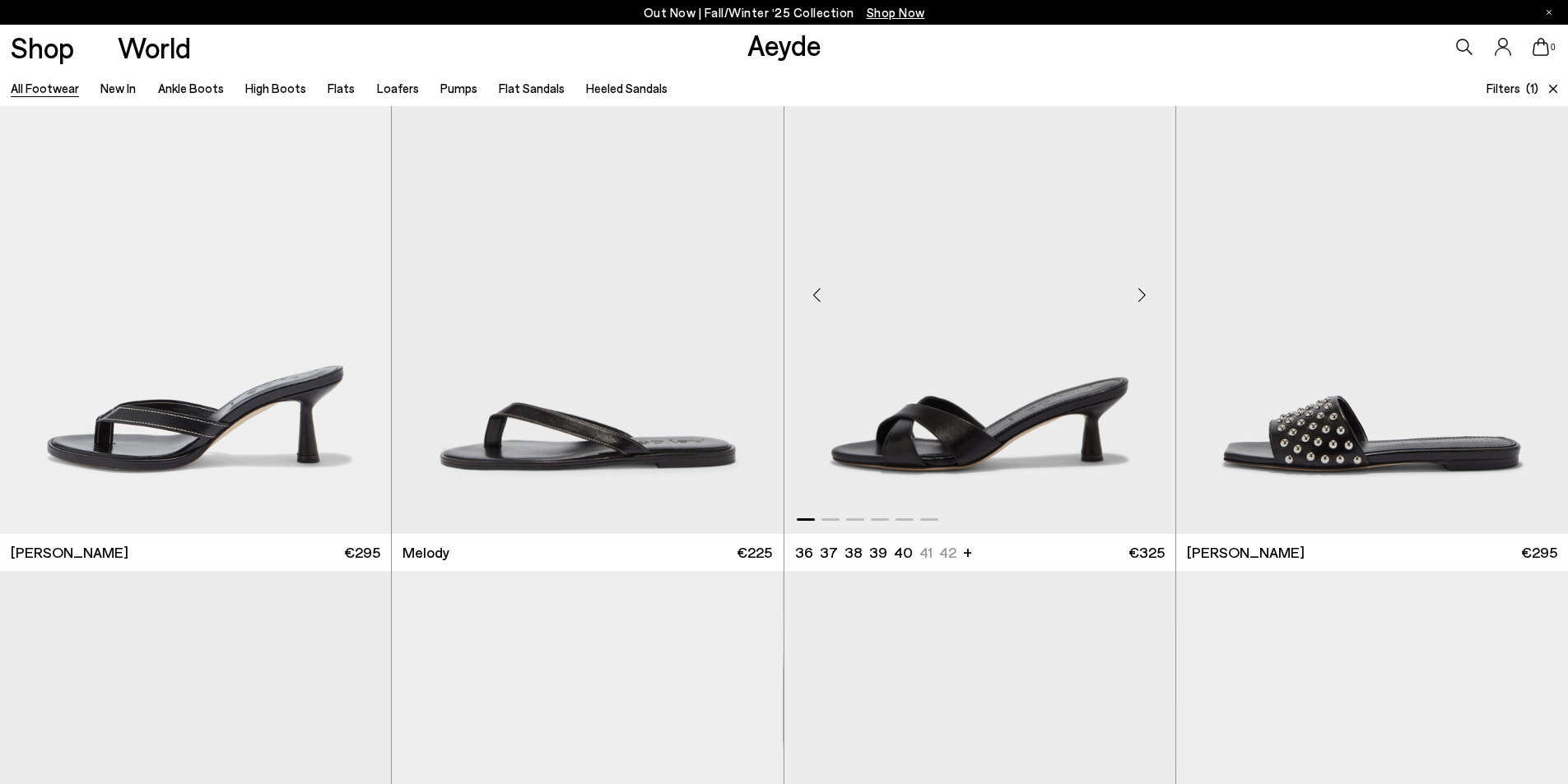
click at [1145, 295] on div "Next slide" at bounding box center [1142, 295] width 49 height 49
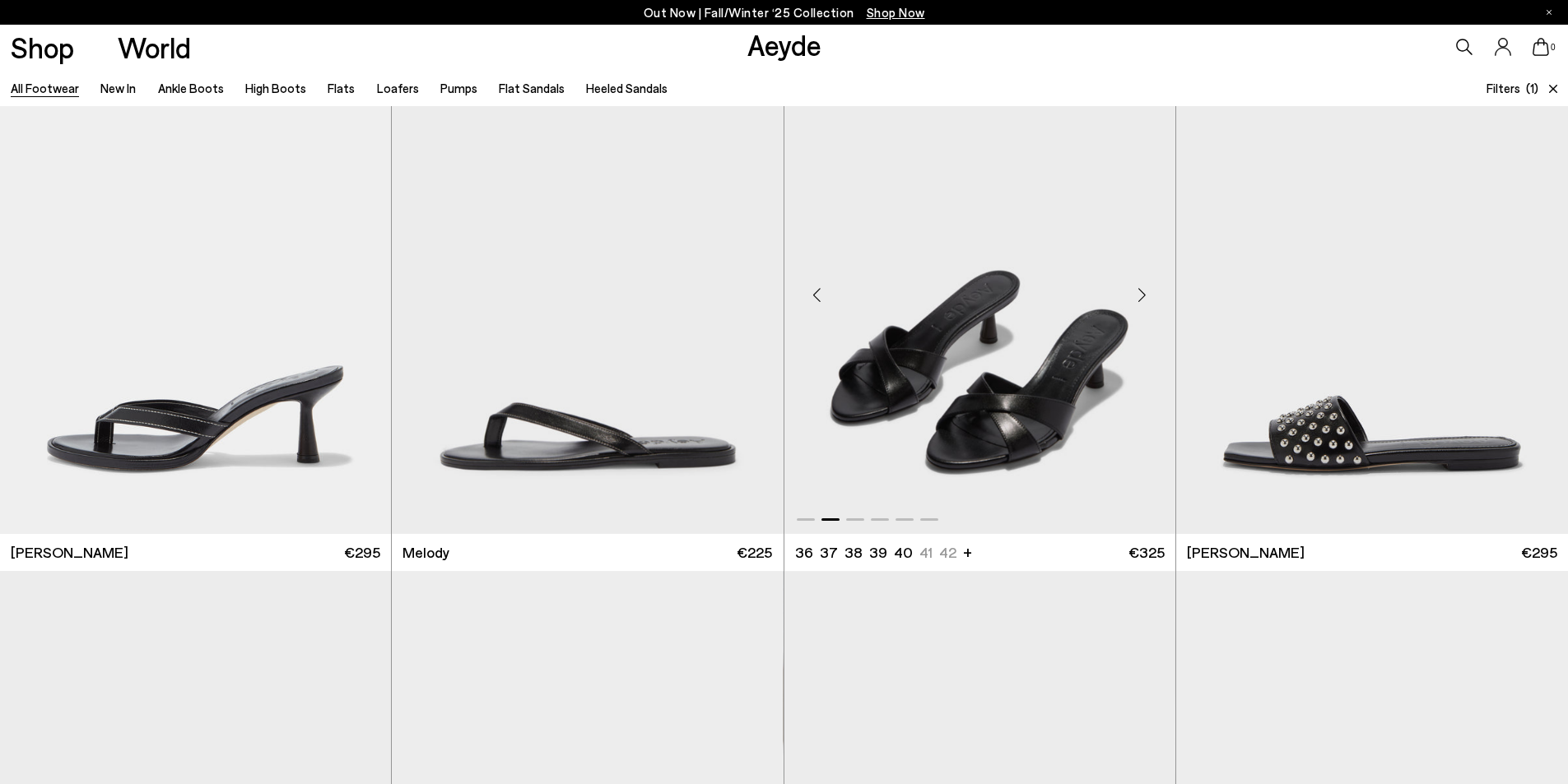
click at [1145, 295] on div "Next slide" at bounding box center [1142, 295] width 49 height 49
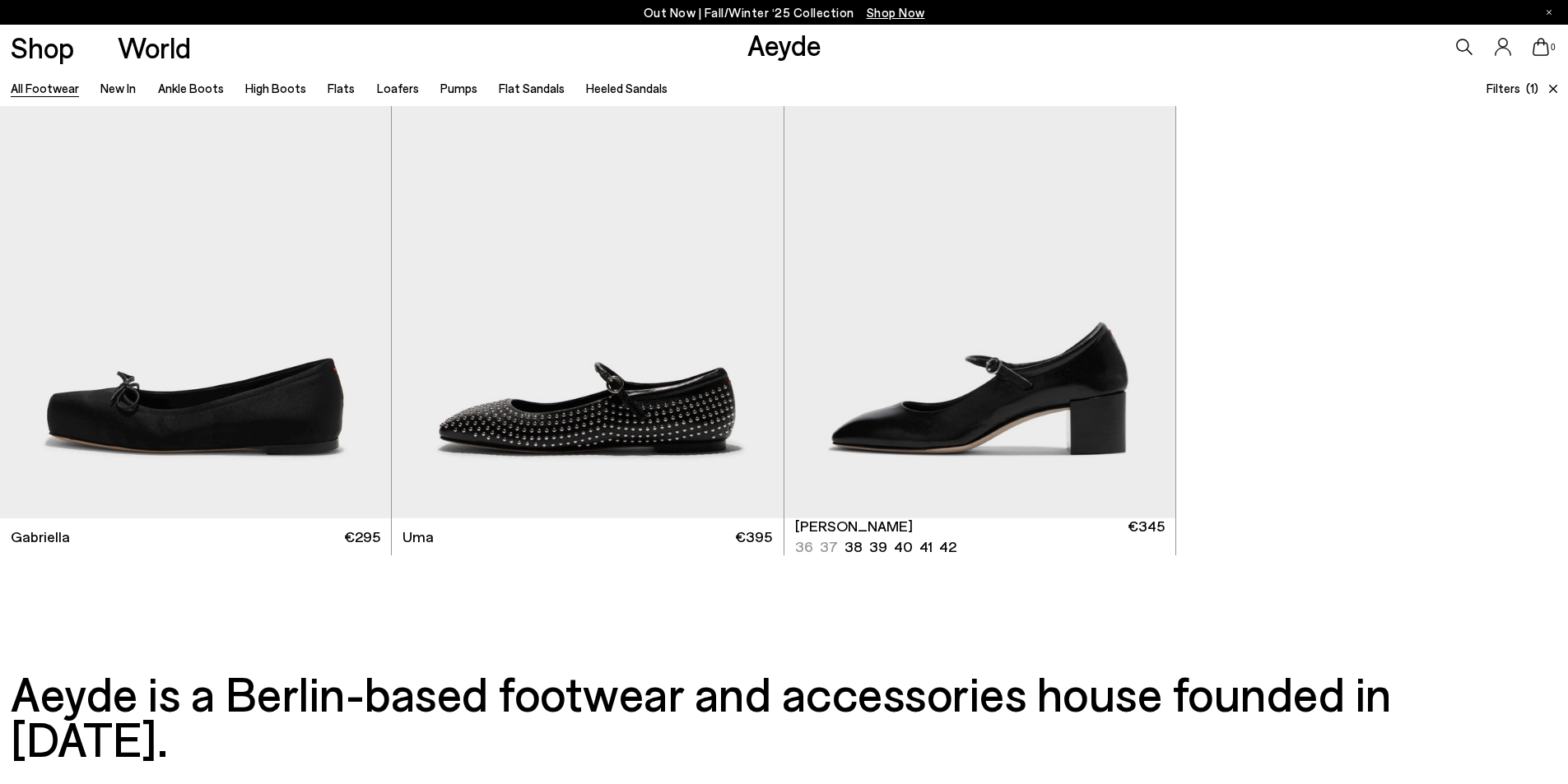
scroll to position [17530, 0]
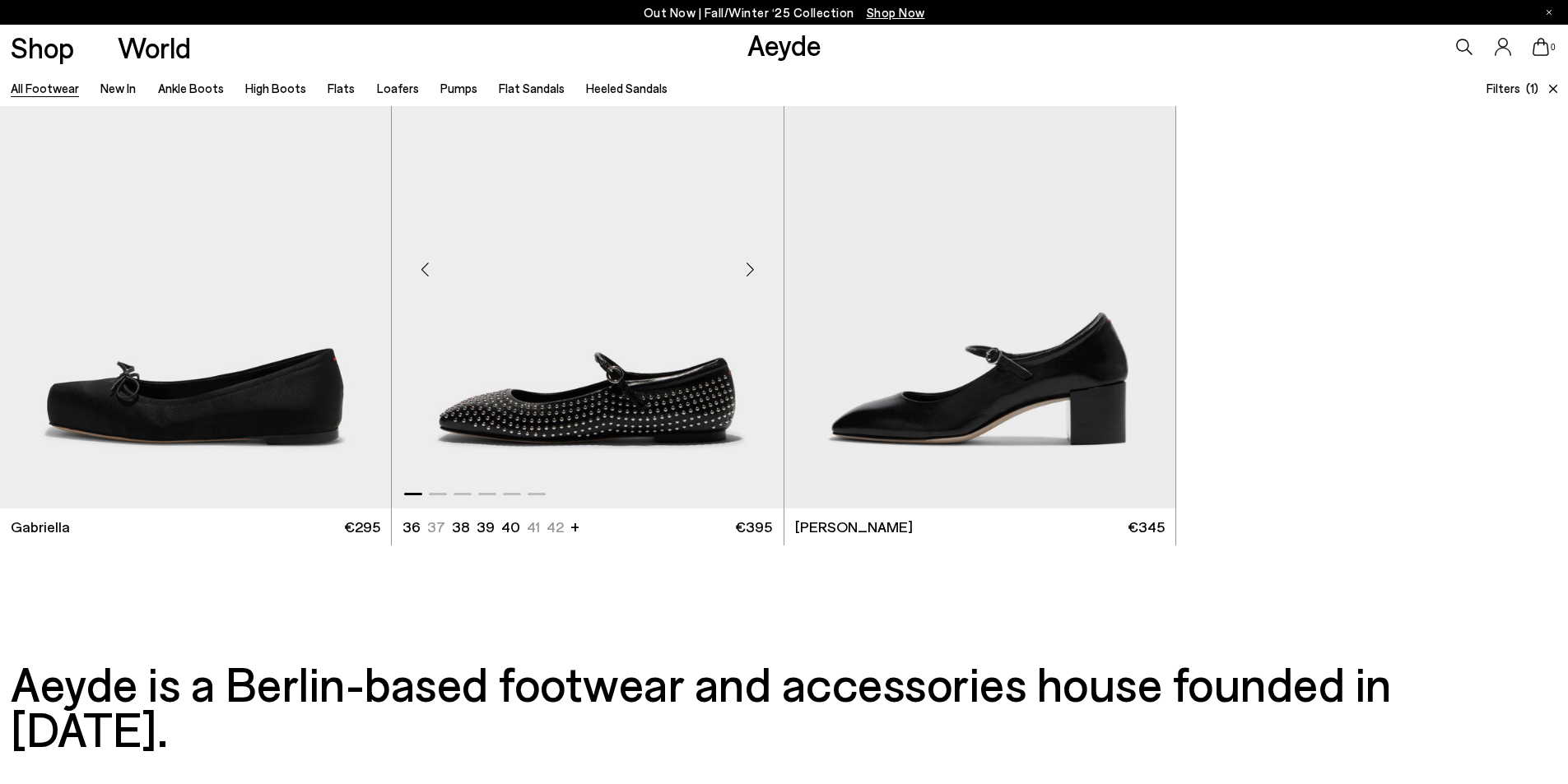
click at [747, 271] on div "Next slide" at bounding box center [750, 269] width 49 height 49
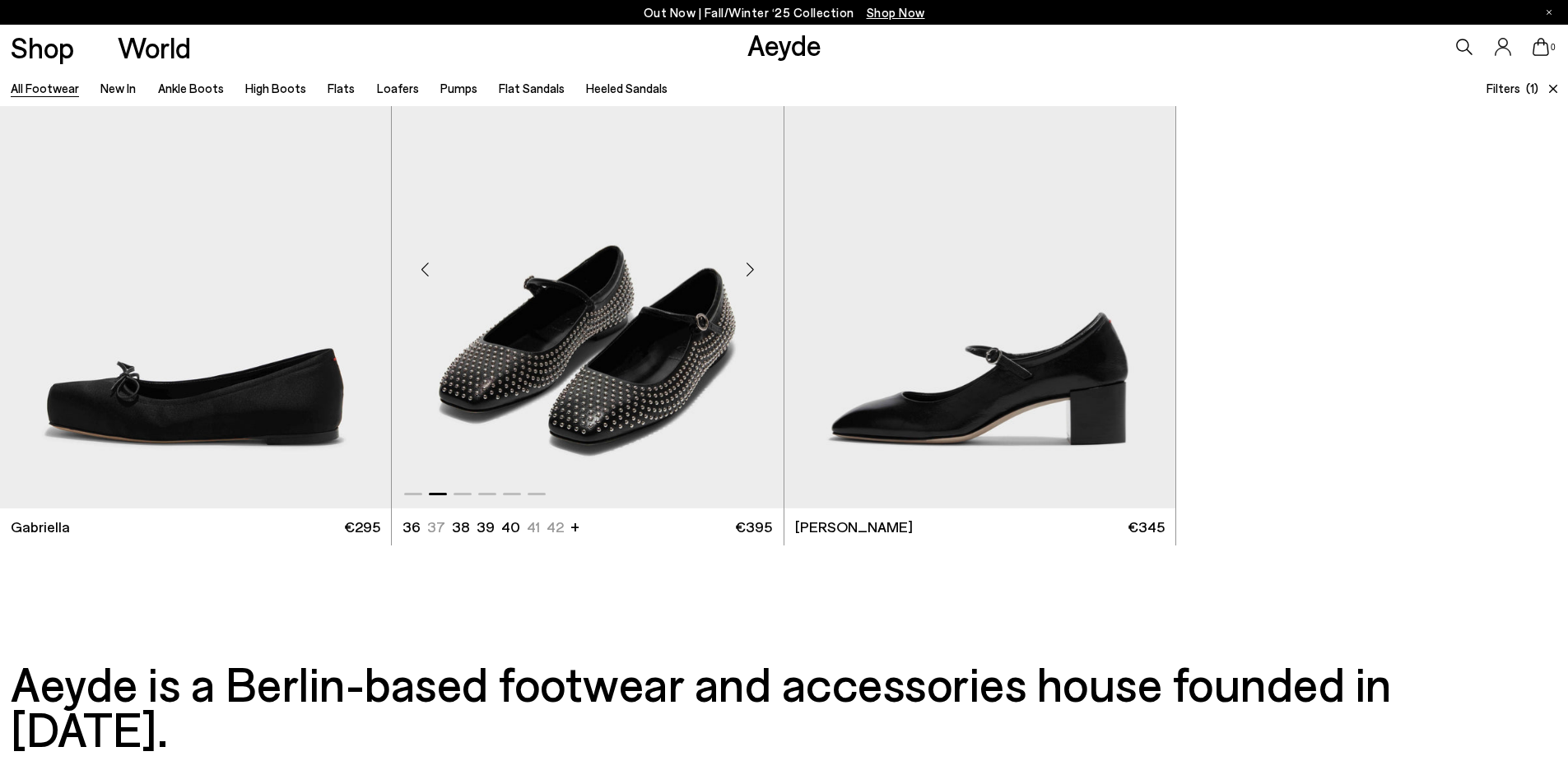
click at [752, 270] on div "Next slide" at bounding box center [750, 269] width 49 height 49
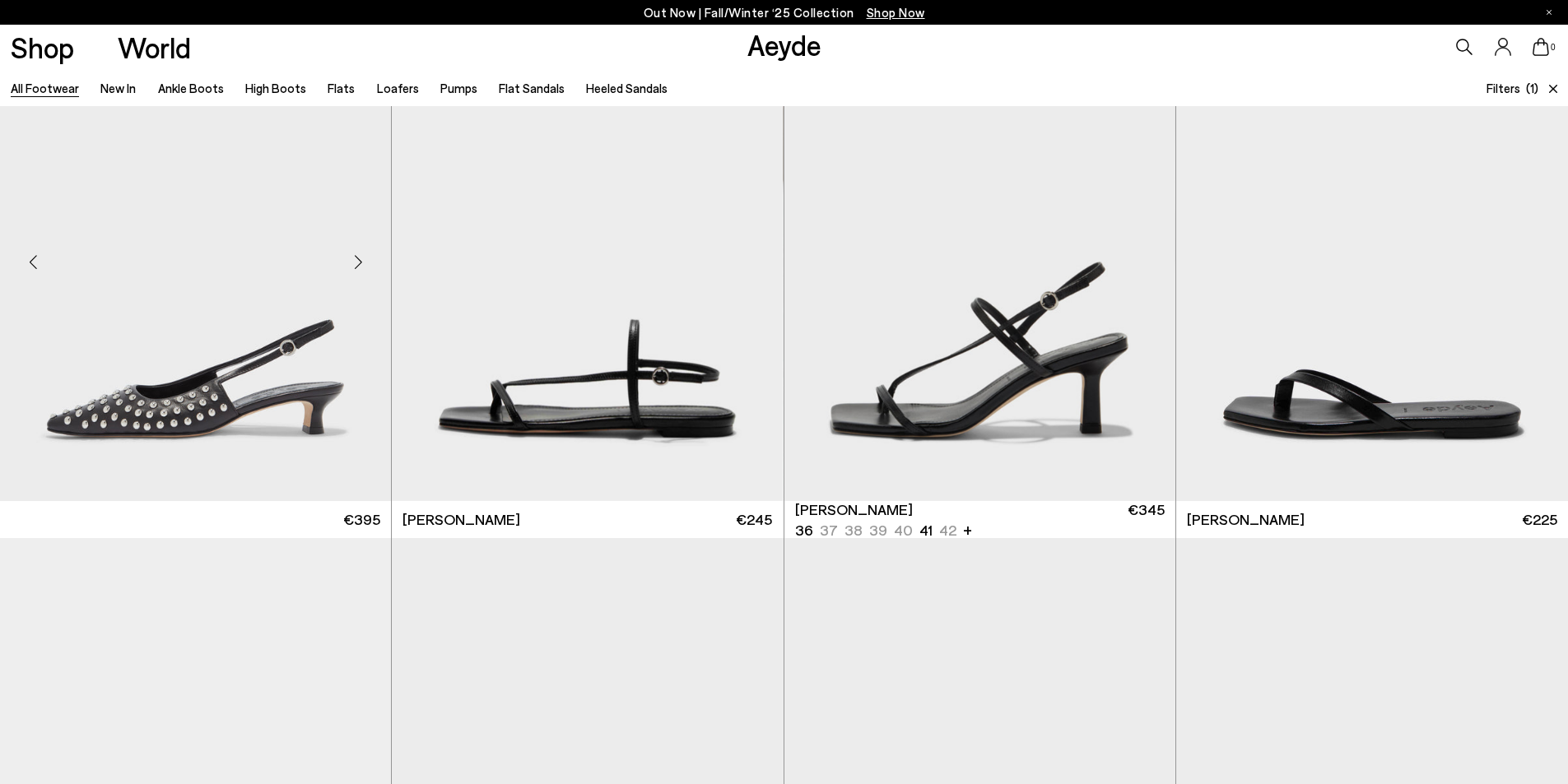
scroll to position [15966, 0]
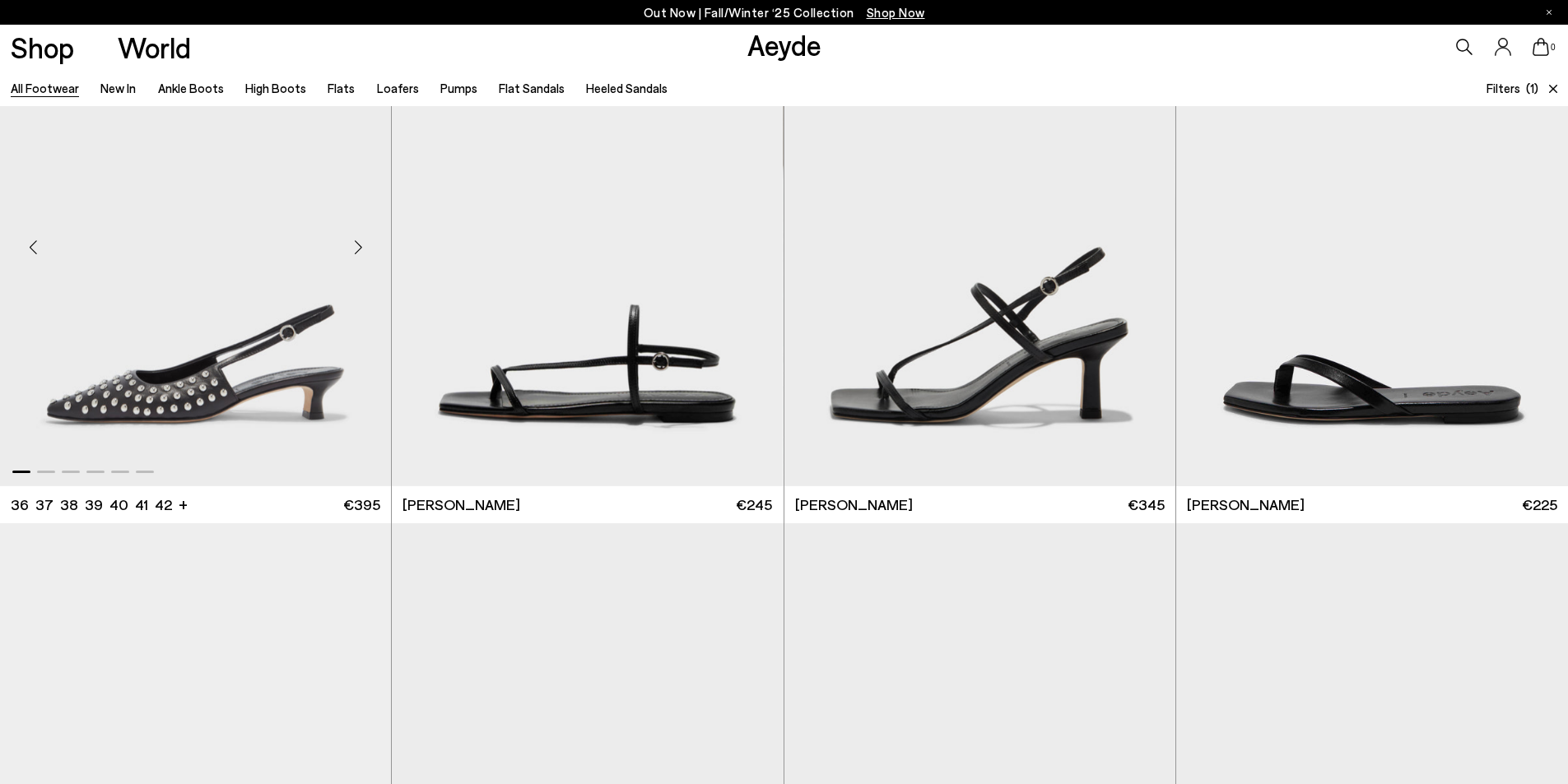
click at [362, 243] on div "Next slide" at bounding box center [358, 248] width 49 height 49
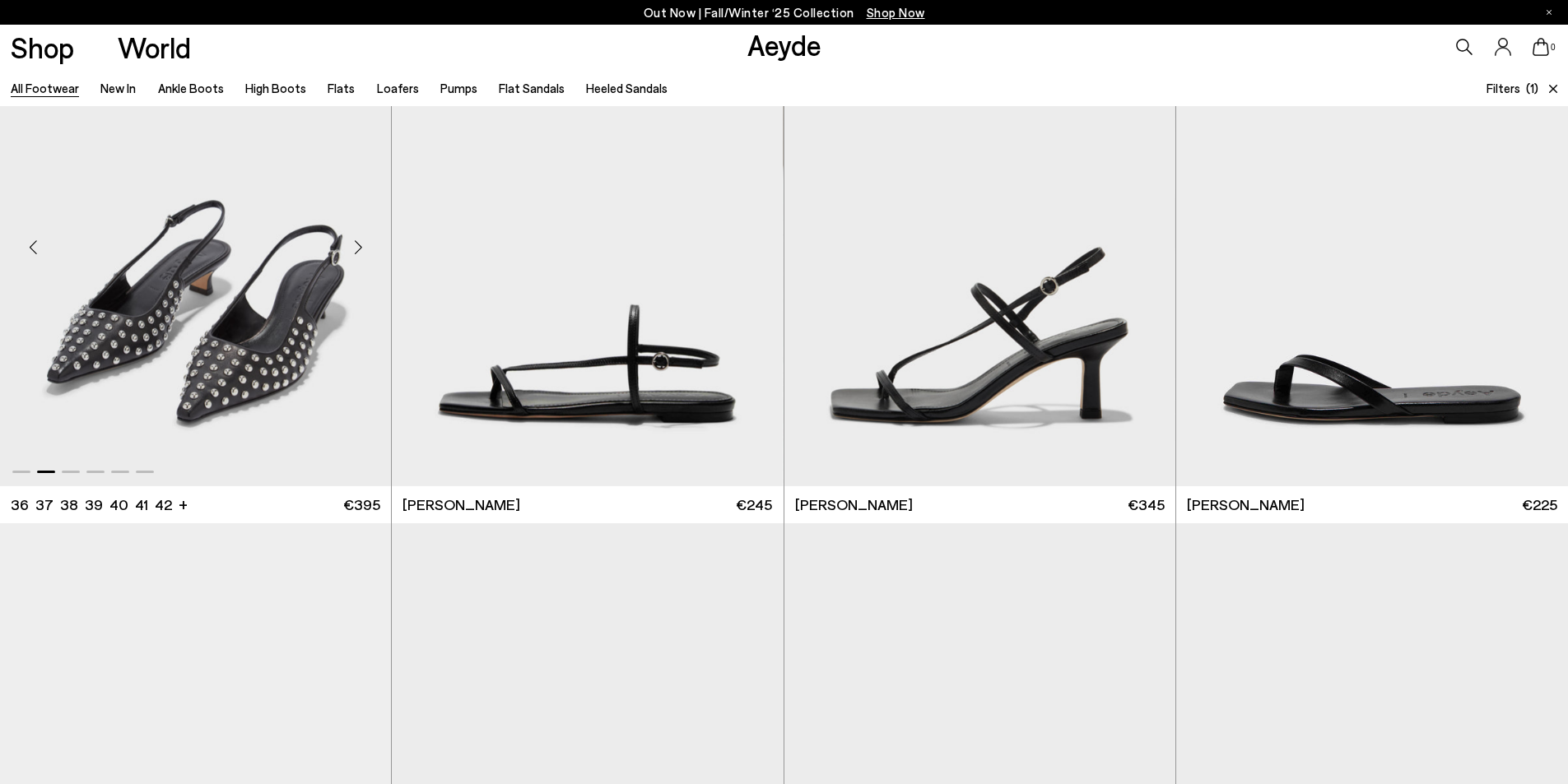
click at [361, 246] on div "Next slide" at bounding box center [358, 248] width 49 height 49
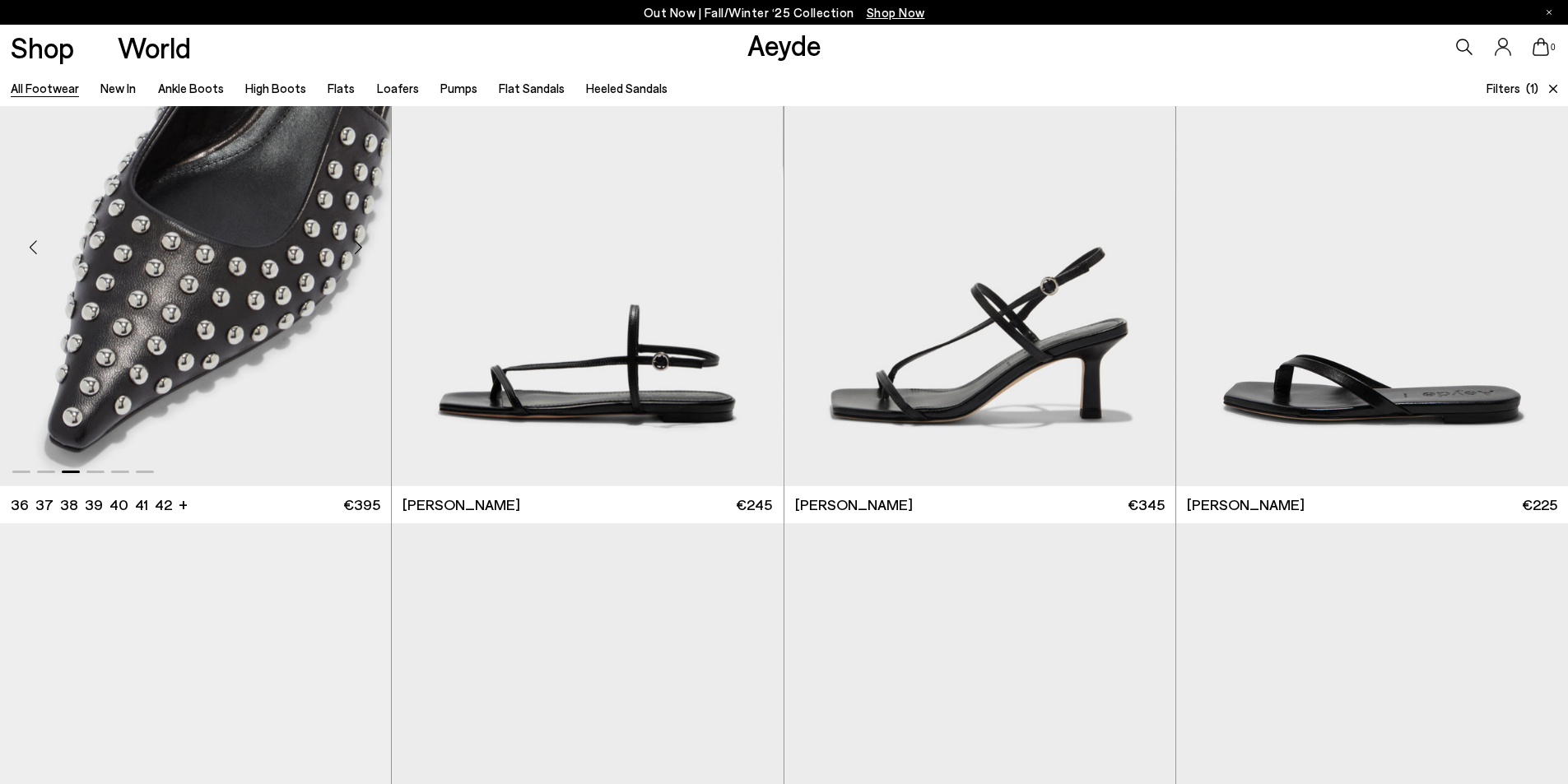
click at [361, 246] on div "Next slide" at bounding box center [358, 248] width 49 height 49
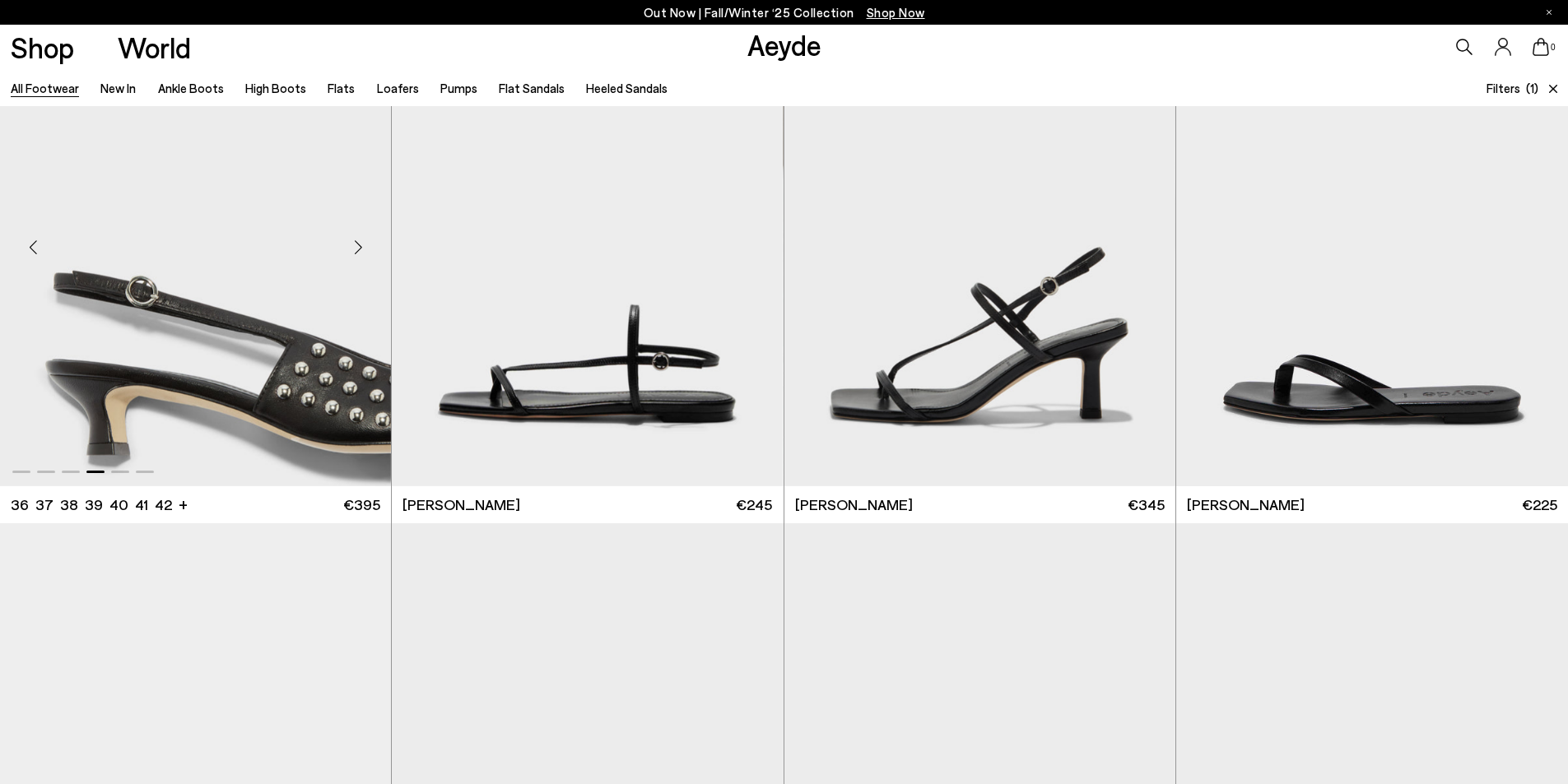
click at [361, 246] on div "Next slide" at bounding box center [358, 248] width 49 height 49
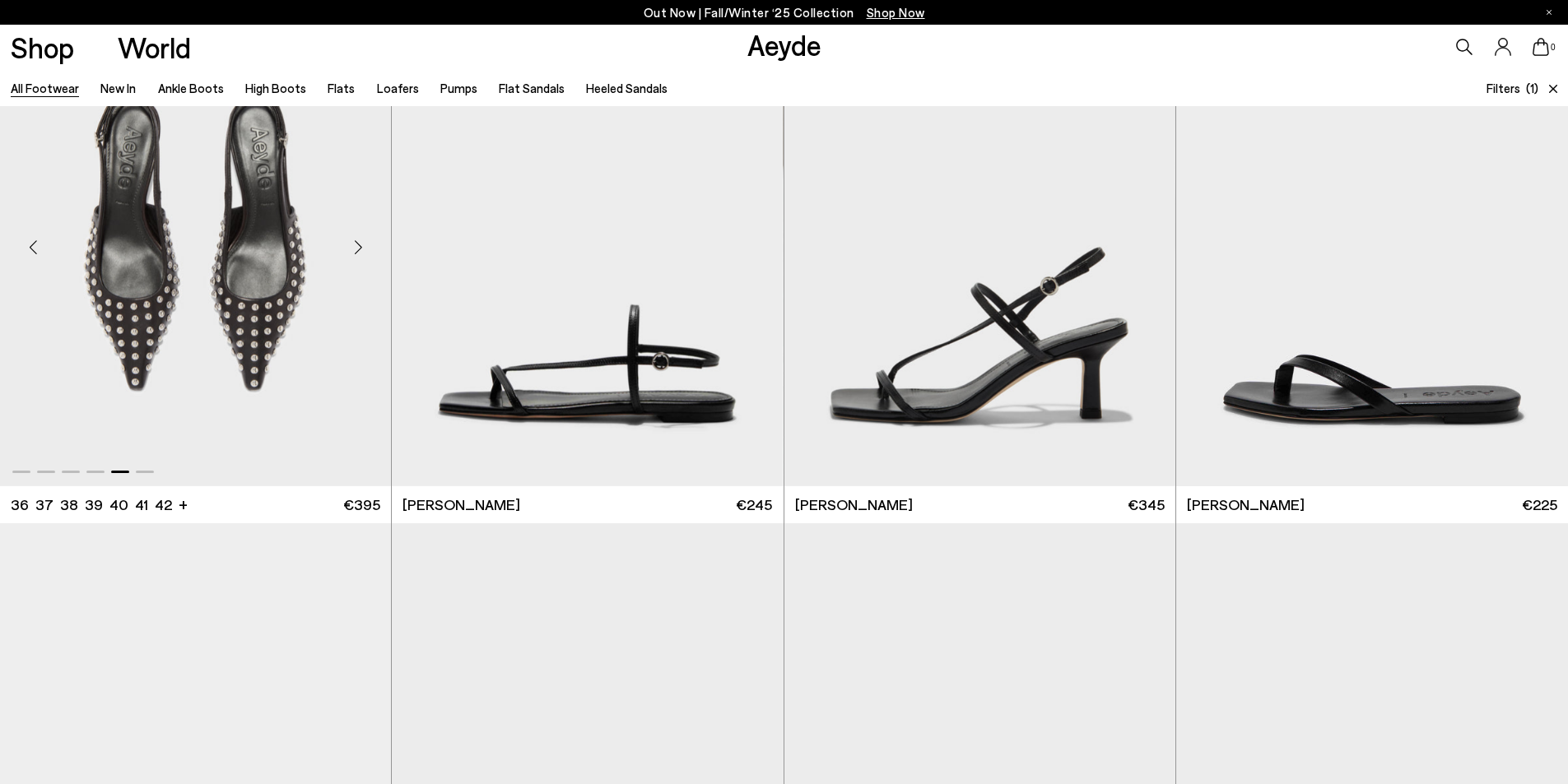
click at [361, 246] on div "Next slide" at bounding box center [358, 248] width 49 height 49
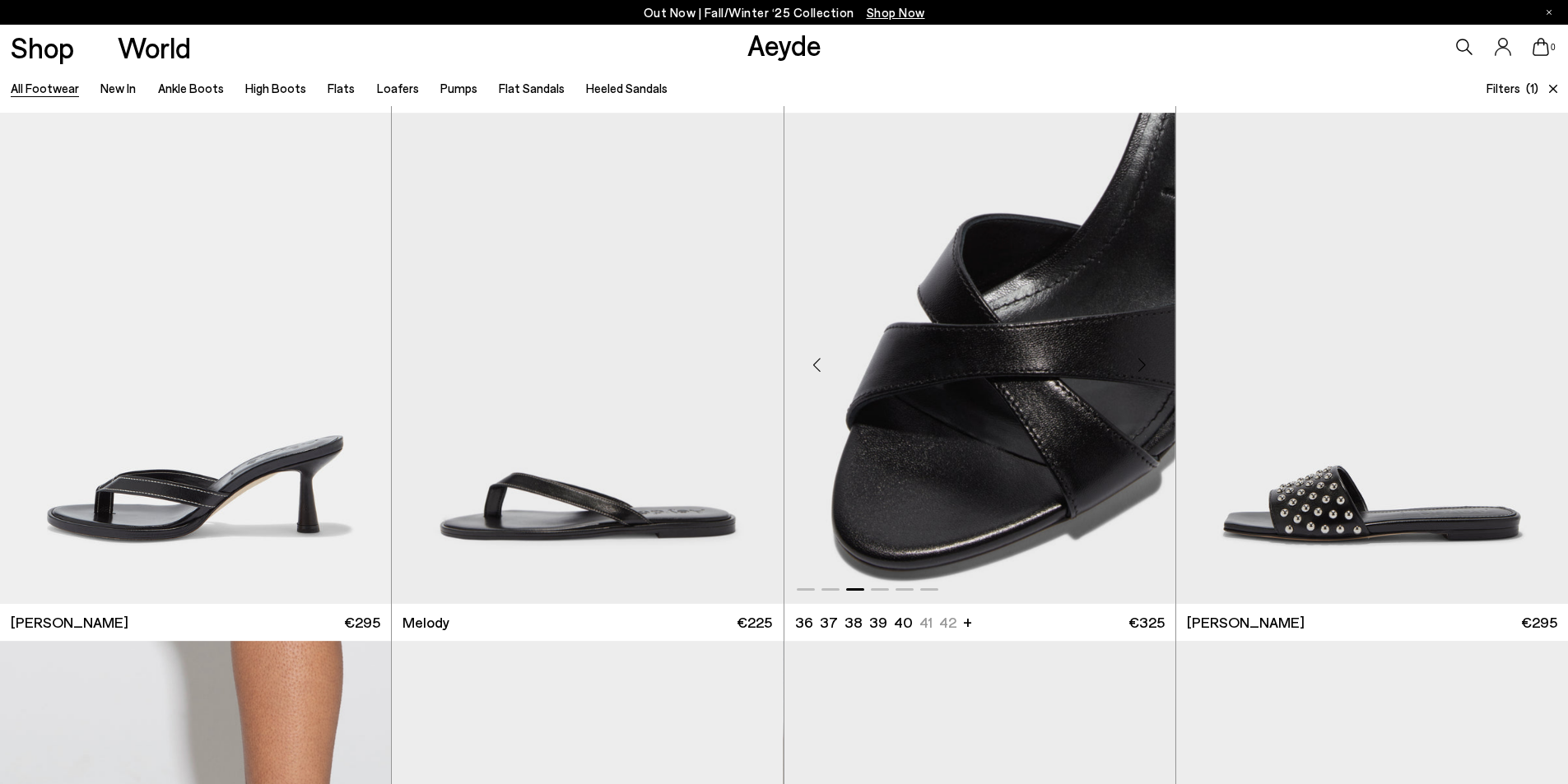
scroll to position [15226, 0]
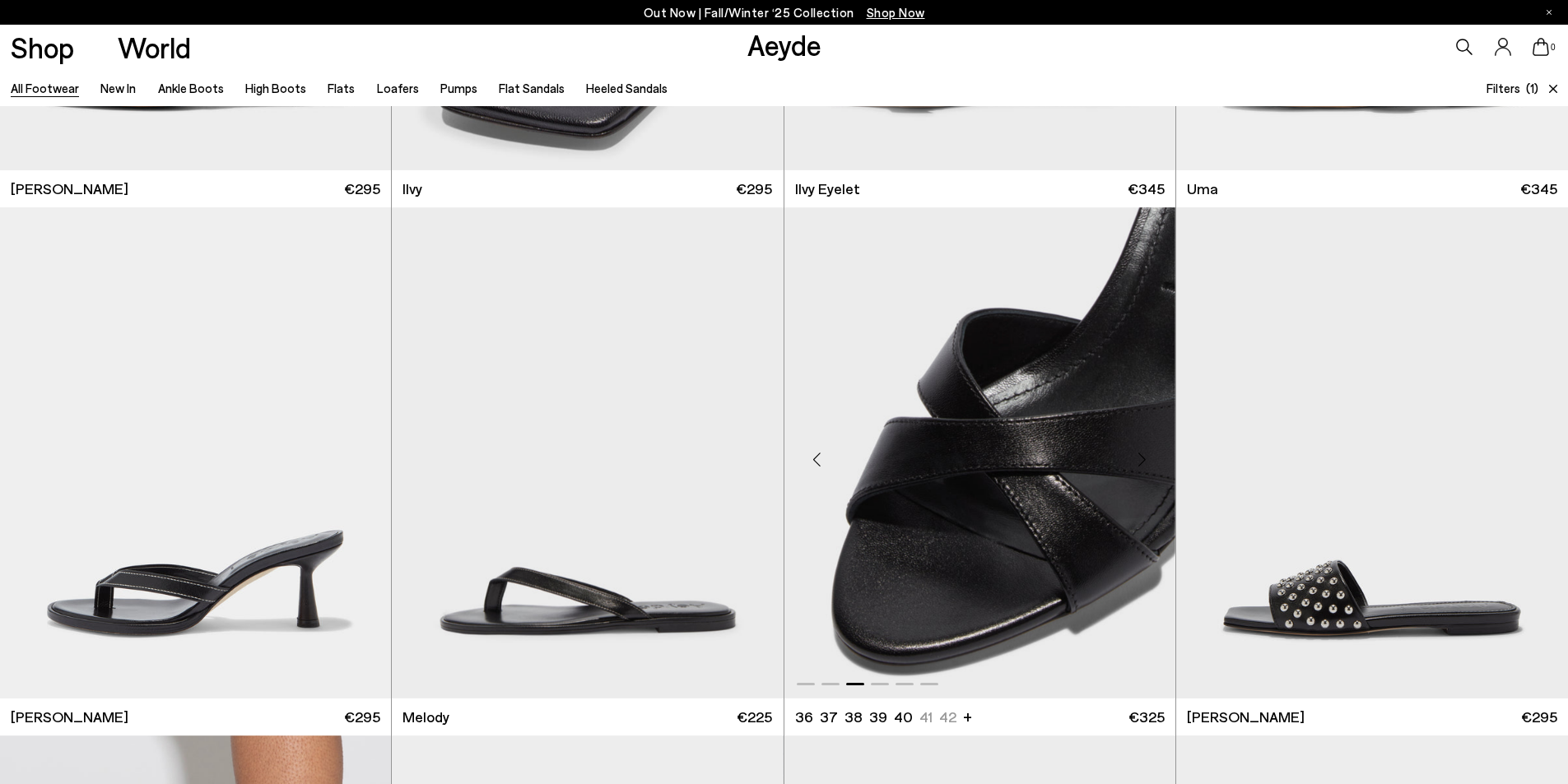
click at [817, 452] on div "Previous slide" at bounding box center [817, 459] width 49 height 49
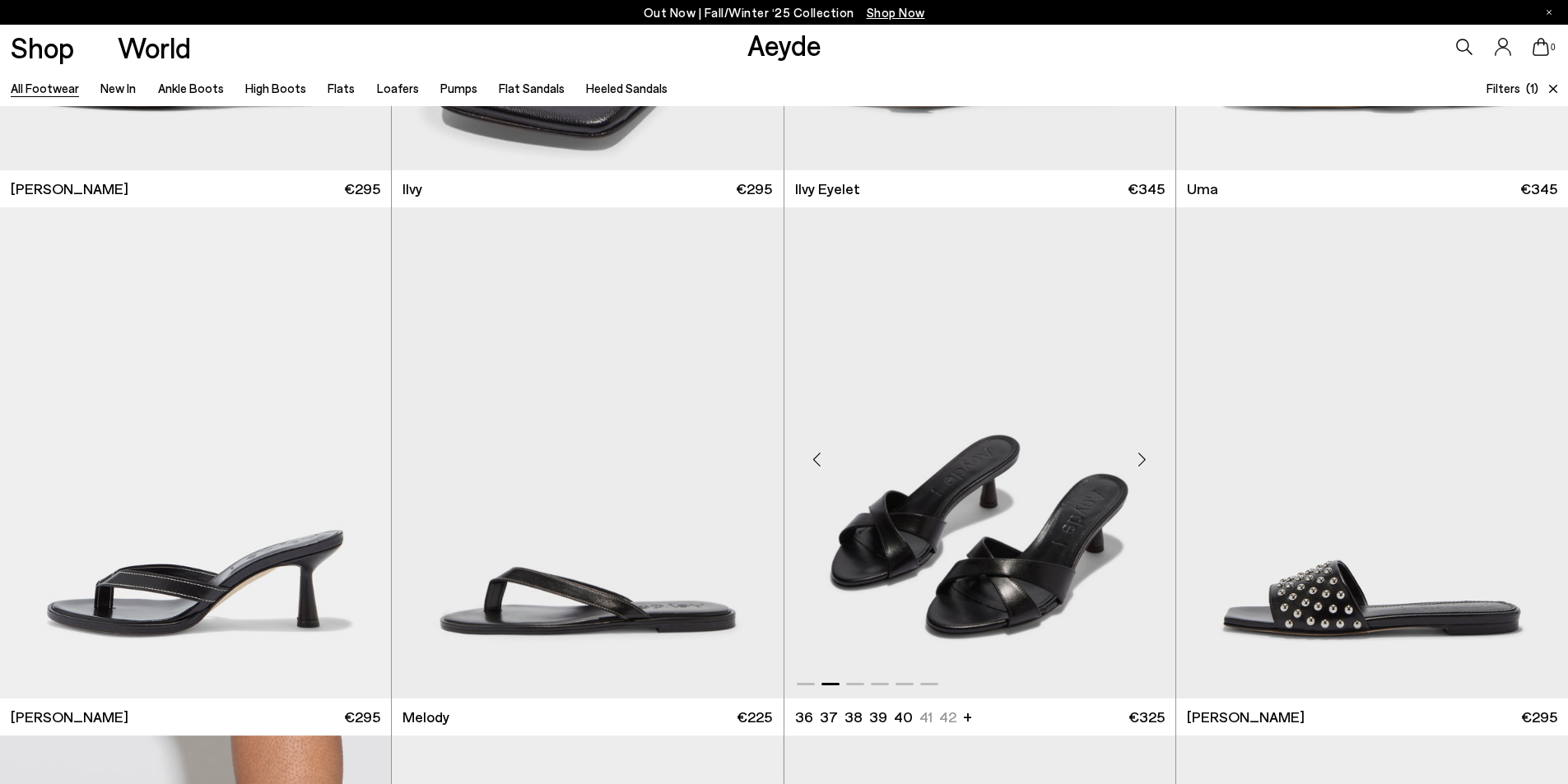
click at [817, 453] on div "Previous slide" at bounding box center [817, 459] width 49 height 49
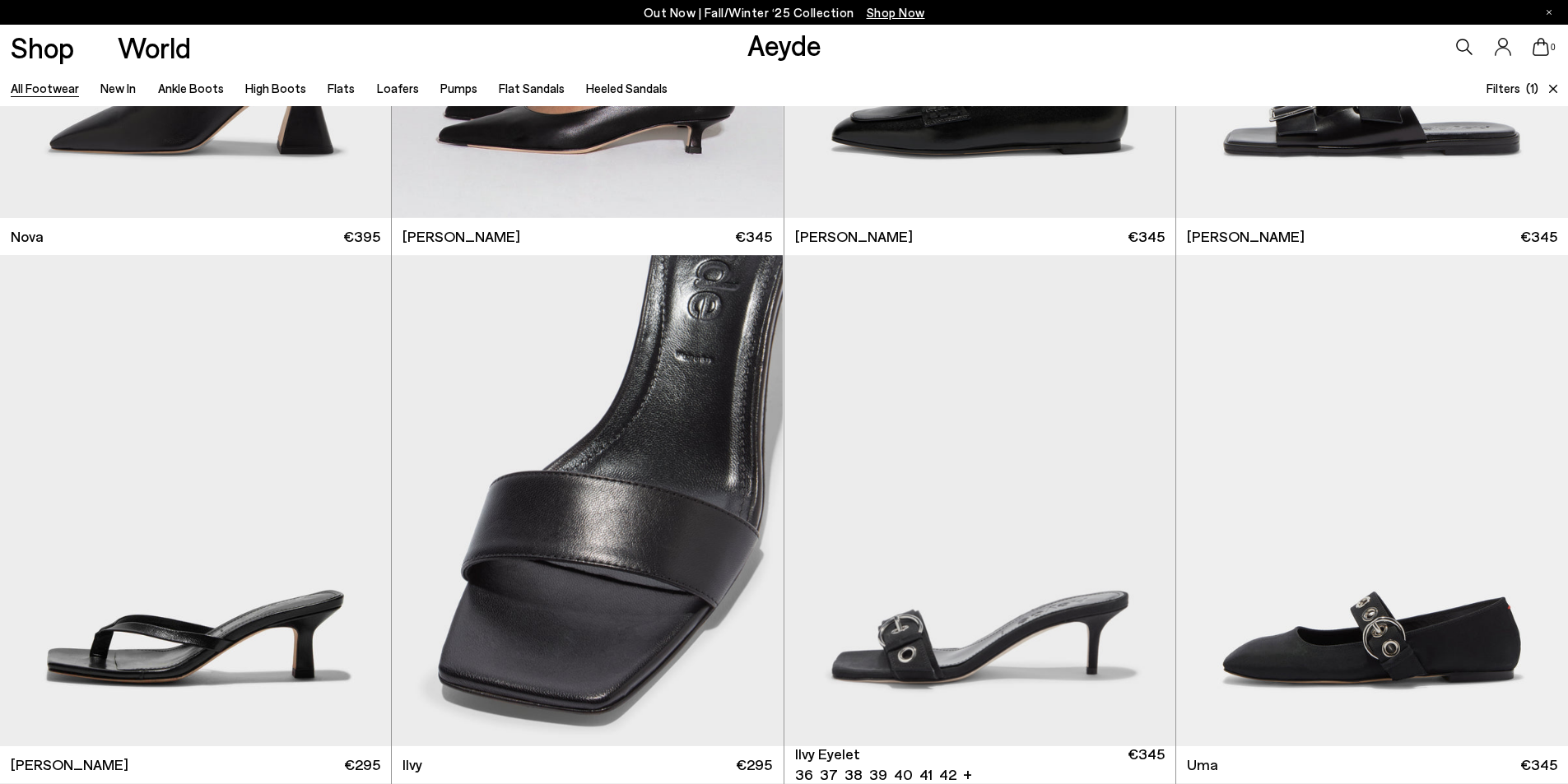
scroll to position [14239, 0]
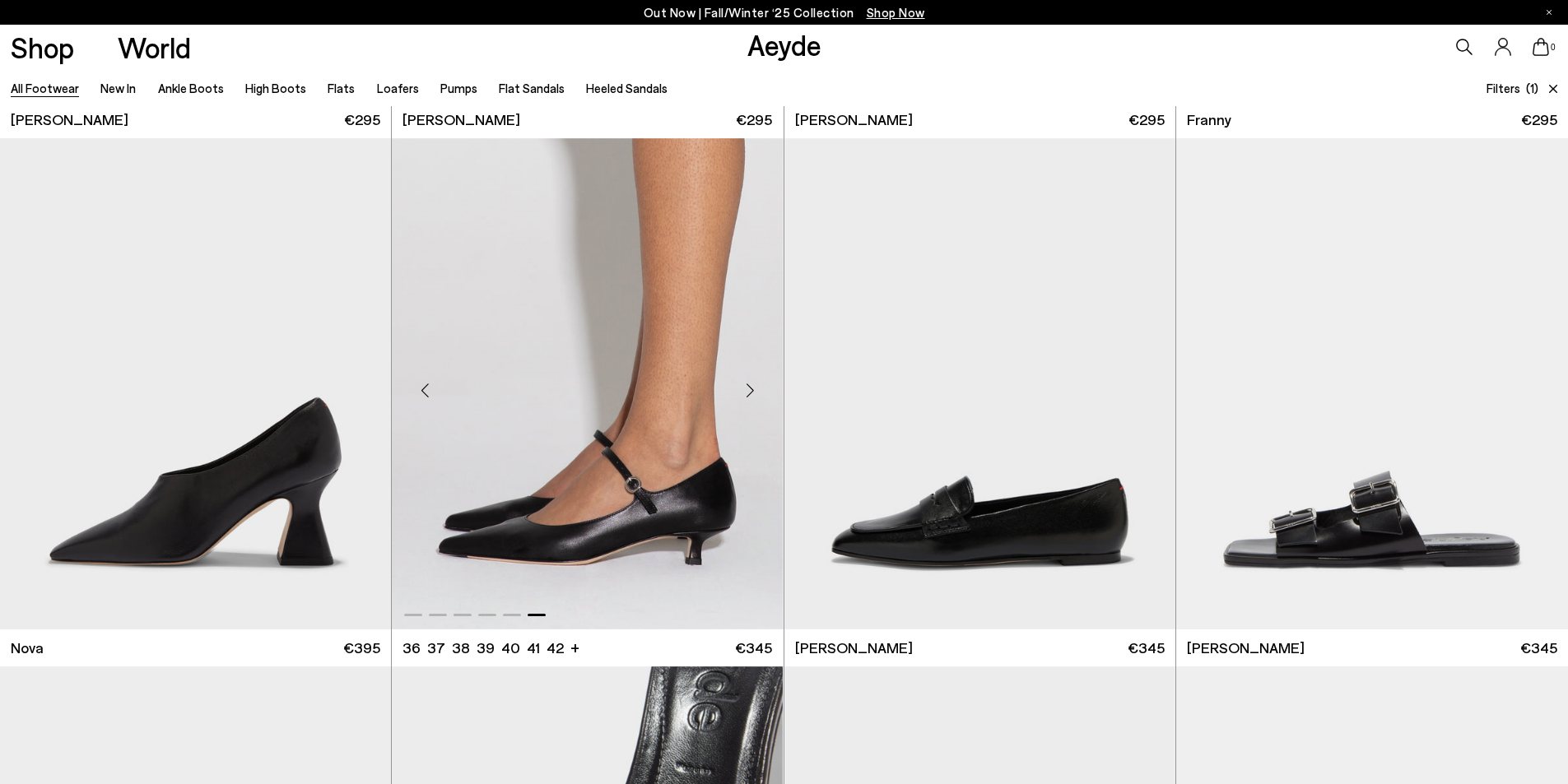
click at [594, 432] on img "6 / 6" at bounding box center [587, 384] width 391 height 492
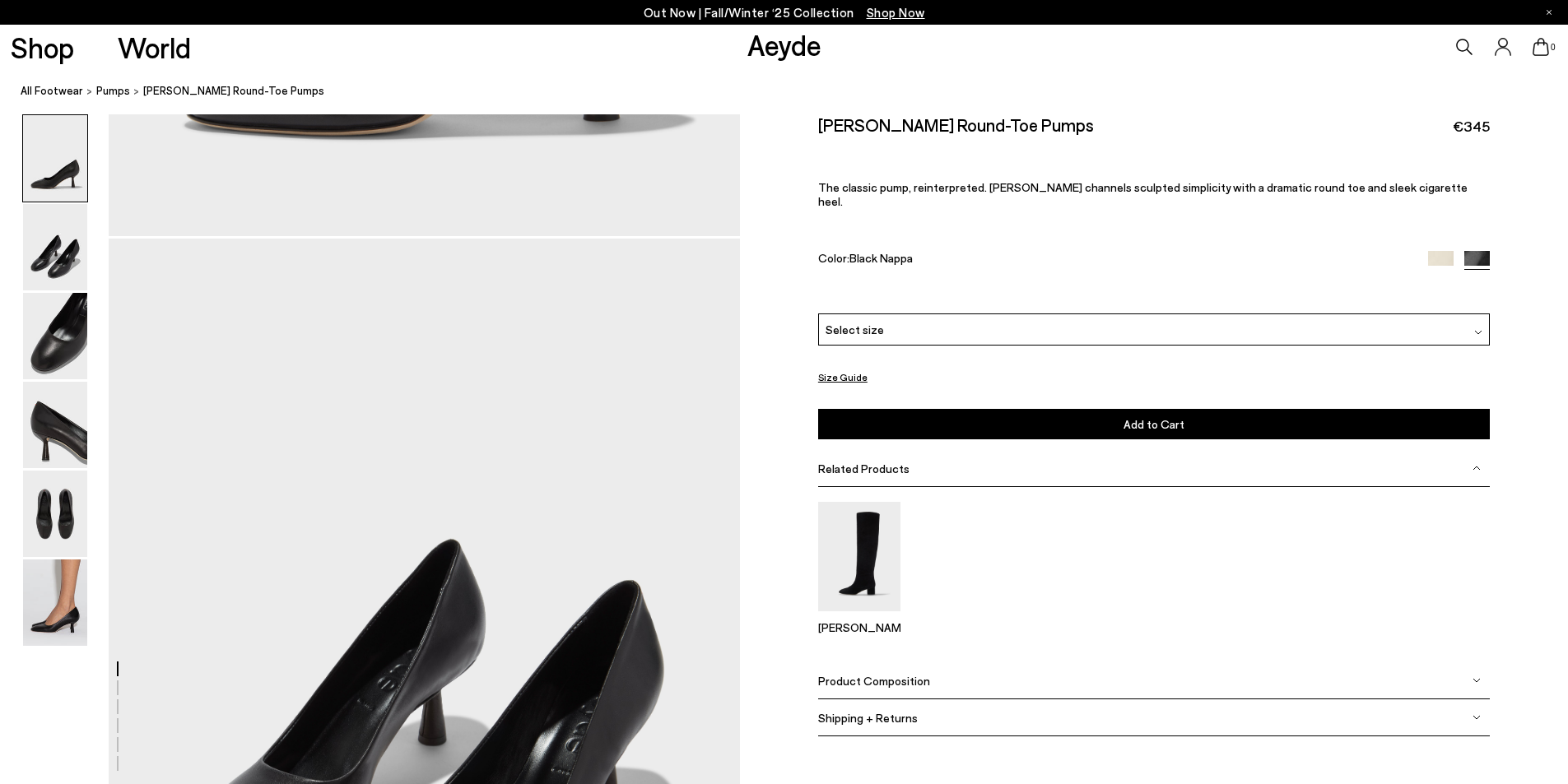
scroll to position [823, 0]
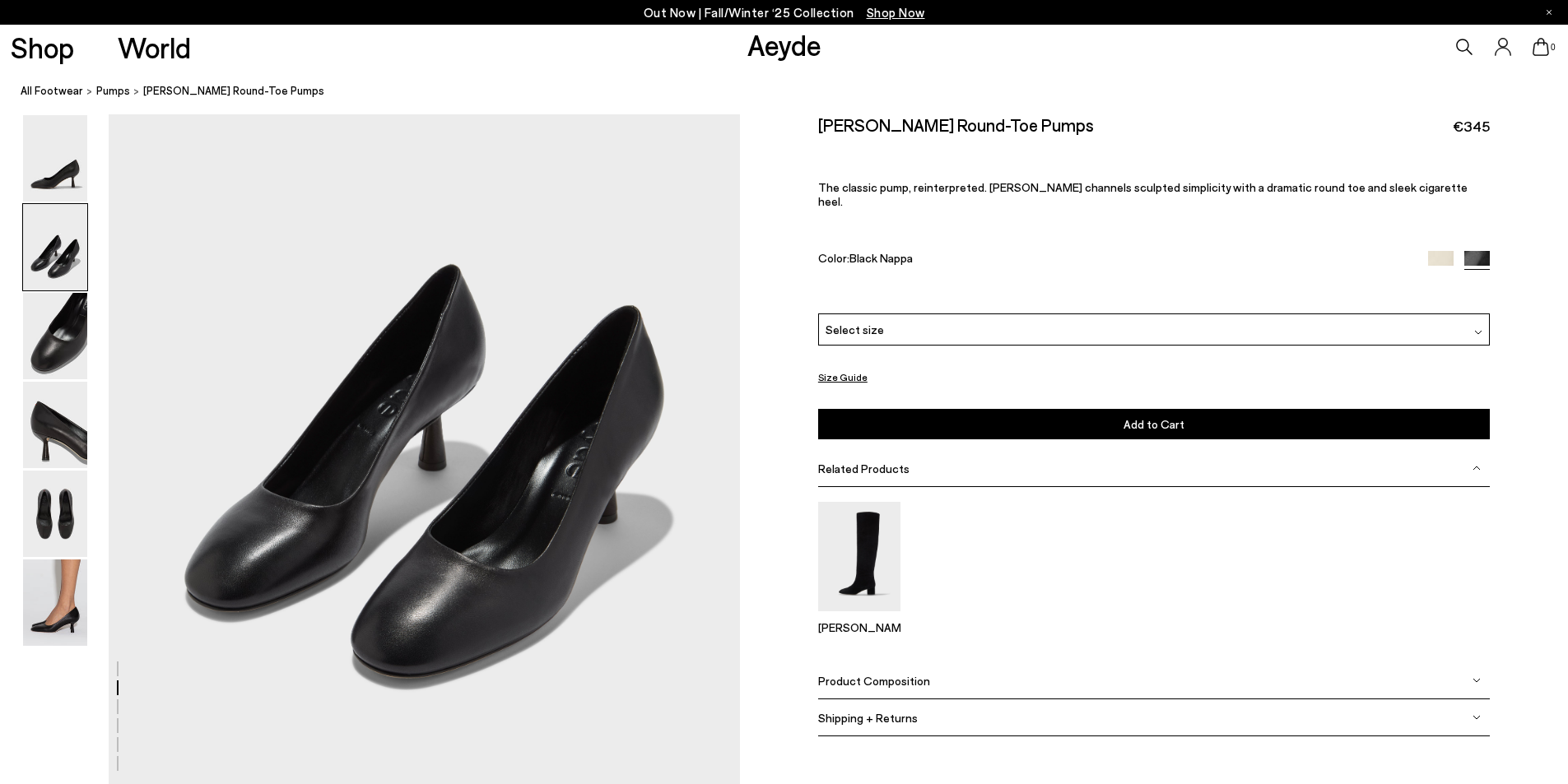
click at [898, 674] on span "Product Composition" at bounding box center [874, 681] width 112 height 14
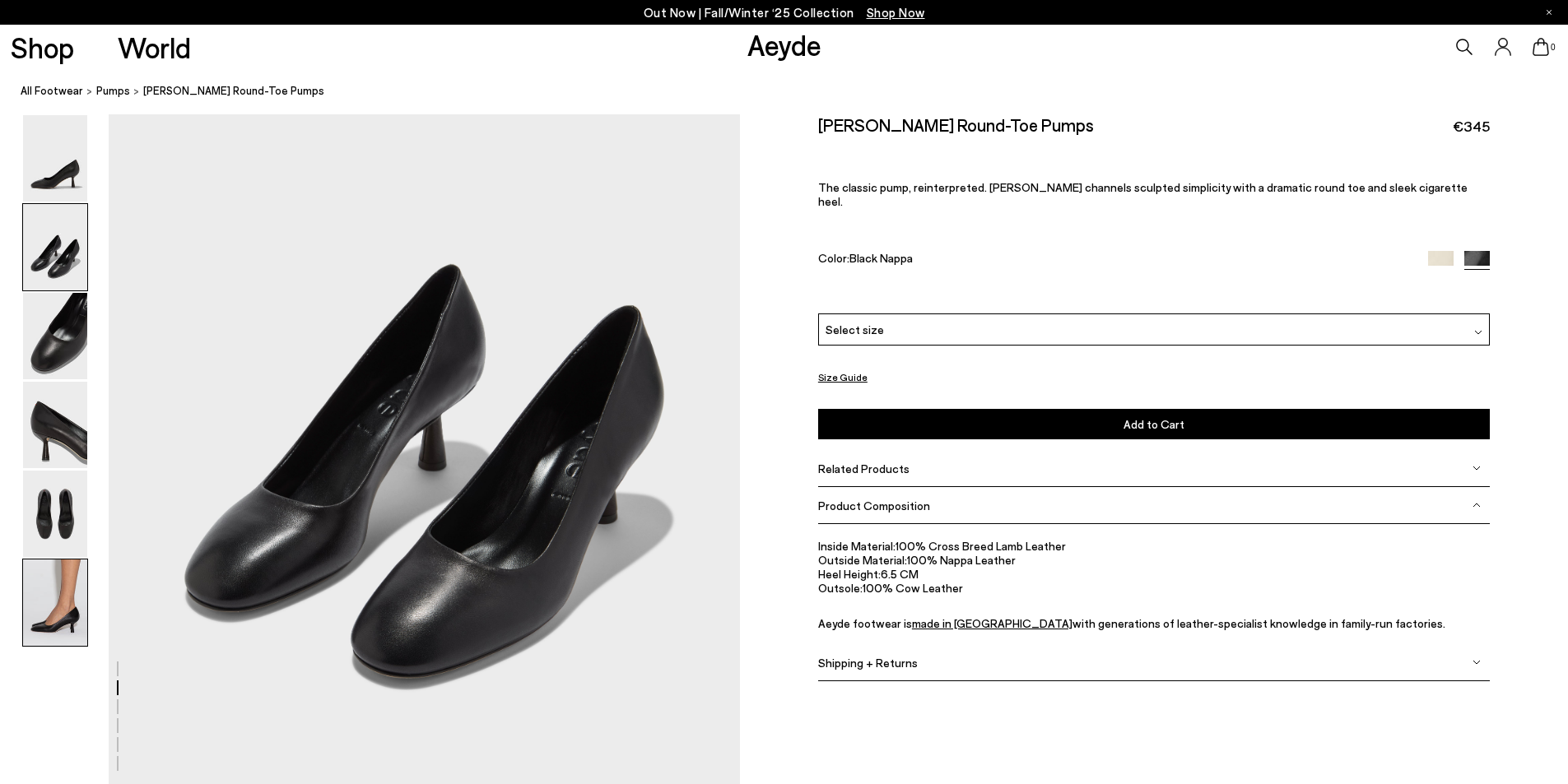
click at [54, 606] on img at bounding box center [55, 602] width 64 height 86
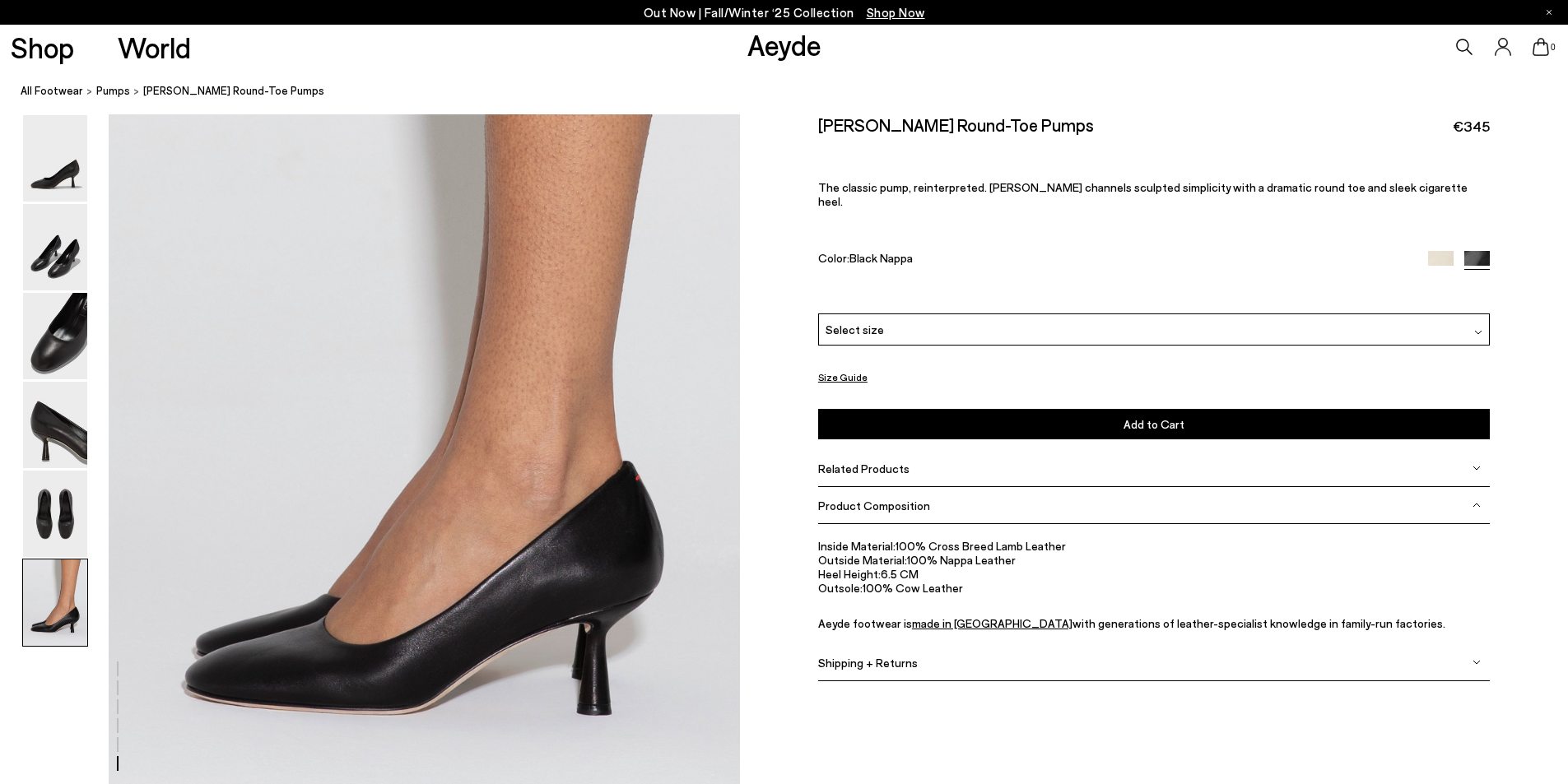
scroll to position [4162, 0]
click at [44, 514] on img at bounding box center [55, 514] width 64 height 86
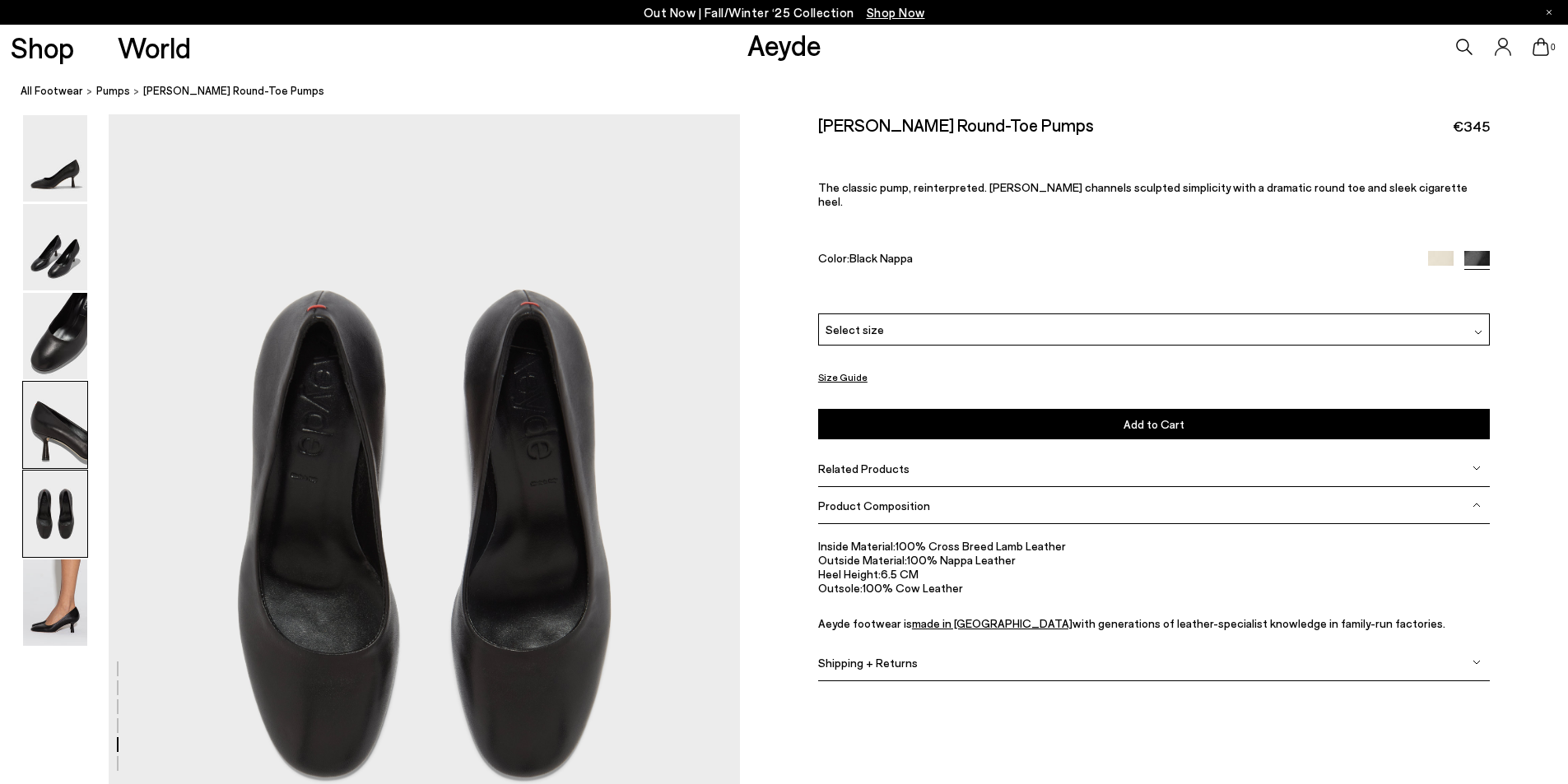
click at [64, 432] on img at bounding box center [55, 425] width 64 height 86
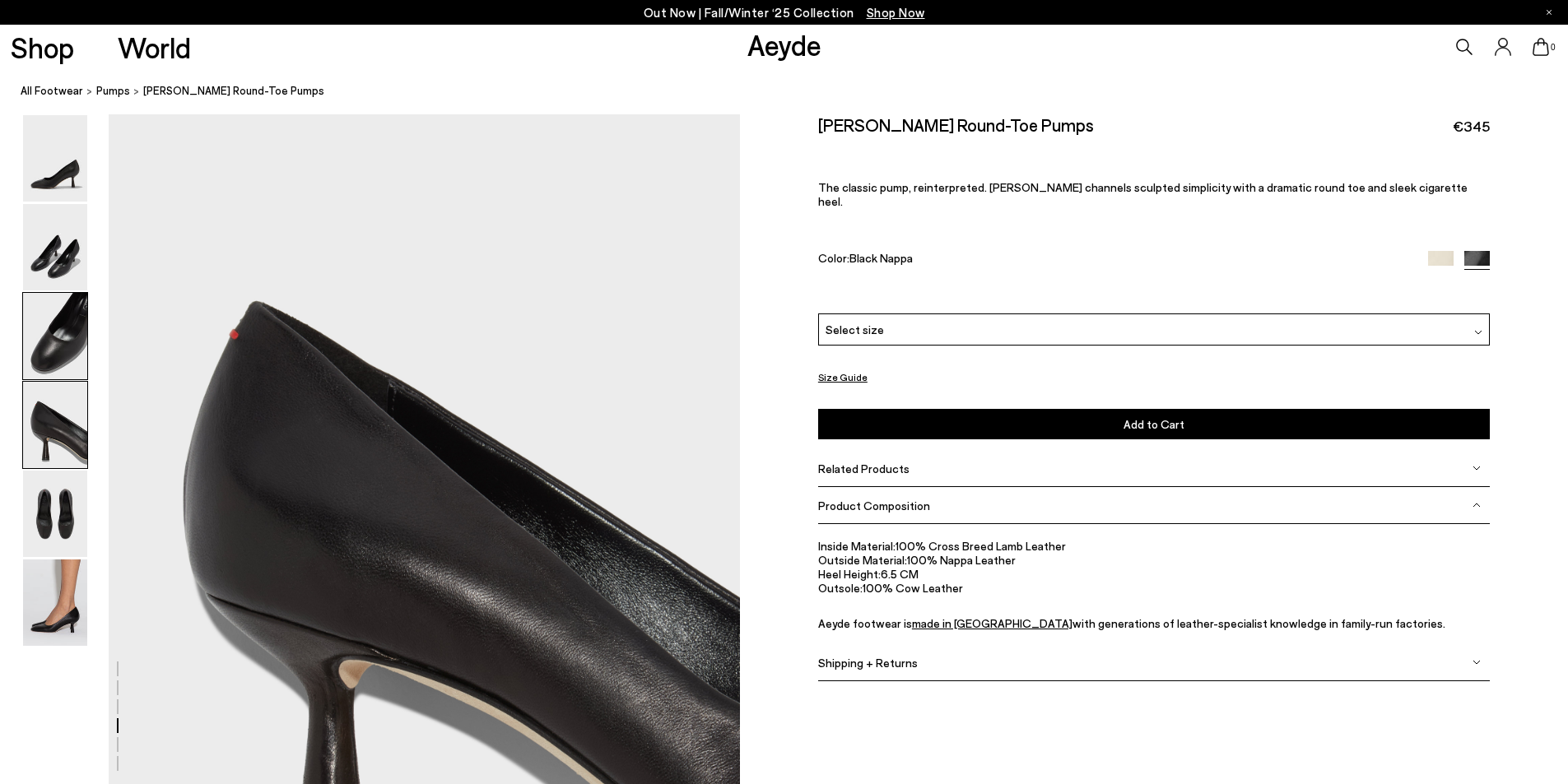
click at [55, 346] on img at bounding box center [55, 336] width 64 height 86
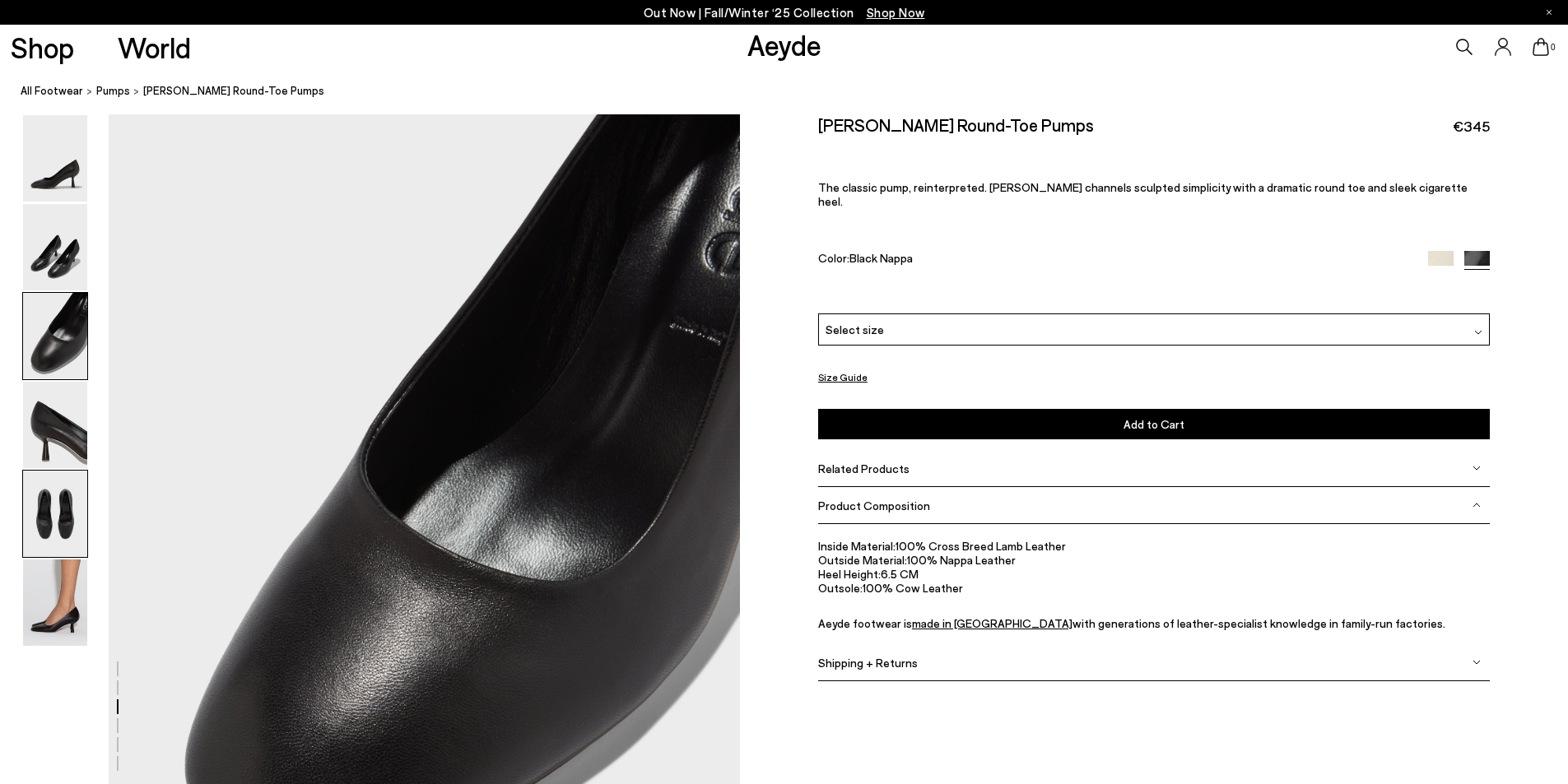
click at [53, 490] on img at bounding box center [55, 514] width 64 height 86
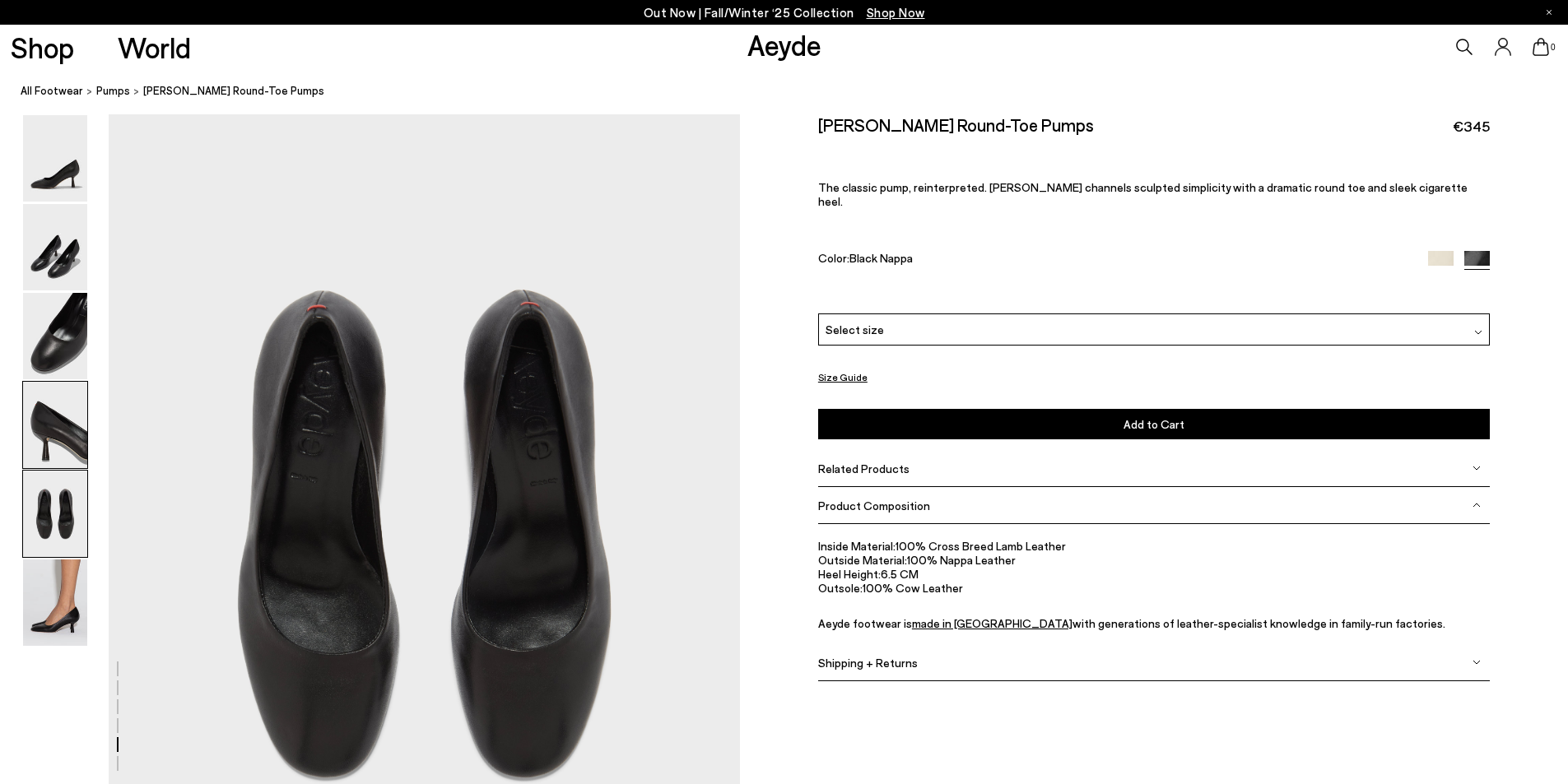
click at [68, 424] on img at bounding box center [55, 425] width 64 height 86
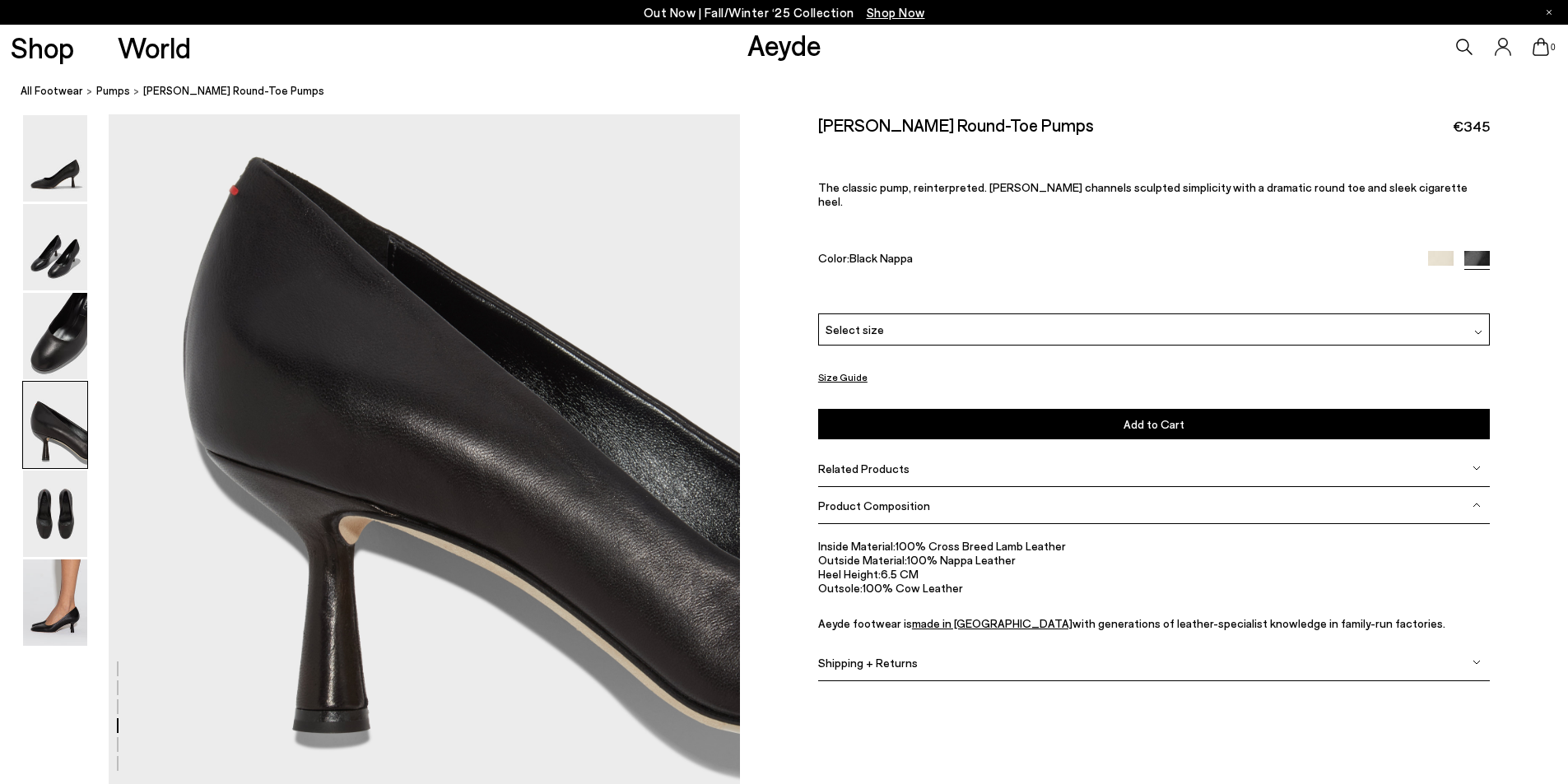
scroll to position [2526, 0]
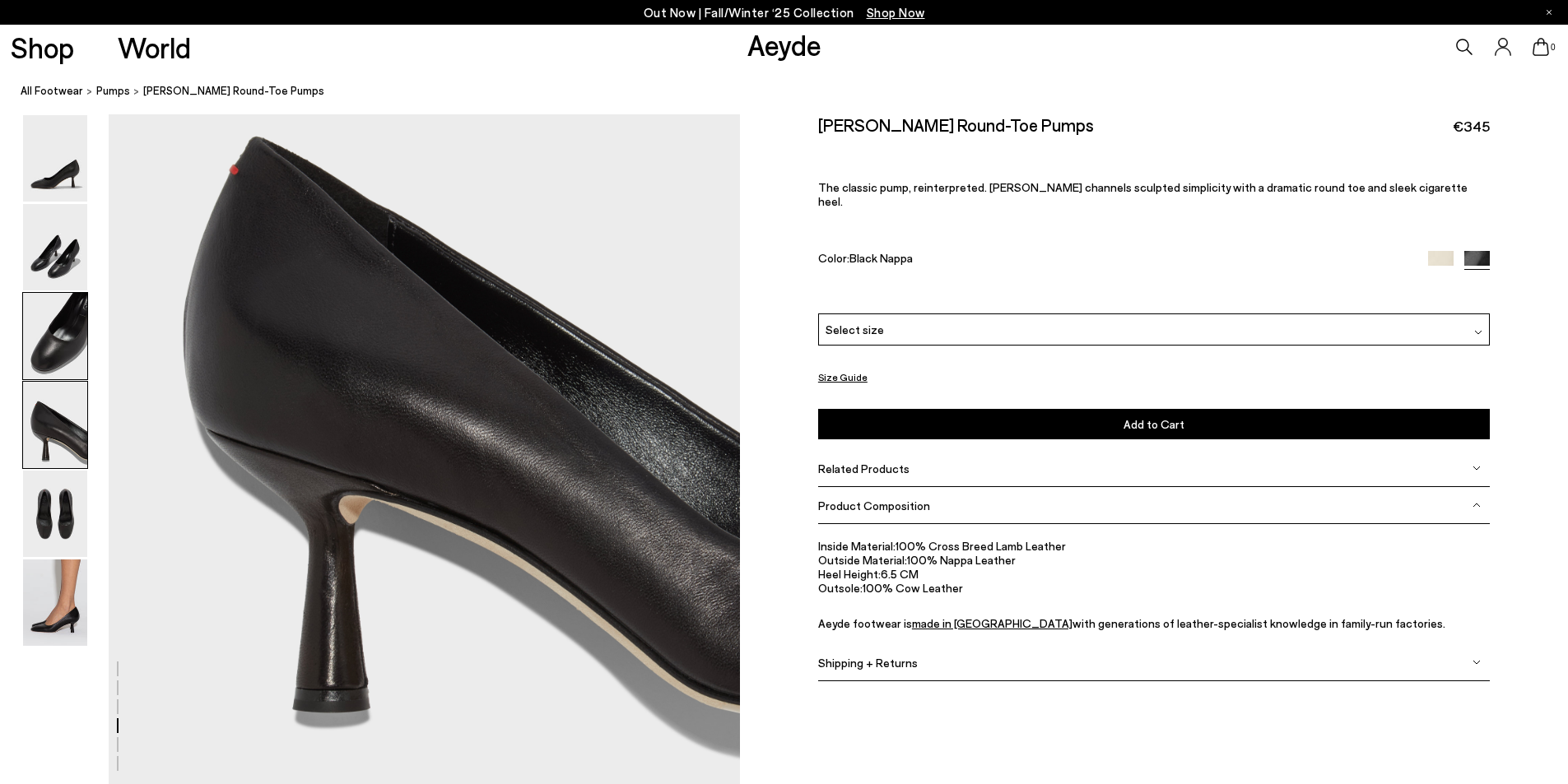
click at [39, 340] on img at bounding box center [55, 336] width 64 height 86
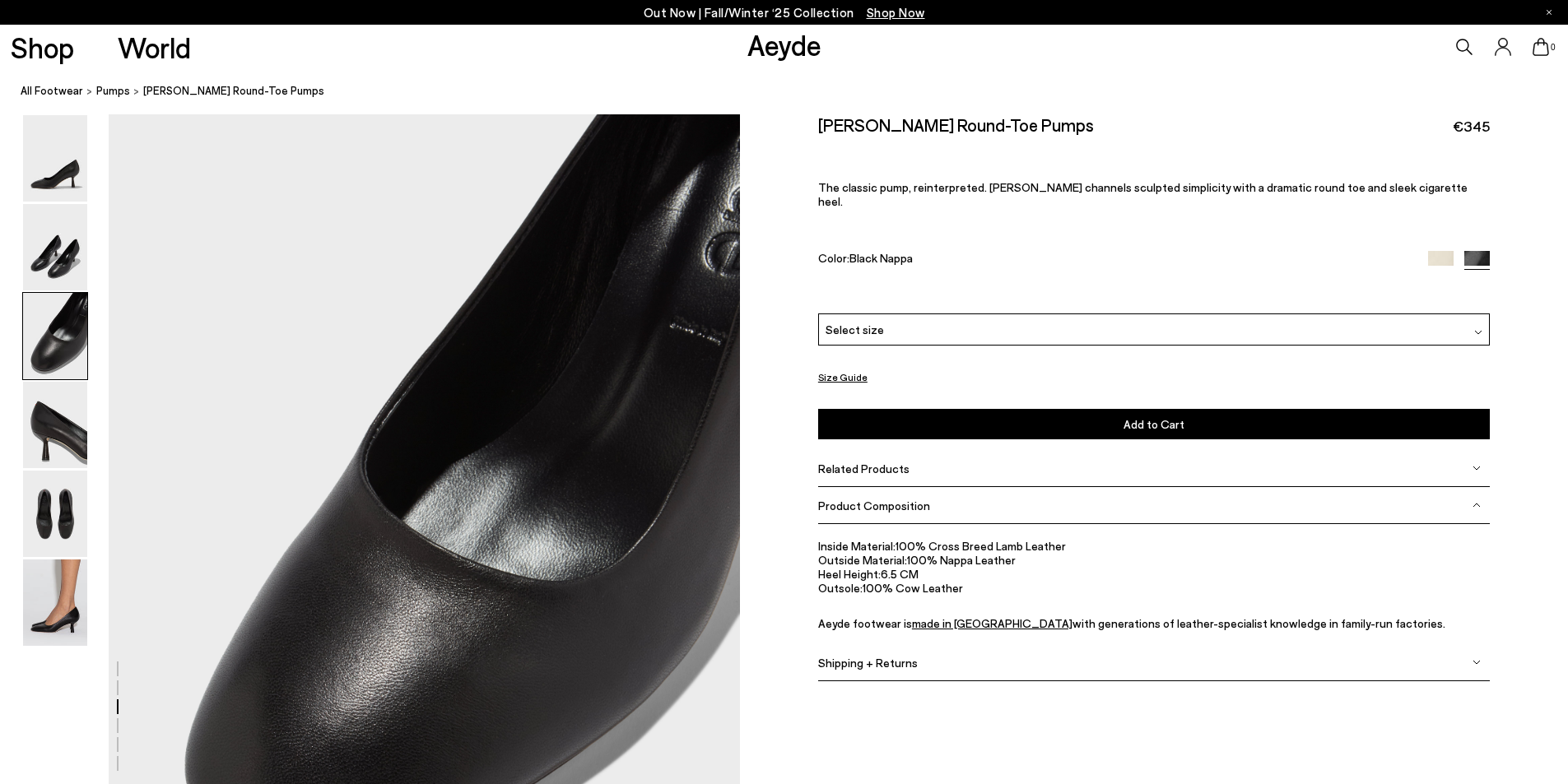
scroll to position [1682, 0]
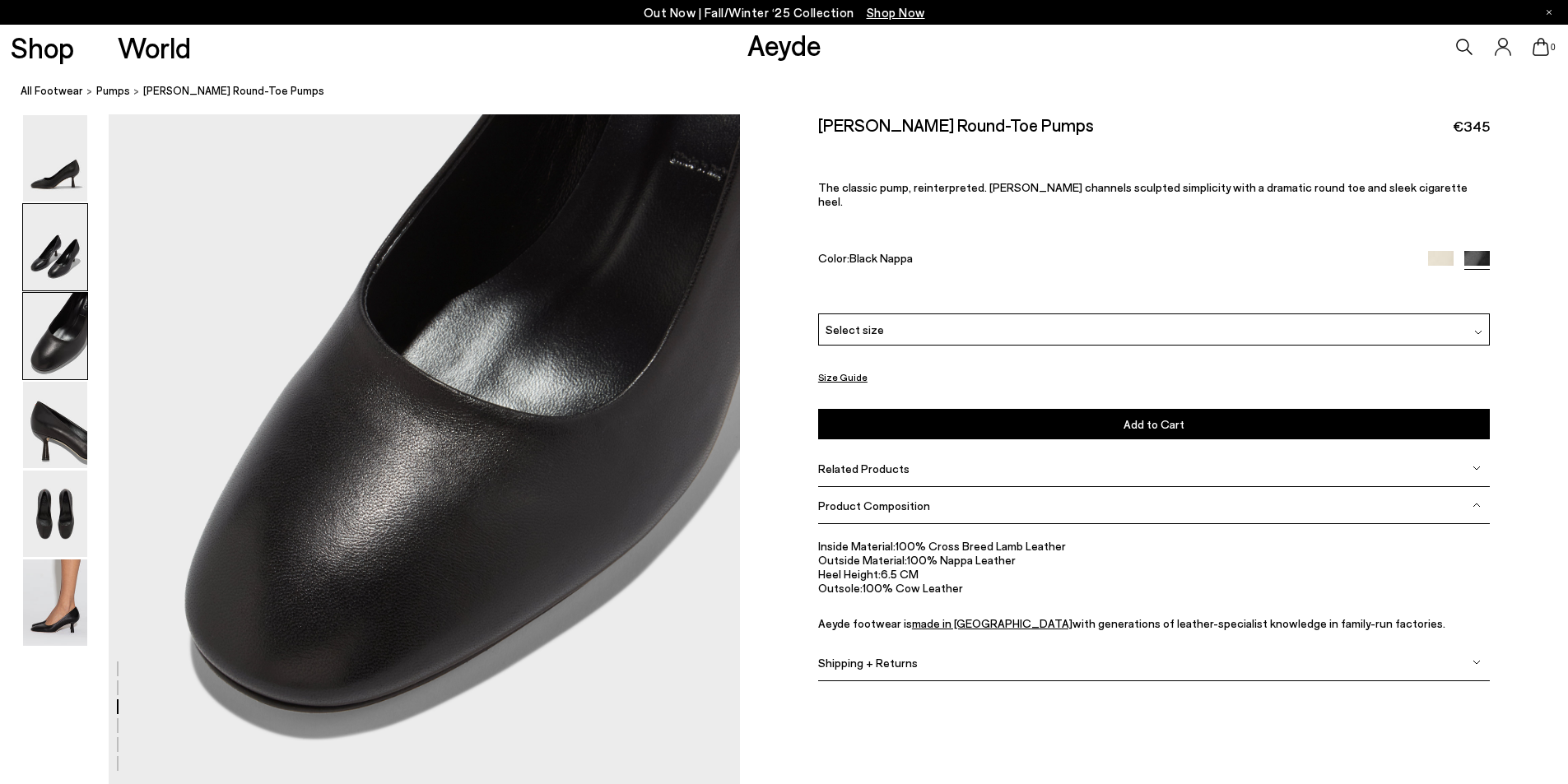
click at [38, 243] on img at bounding box center [55, 248] width 64 height 86
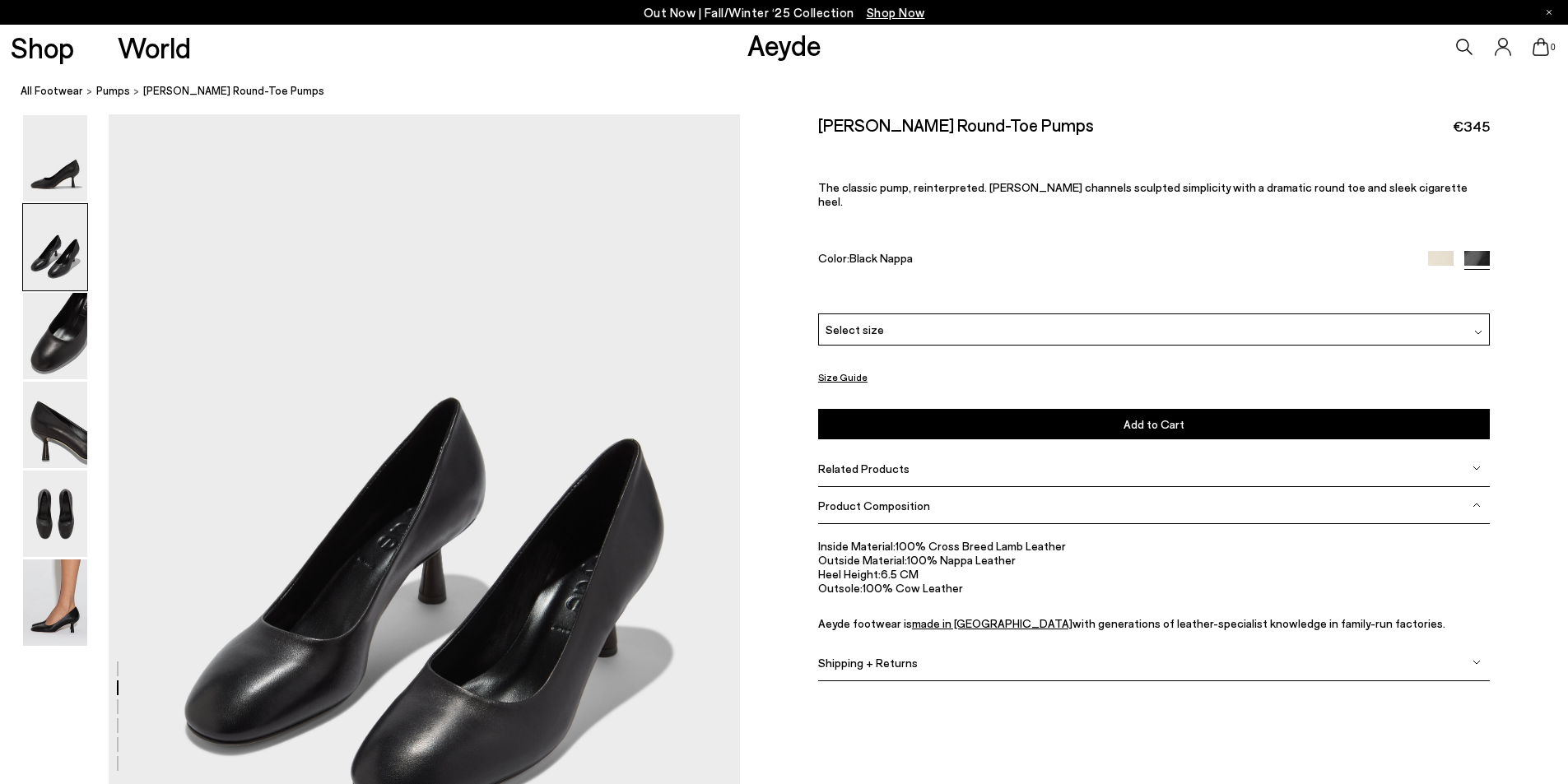
scroll to position [674, 0]
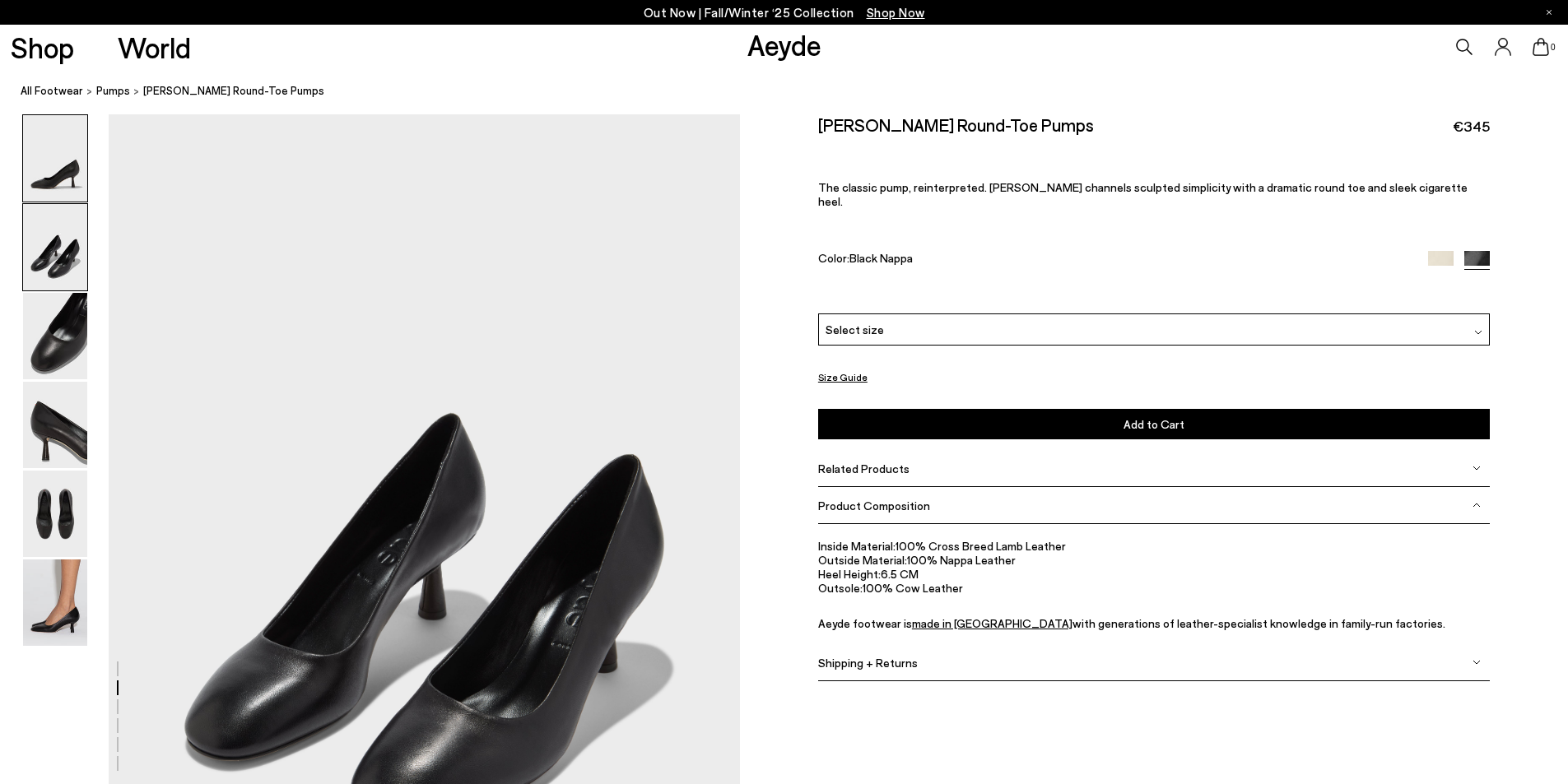
click at [48, 177] on img at bounding box center [55, 158] width 64 height 86
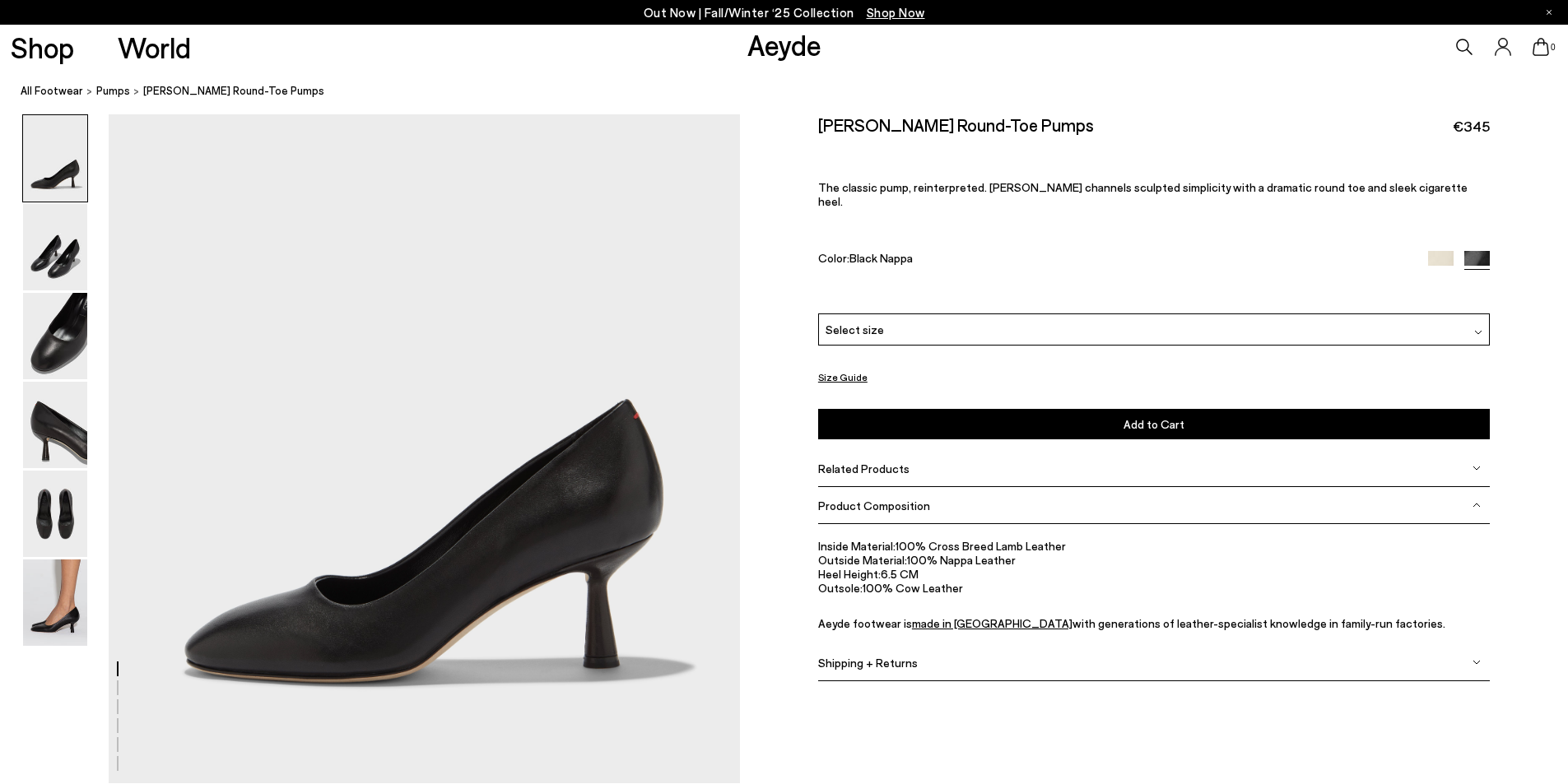
scroll to position [0, 0]
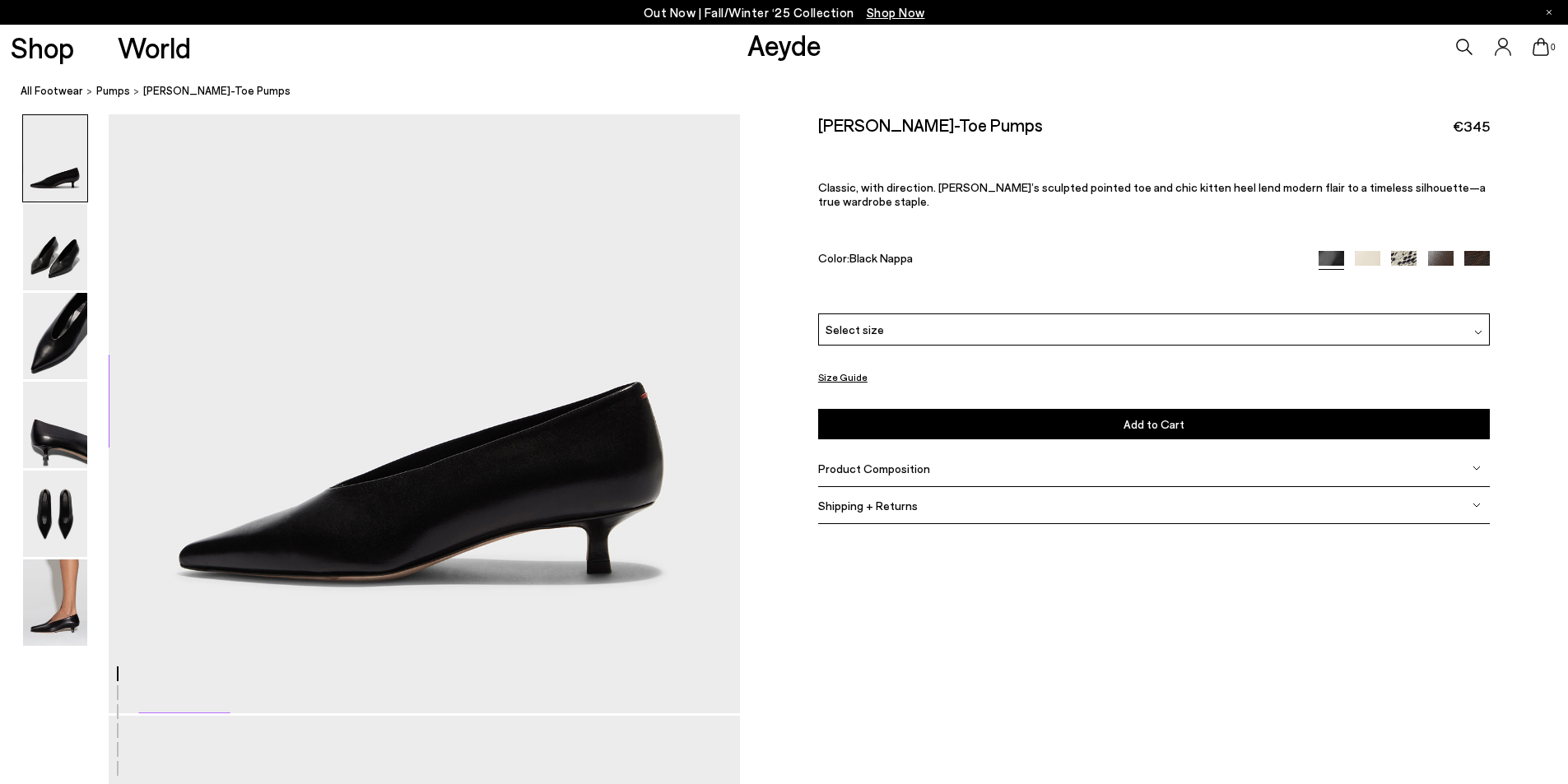
scroll to position [329, 0]
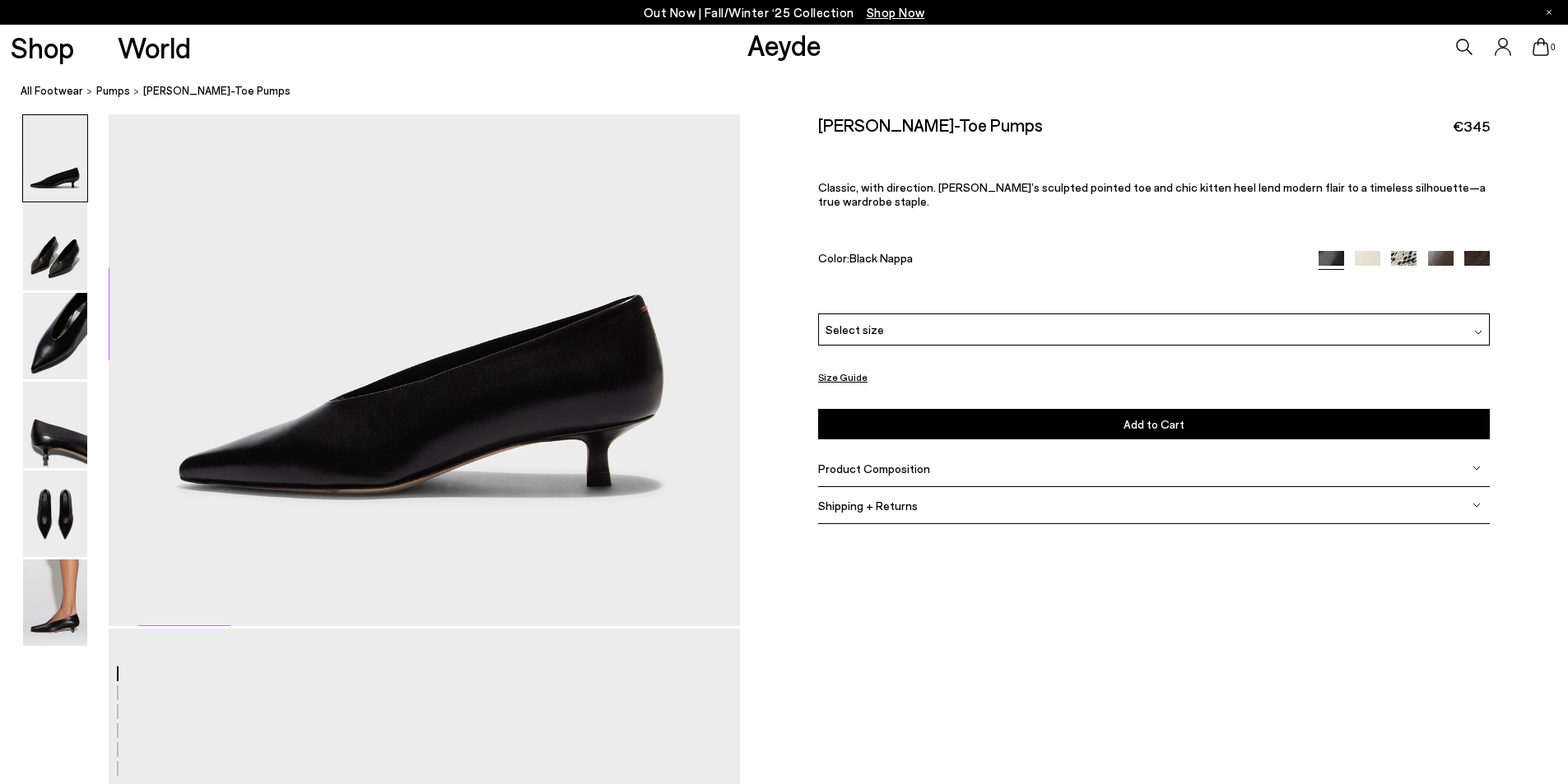
click at [868, 462] on span "Product Composition" at bounding box center [874, 469] width 112 height 14
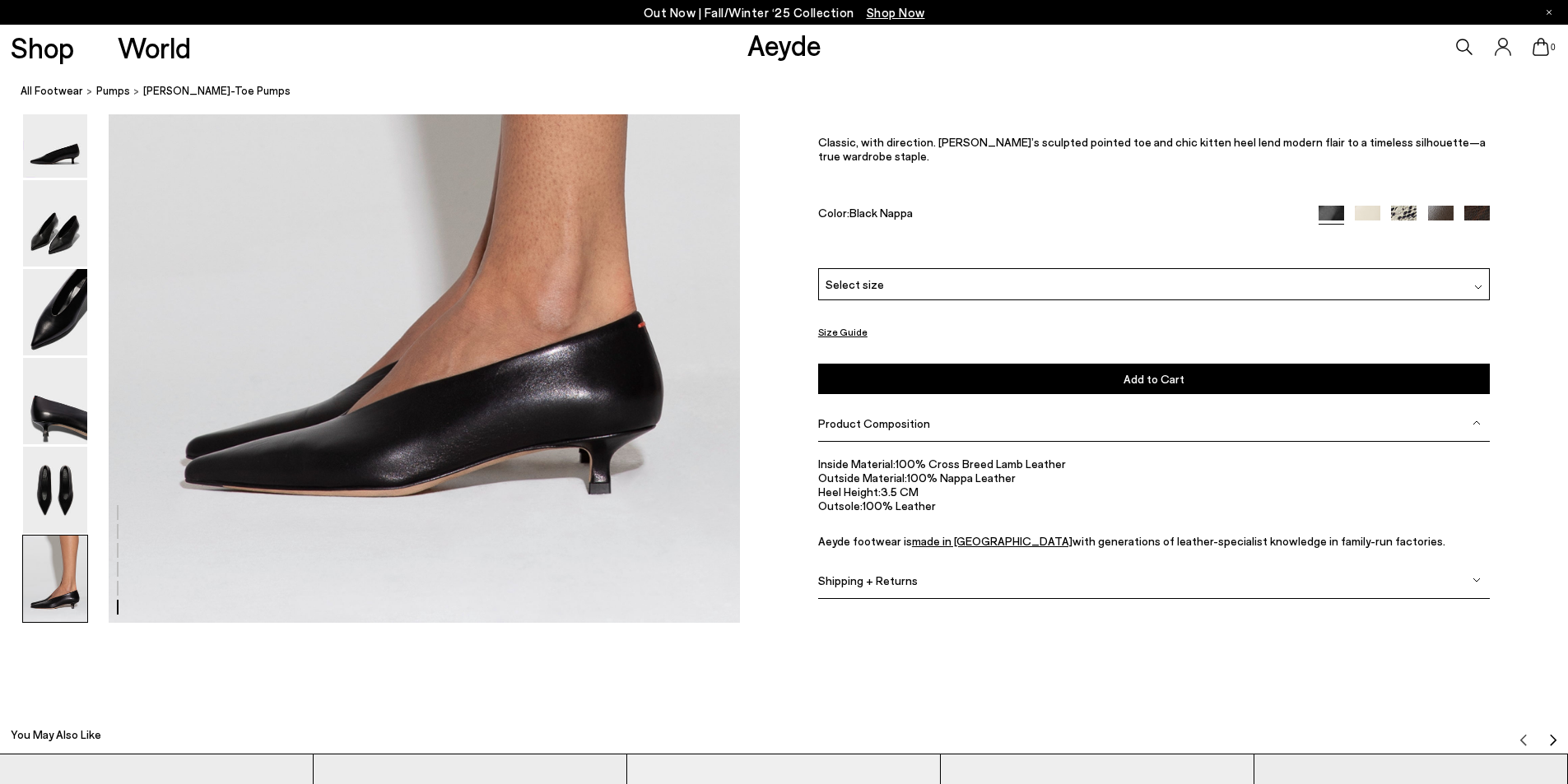
scroll to position [4609, 0]
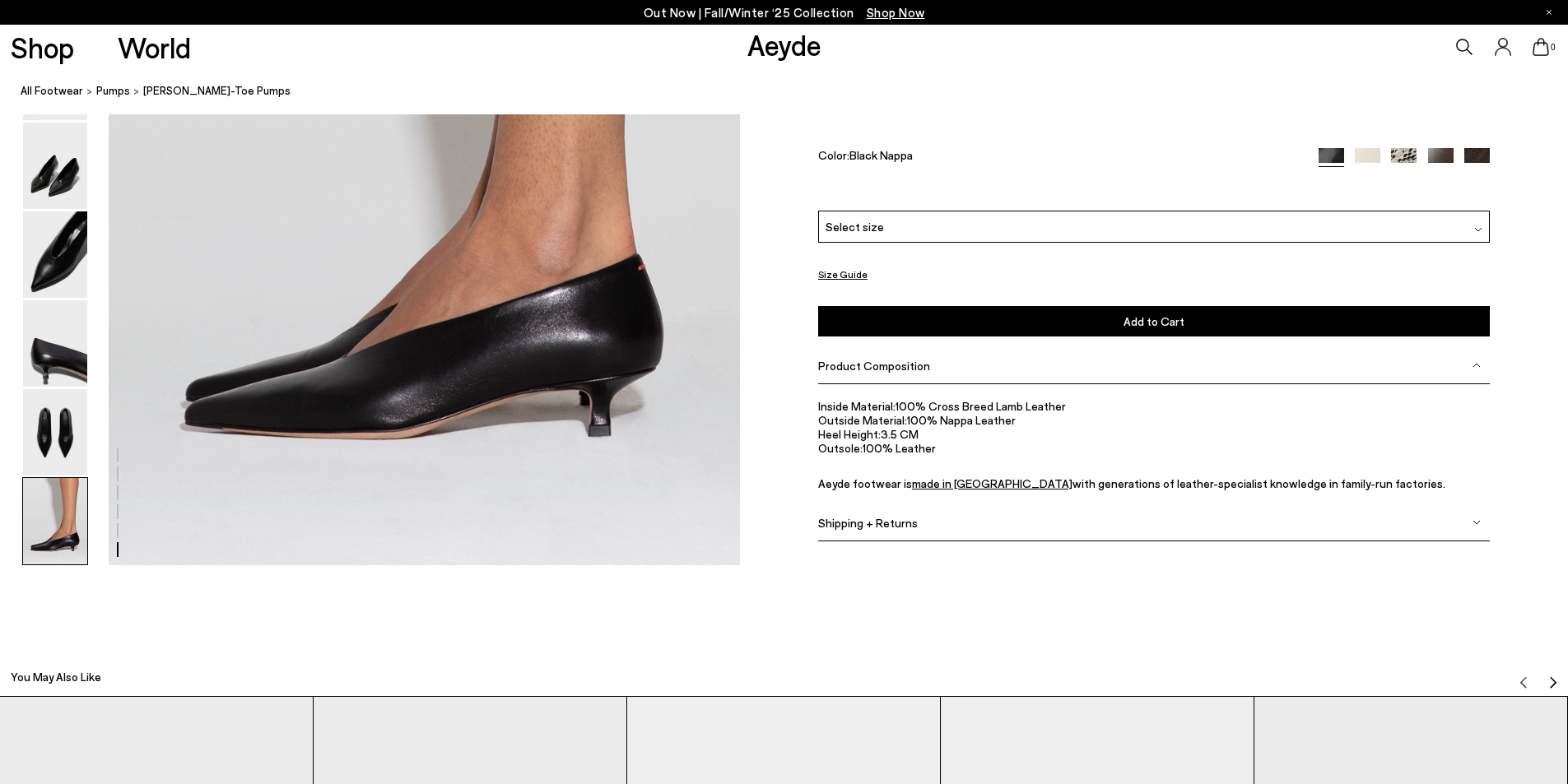
click at [855, 225] on span "Select size" at bounding box center [854, 226] width 58 height 17
